Goal: Transaction & Acquisition: Book appointment/travel/reservation

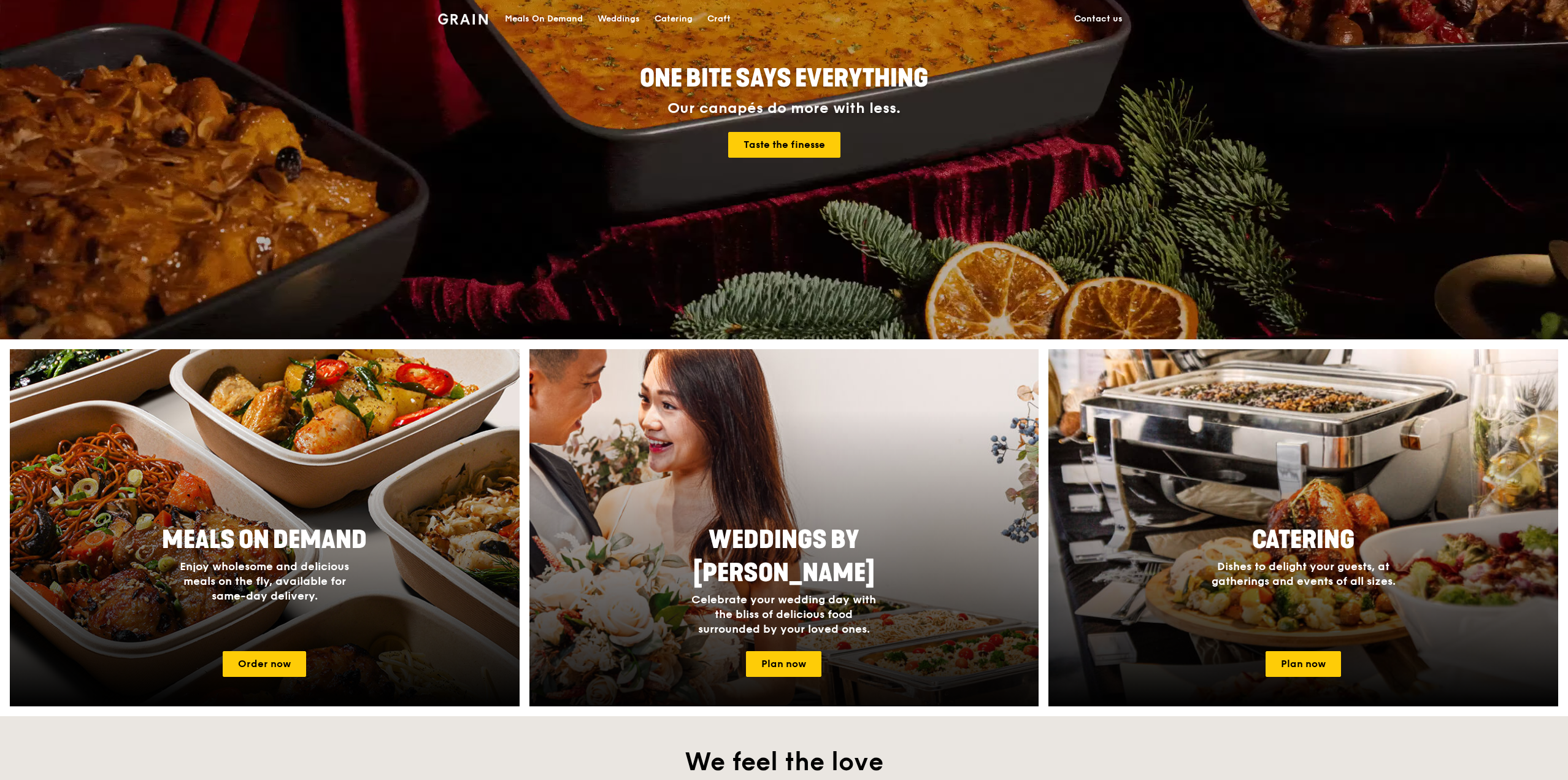
scroll to position [429, 0]
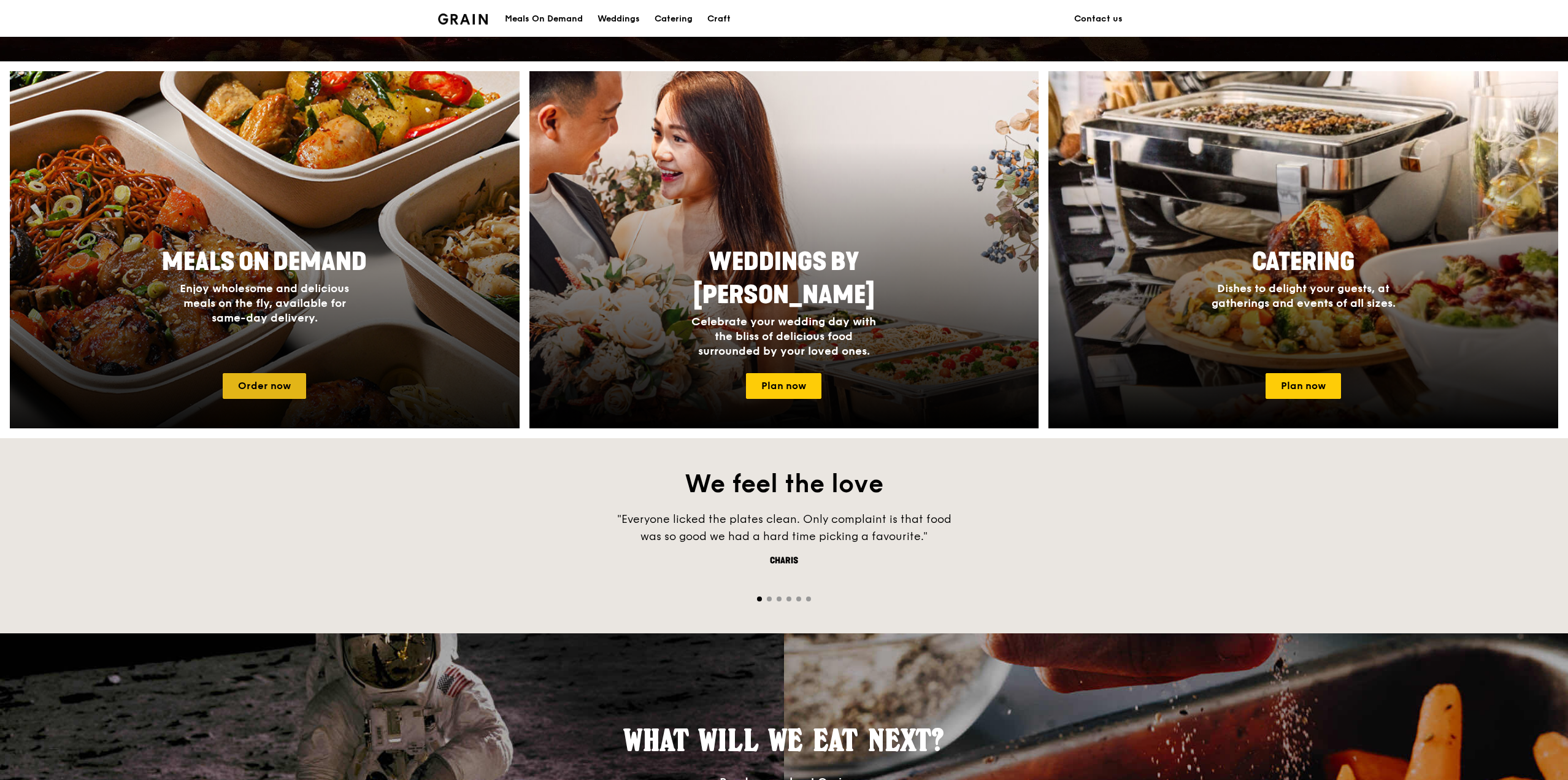
click at [293, 381] on link "Order now" at bounding box center [264, 386] width 84 height 26
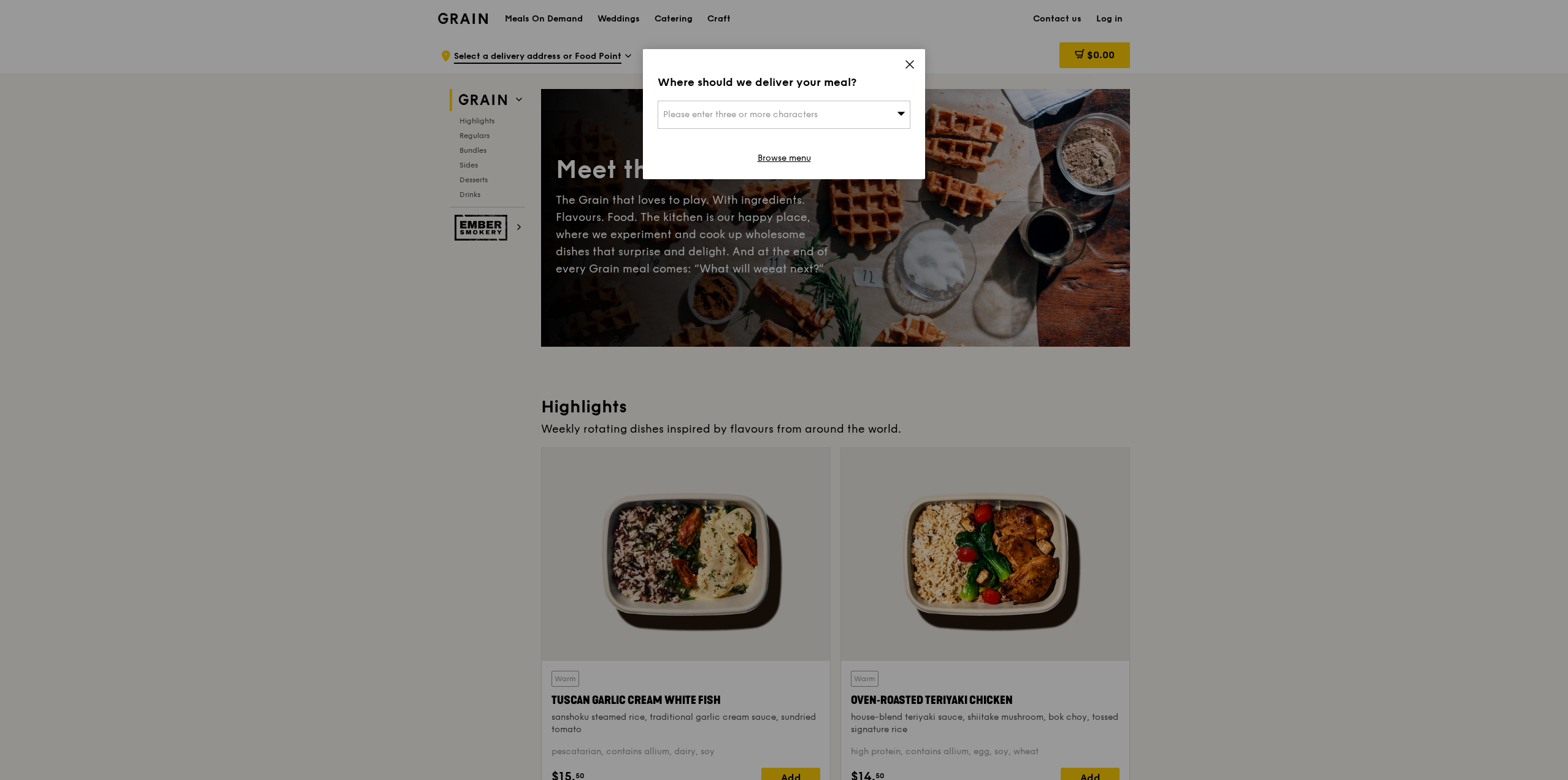
click at [908, 60] on icon at bounding box center [909, 64] width 11 height 11
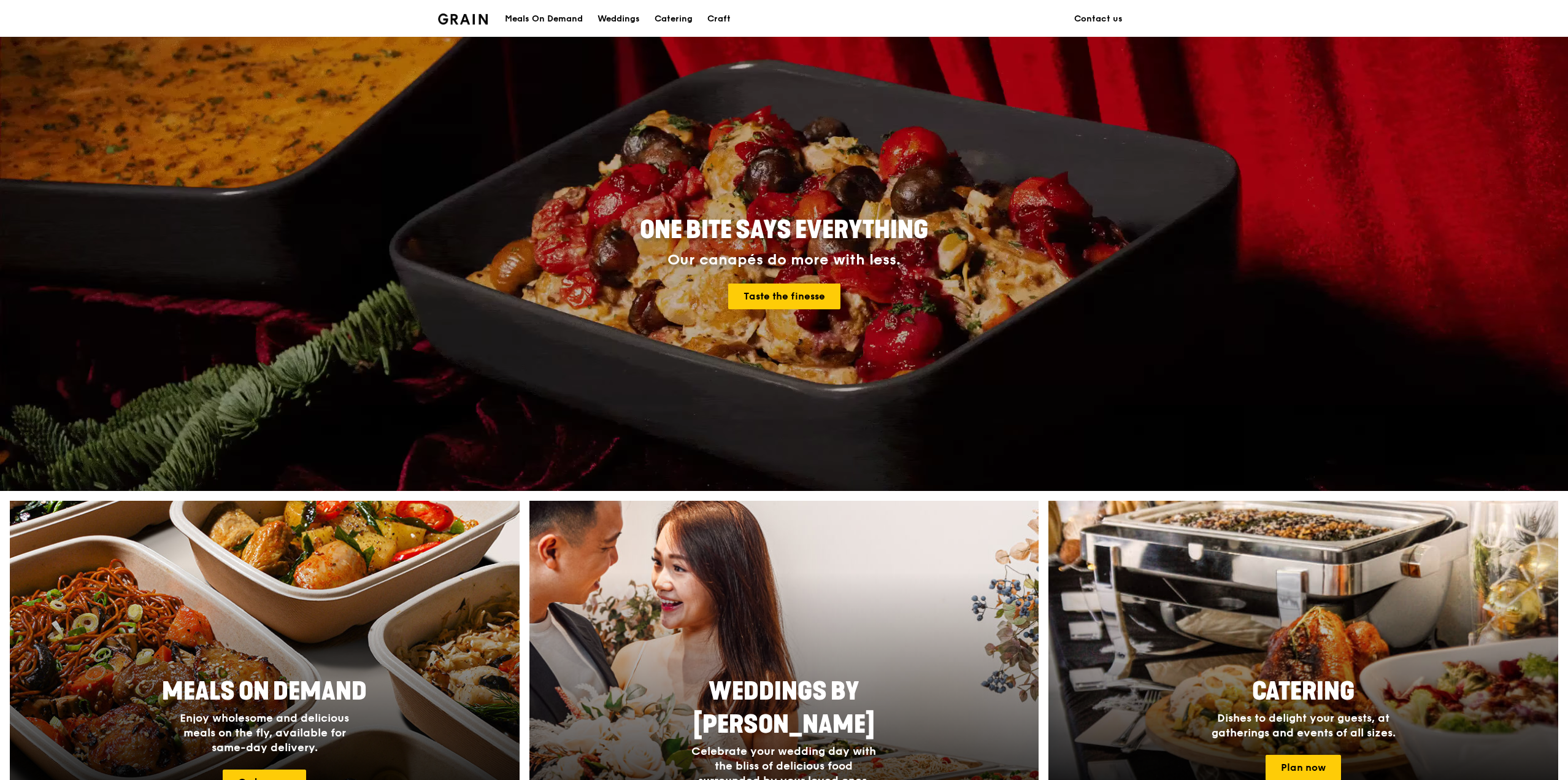
scroll to position [429, 0]
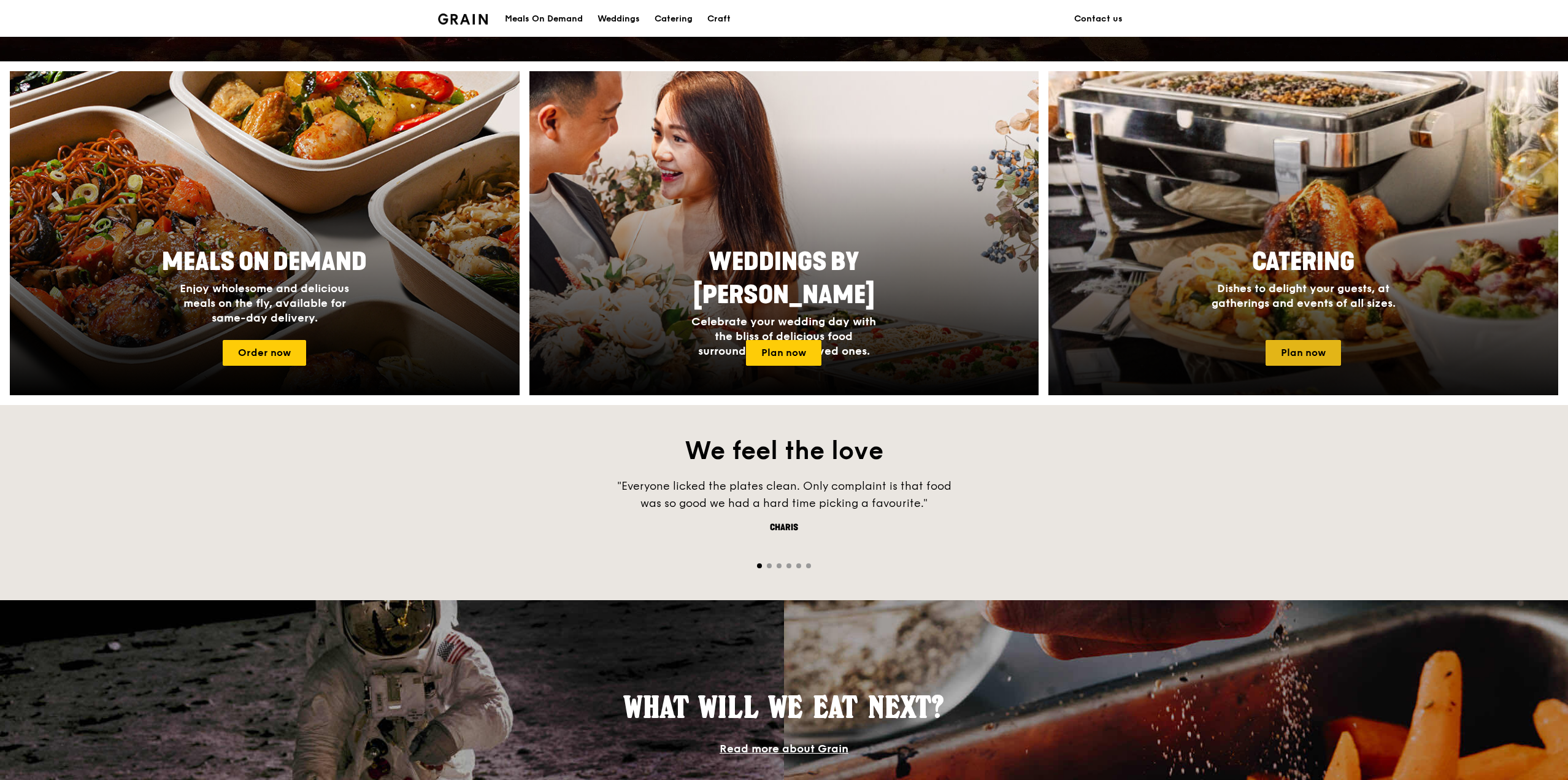
click at [1282, 360] on link "Plan now" at bounding box center [1303, 353] width 76 height 26
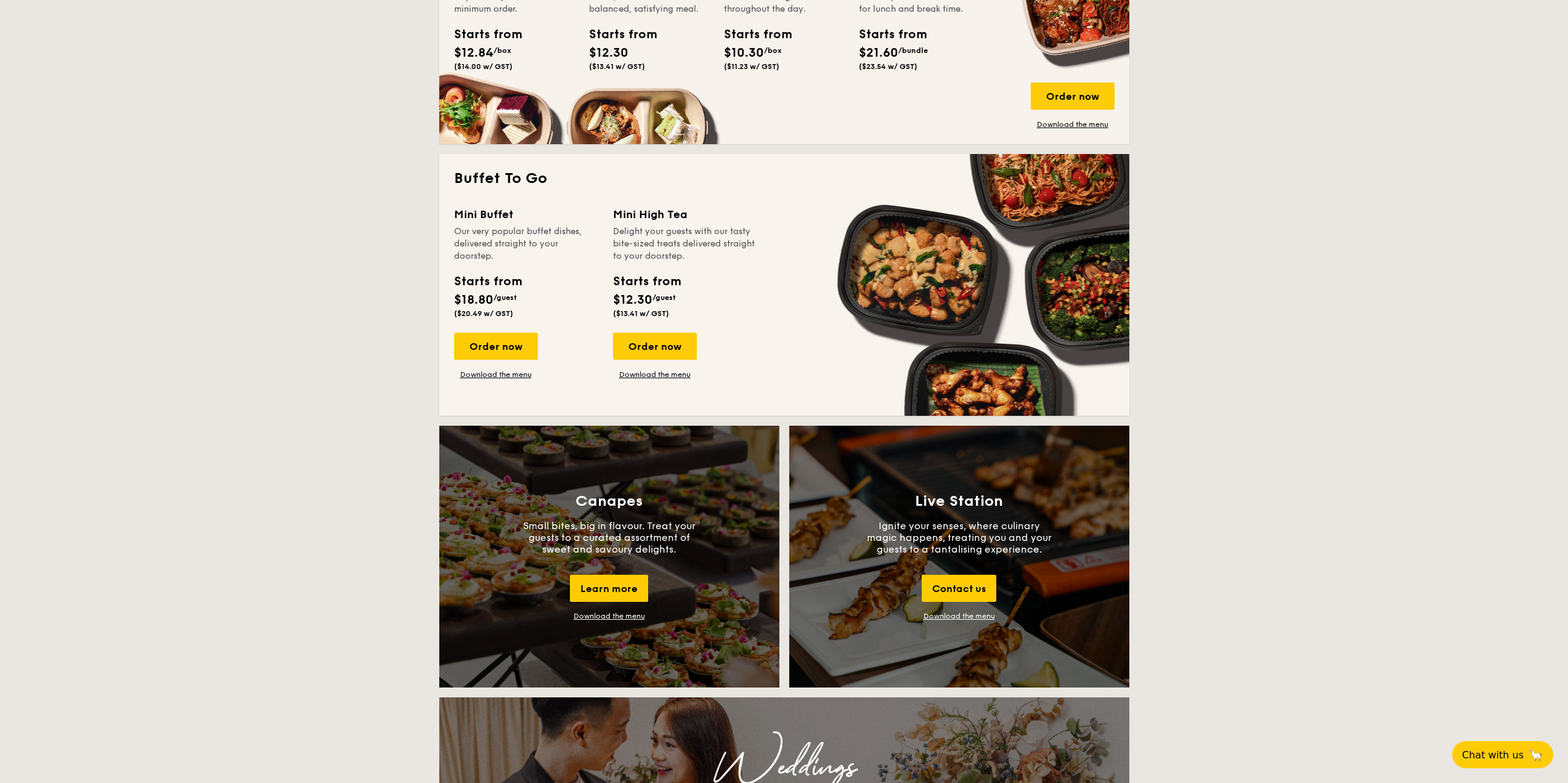
scroll to position [677, 0]
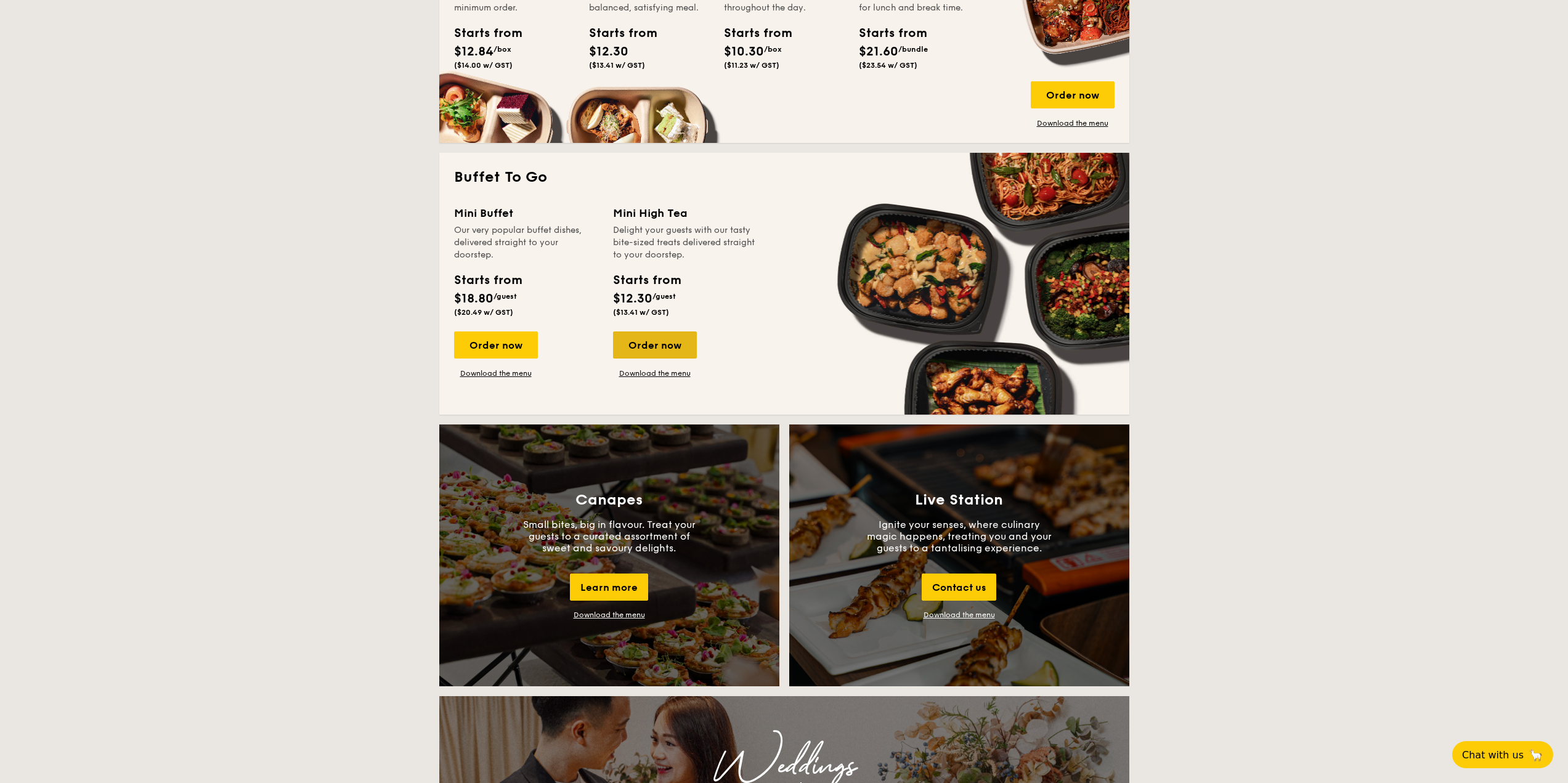
drag, startPoint x: 646, startPoint y: 346, endPoint x: 659, endPoint y: 341, distance: 13.9
click at [659, 341] on div "Order now" at bounding box center [655, 344] width 84 height 27
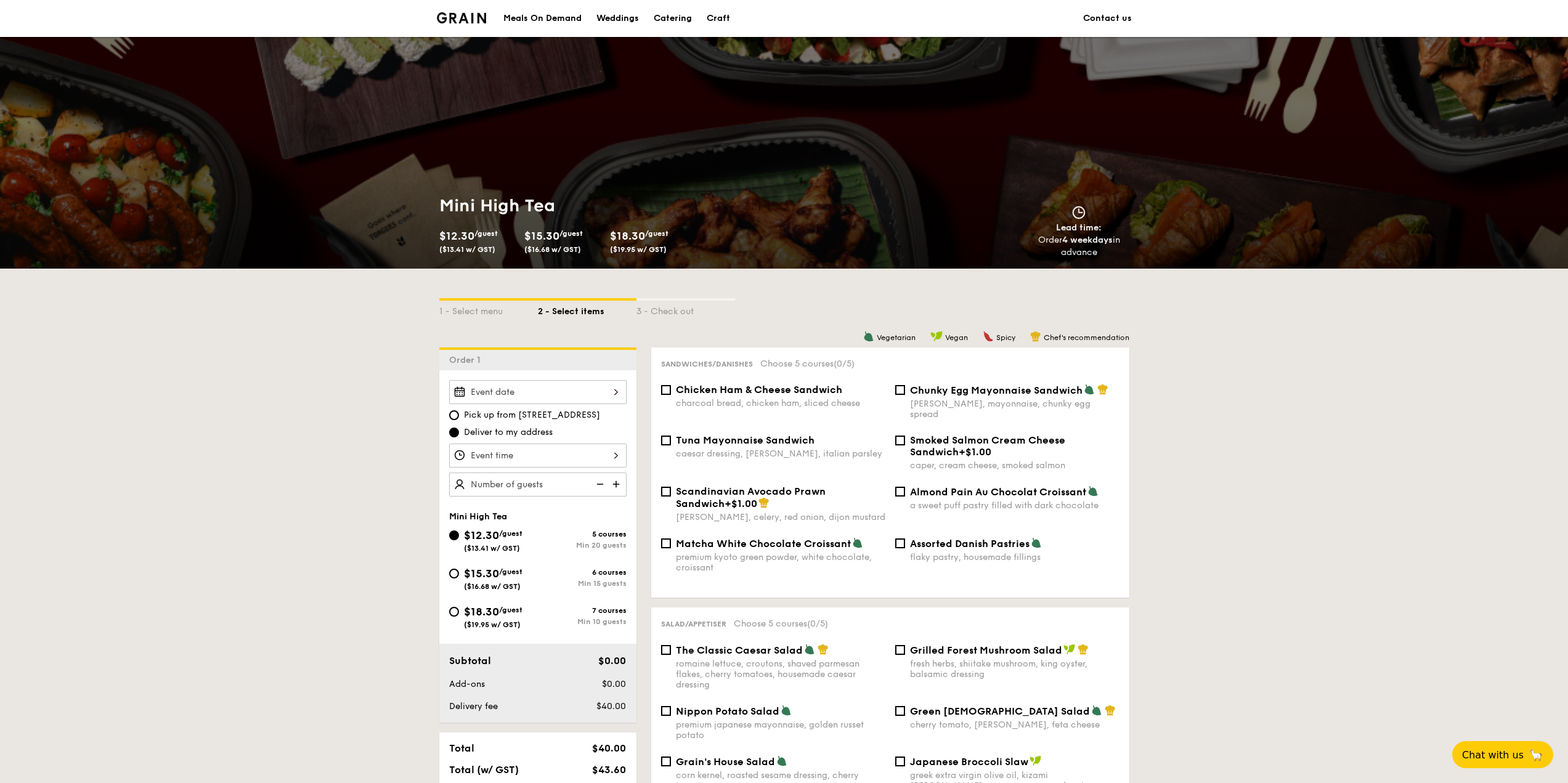
scroll to position [61, 0]
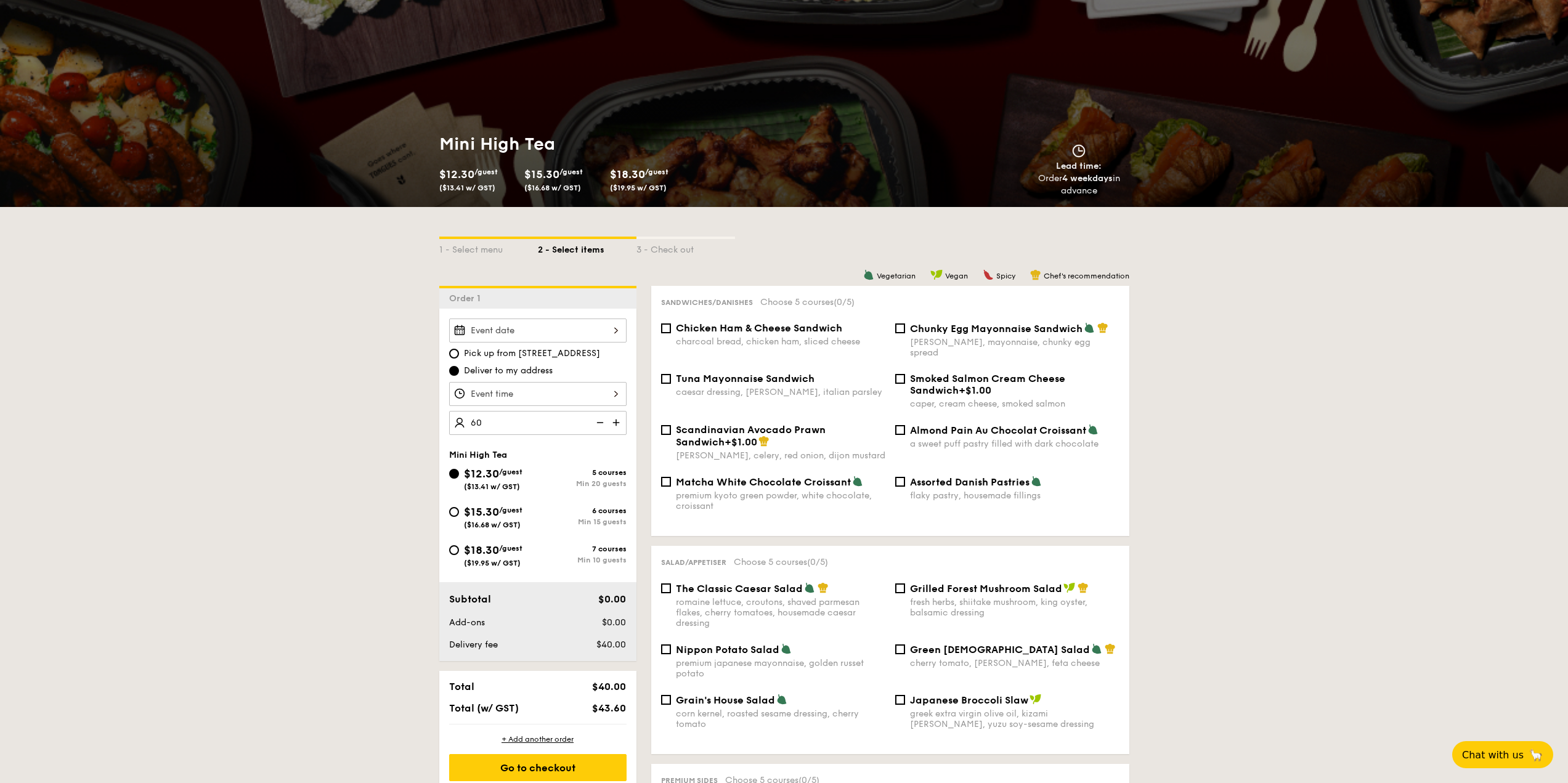
type input "60"
click at [571, 327] on div at bounding box center [537, 330] width 177 height 24
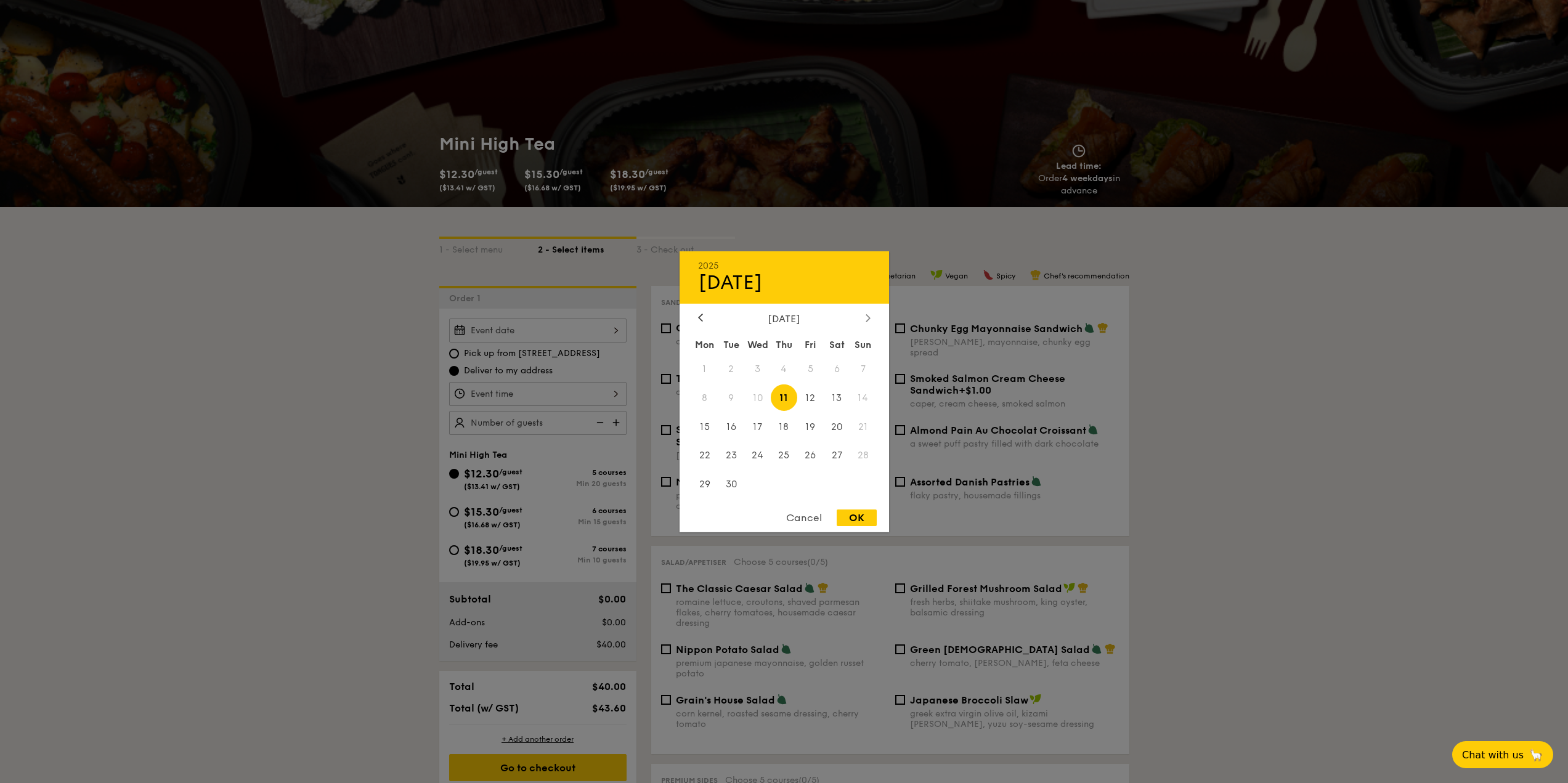
click at [865, 322] on div at bounding box center [867, 318] width 11 height 12
click at [698, 321] on icon at bounding box center [700, 317] width 5 height 8
click at [710, 427] on span "15" at bounding box center [704, 426] width 27 height 27
click at [865, 518] on div "OK" at bounding box center [856, 517] width 40 height 17
type input "[DATE]"
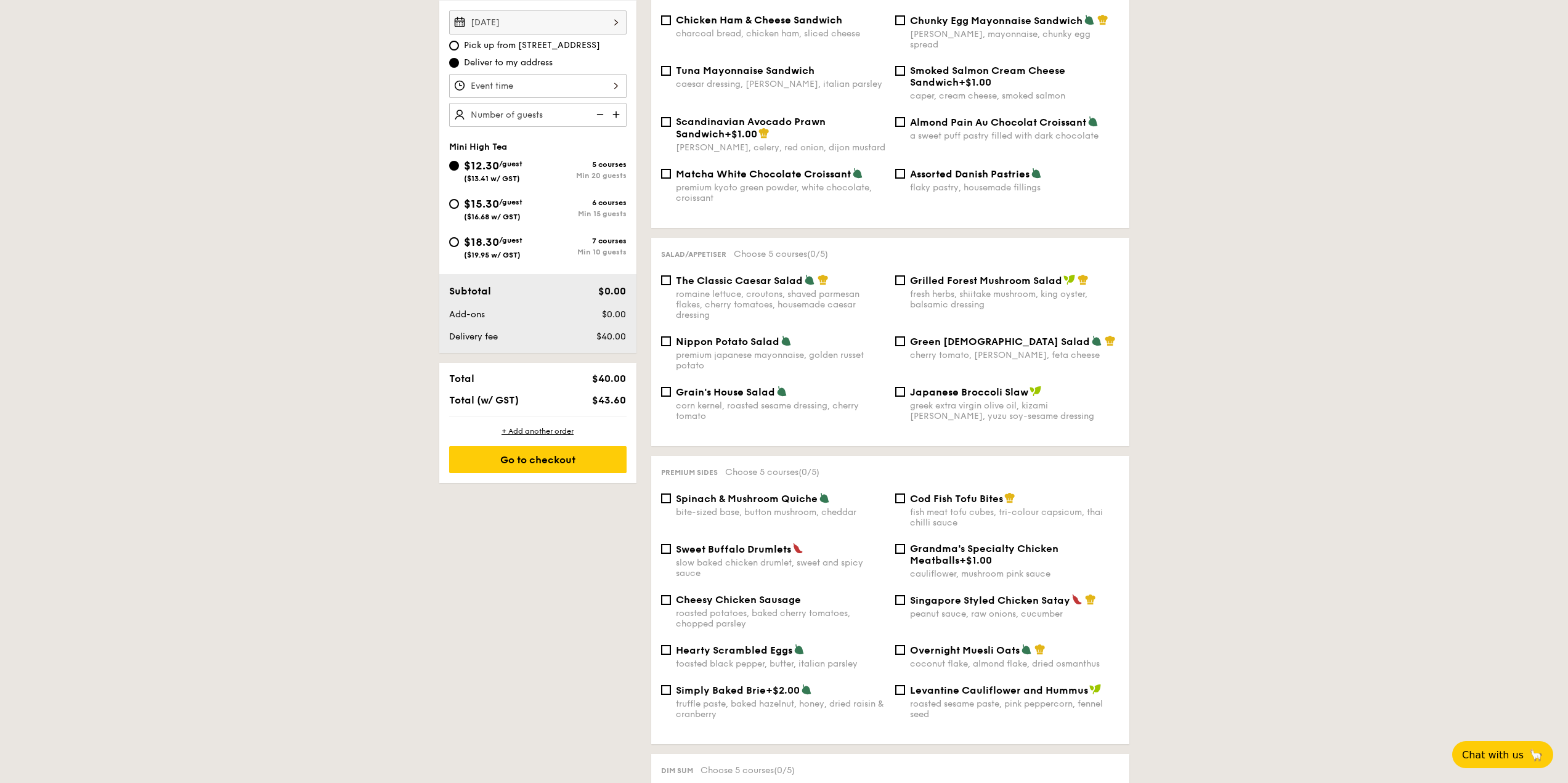
scroll to position [0, 0]
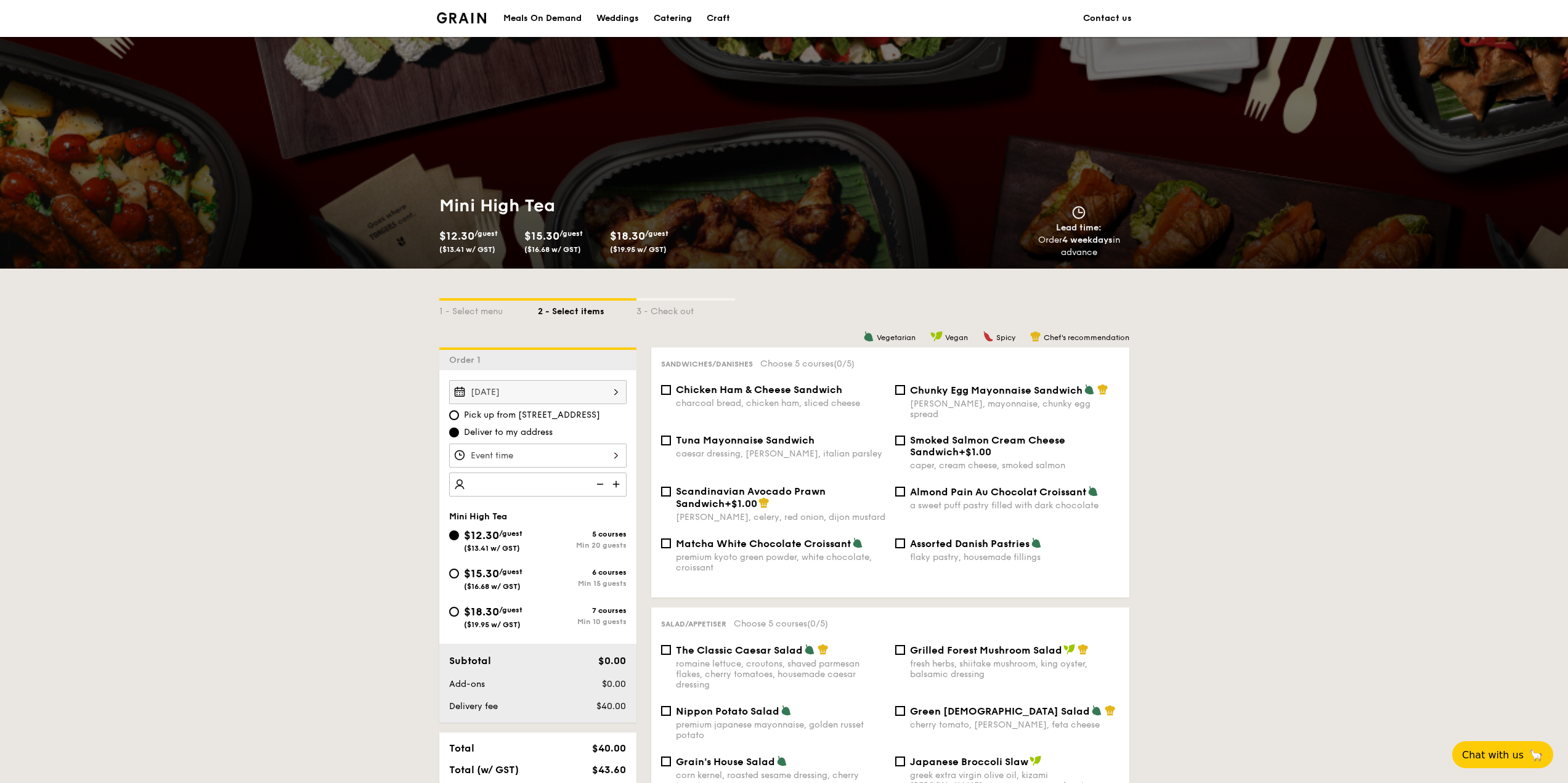
click at [532, 453] on div at bounding box center [537, 455] width 177 height 24
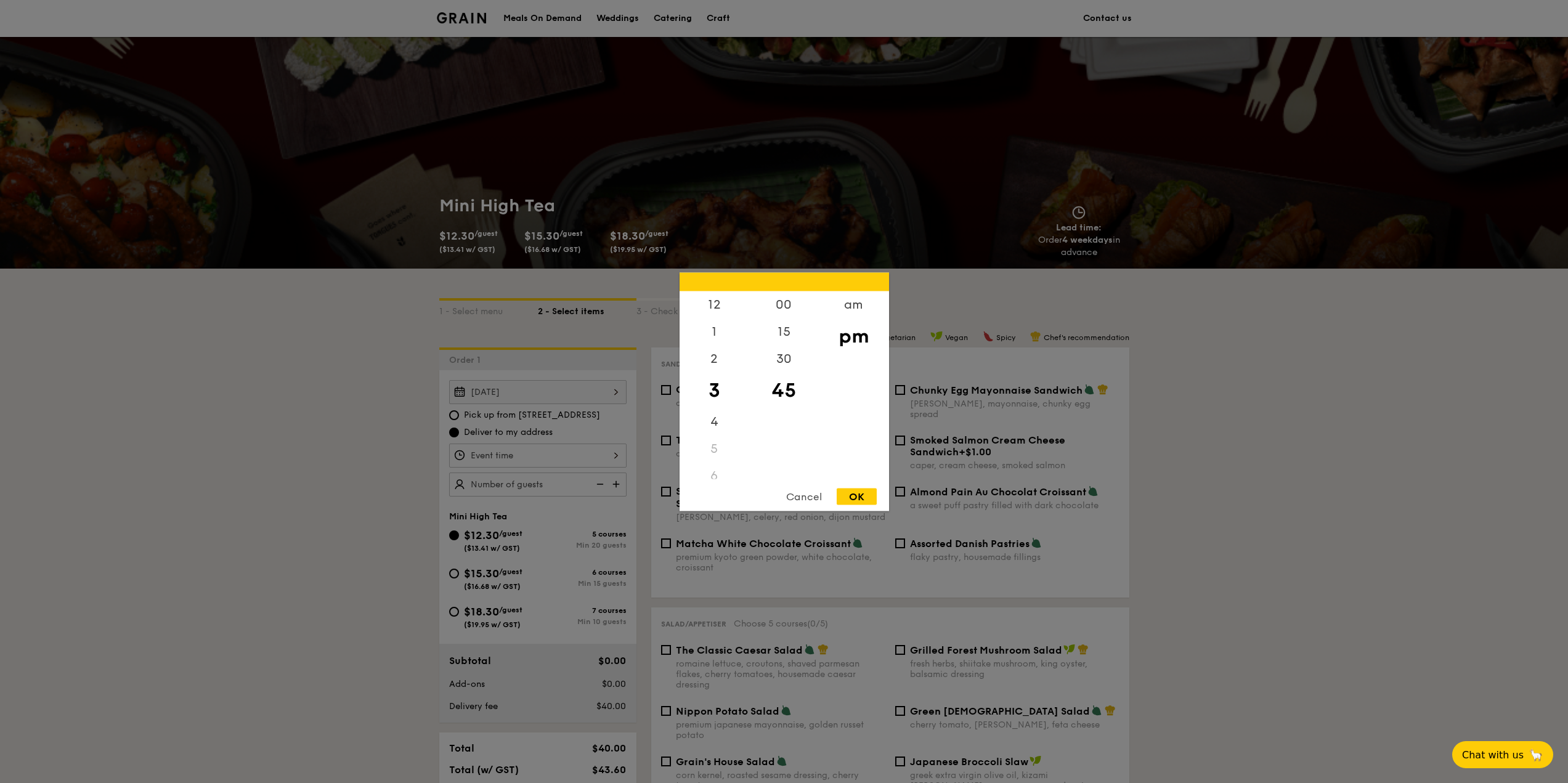
click at [720, 372] on div "3" at bounding box center [714, 389] width 69 height 35
click at [712, 369] on div "2" at bounding box center [714, 362] width 69 height 35
click at [717, 390] on div "3" at bounding box center [714, 398] width 69 height 35
click at [786, 306] on div "00" at bounding box center [784, 308] width 69 height 35
click at [862, 497] on div "OK" at bounding box center [856, 496] width 40 height 17
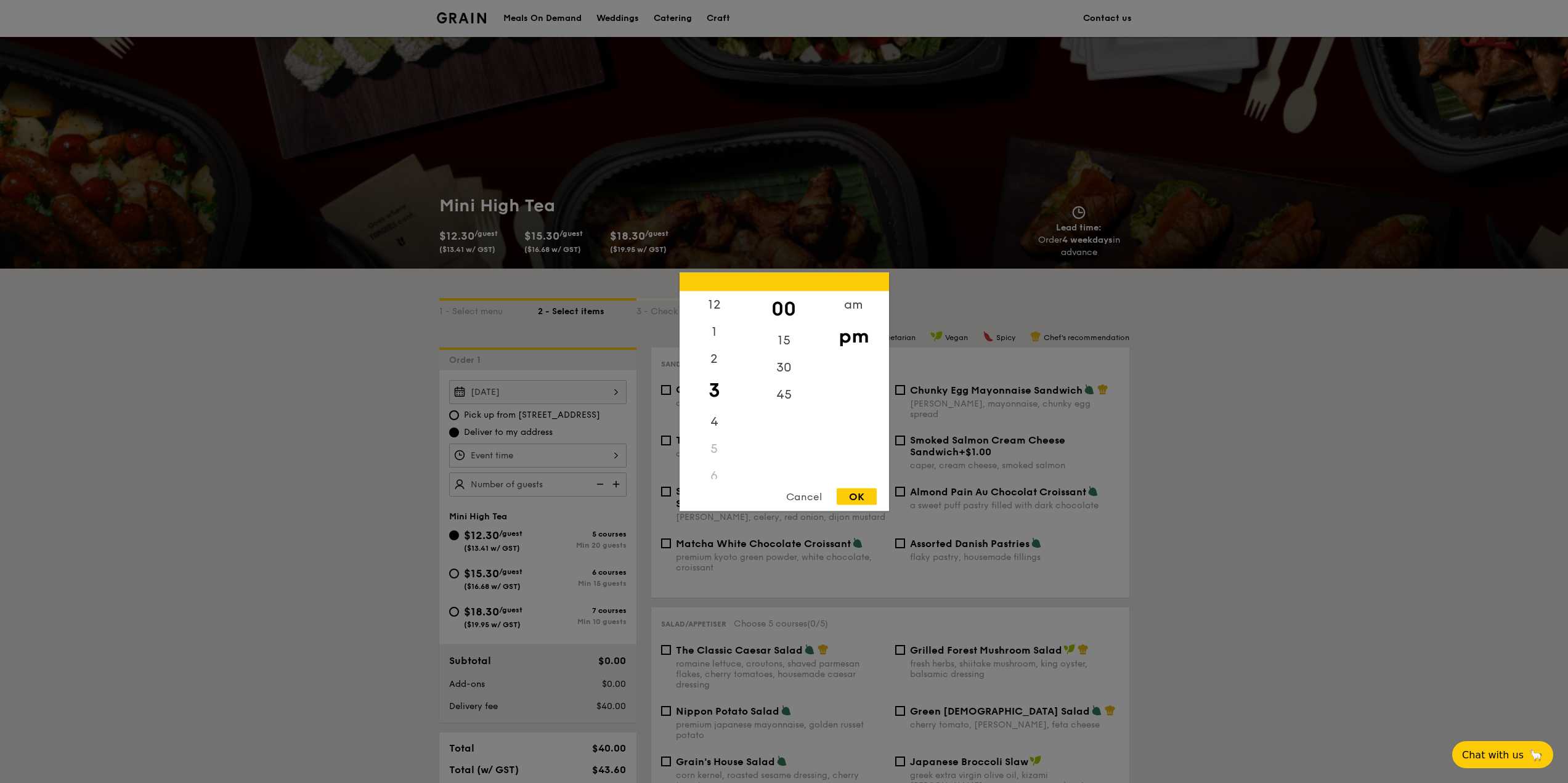
type input "3:00PM"
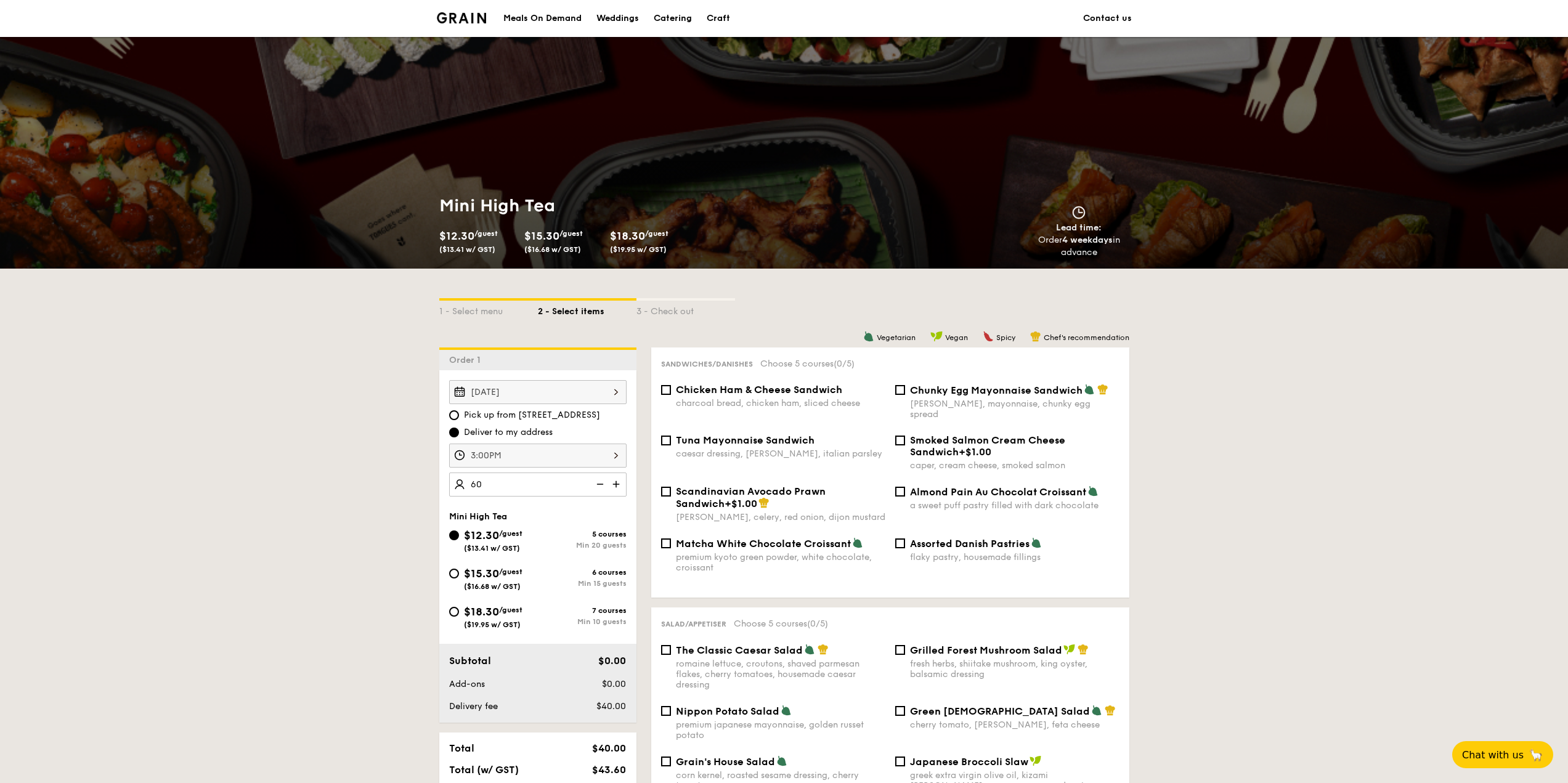
type input "60"
click at [612, 488] on img at bounding box center [618, 484] width 19 height 23
click at [613, 487] on img at bounding box center [618, 484] width 19 height 23
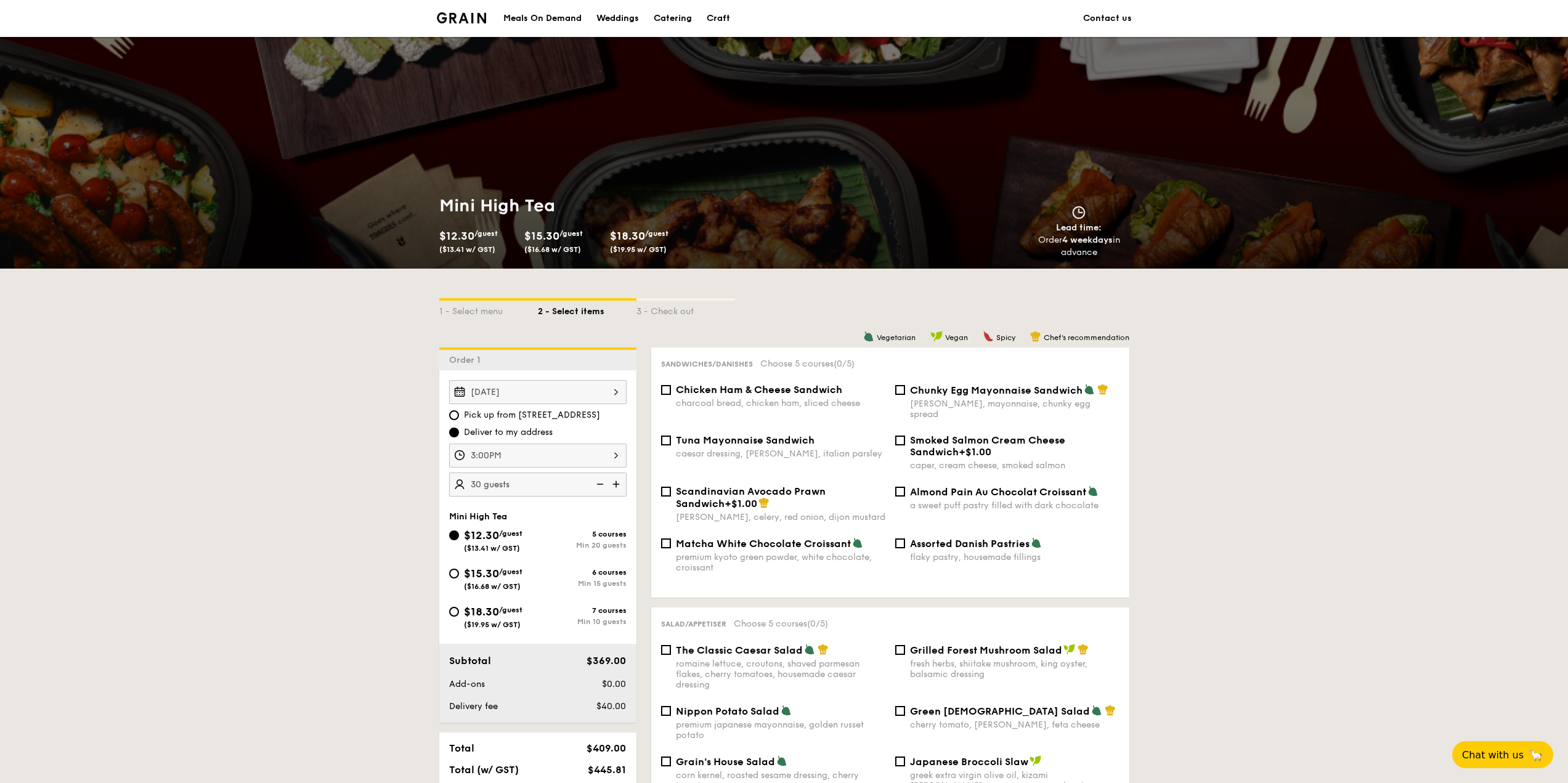
click at [613, 487] on img at bounding box center [618, 484] width 19 height 23
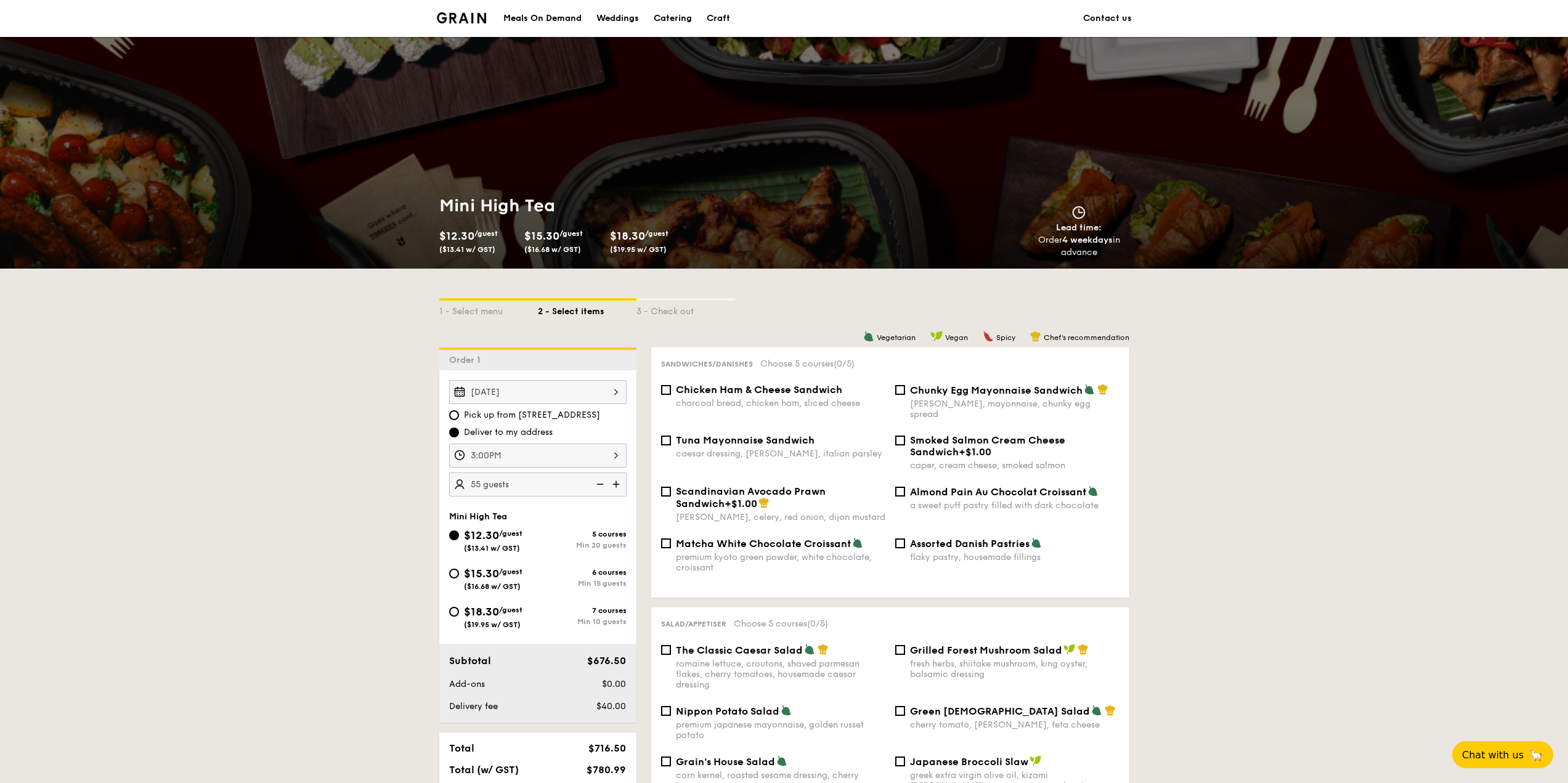
click at [613, 487] on img at bounding box center [618, 484] width 19 height 23
type input "60 guests"
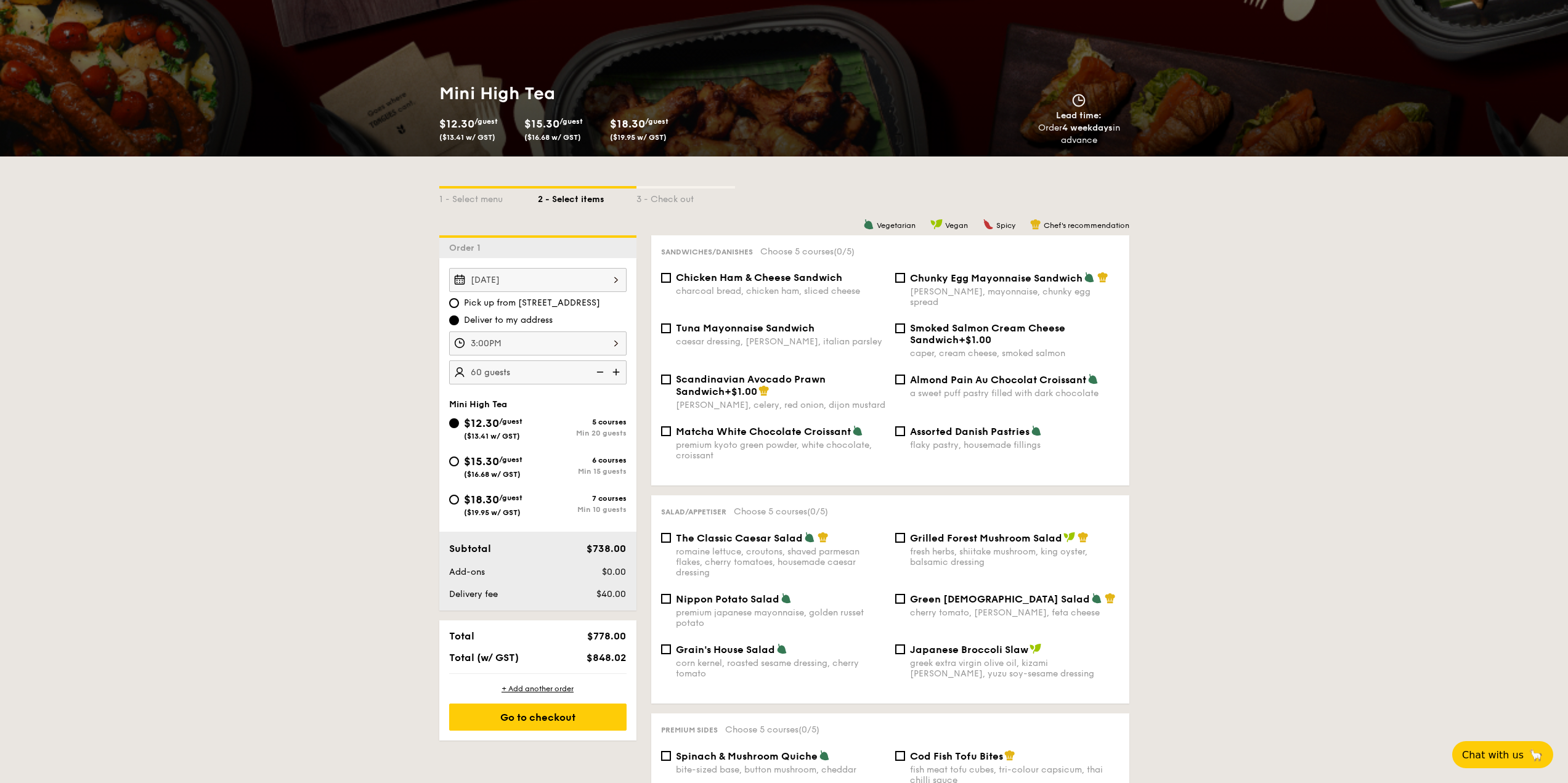
scroll to position [123, 0]
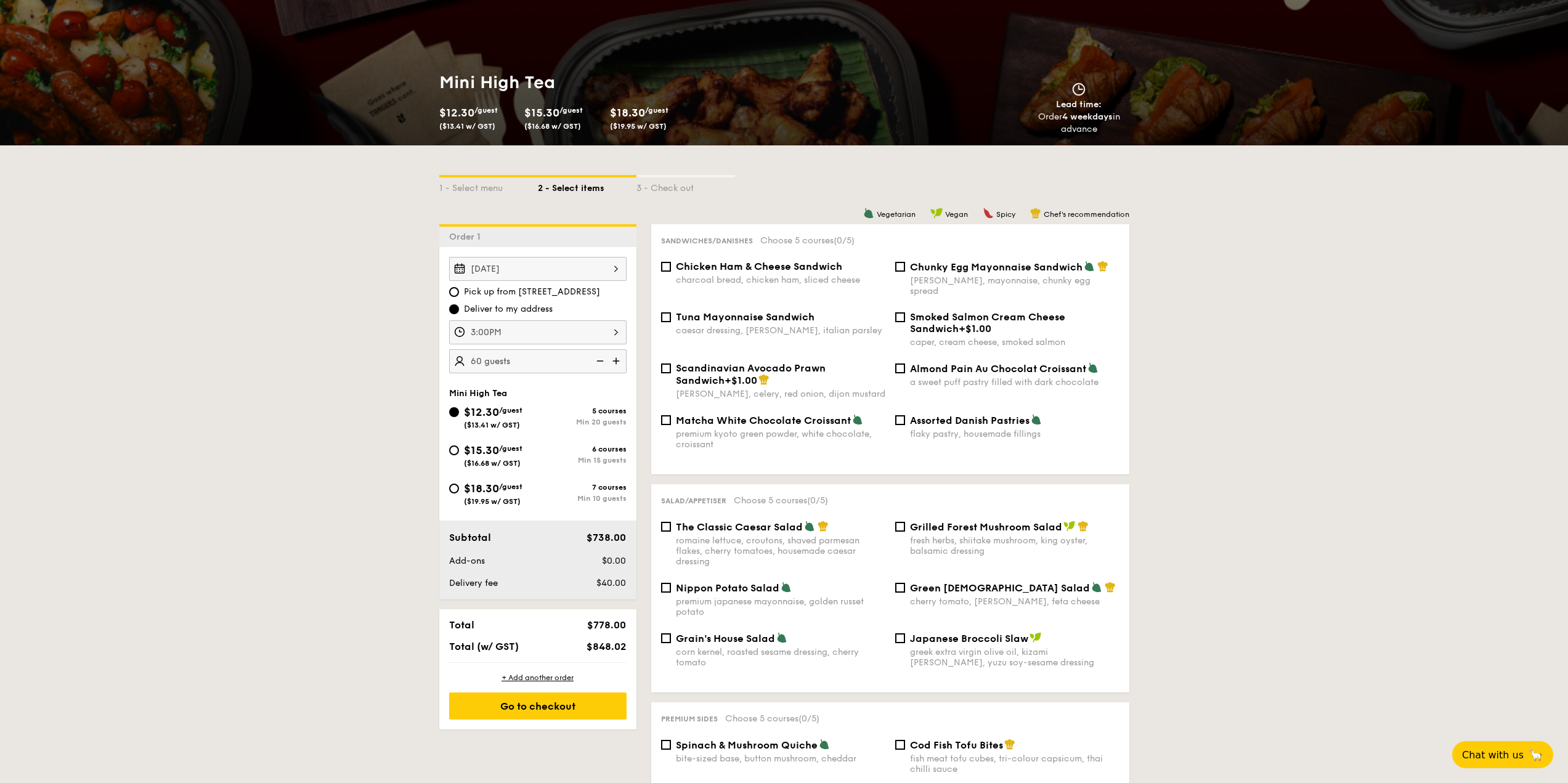
click at [781, 266] on span "Chicken Ham & Cheese Sandwich" at bounding box center [759, 266] width 166 height 12
click at [661, 262] on input "Chicken Ham & Cheese Sandwich charcoal bread, chicken ham, sliced cheese" at bounding box center [666, 267] width 10 height 10
checkbox input "true"
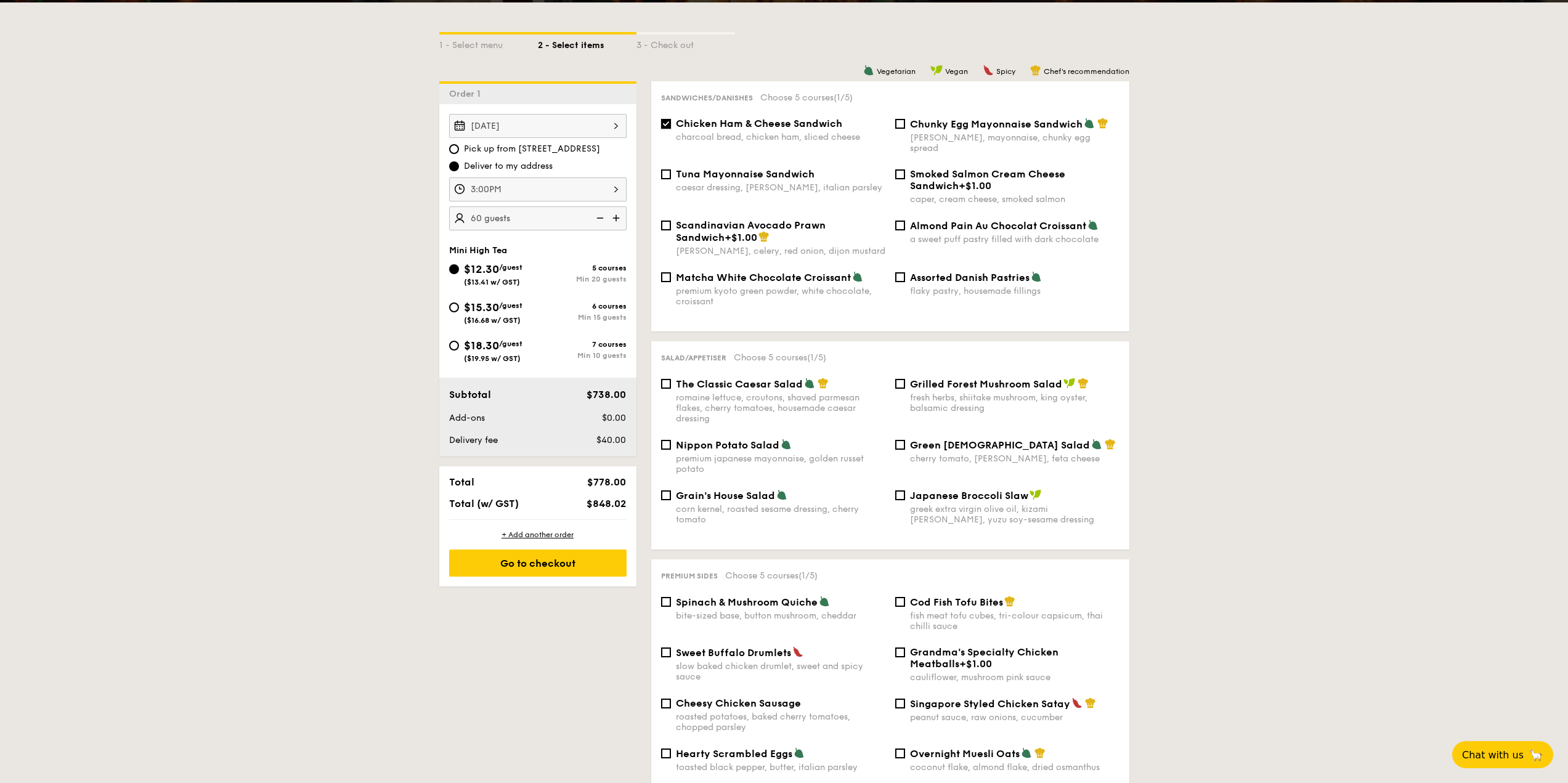
scroll to position [308, 0]
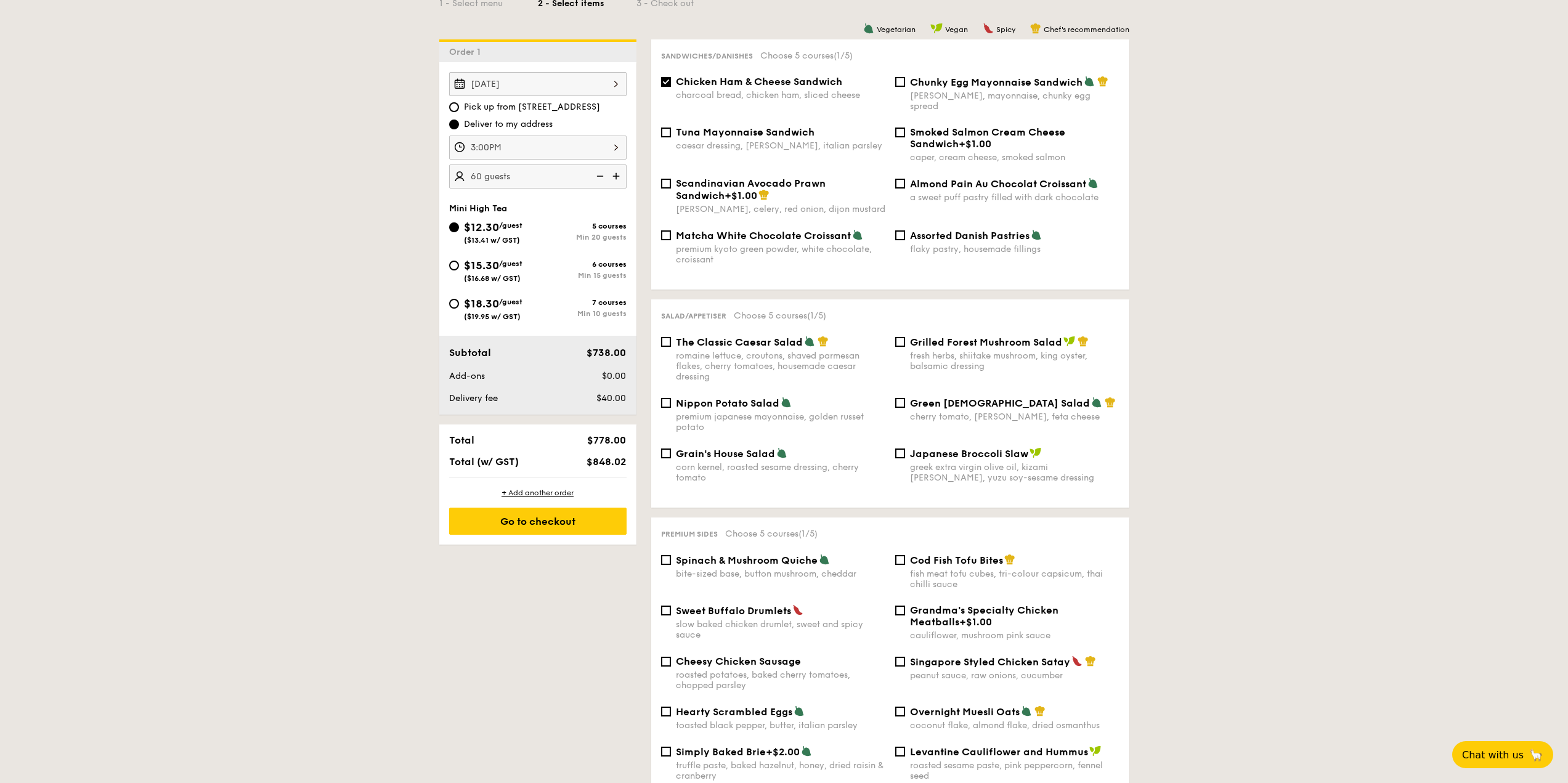
click at [764, 351] on div "romaine lettuce, croutons, shaved parmesan flakes, cherry tomatoes, housemade c…" at bounding box center [780, 366] width 210 height 31
click at [671, 342] on input "The Classic Caesar Salad romaine lettuce, croutons, shaved parmesan flakes, che…" at bounding box center [666, 342] width 10 height 10
checkbox input "true"
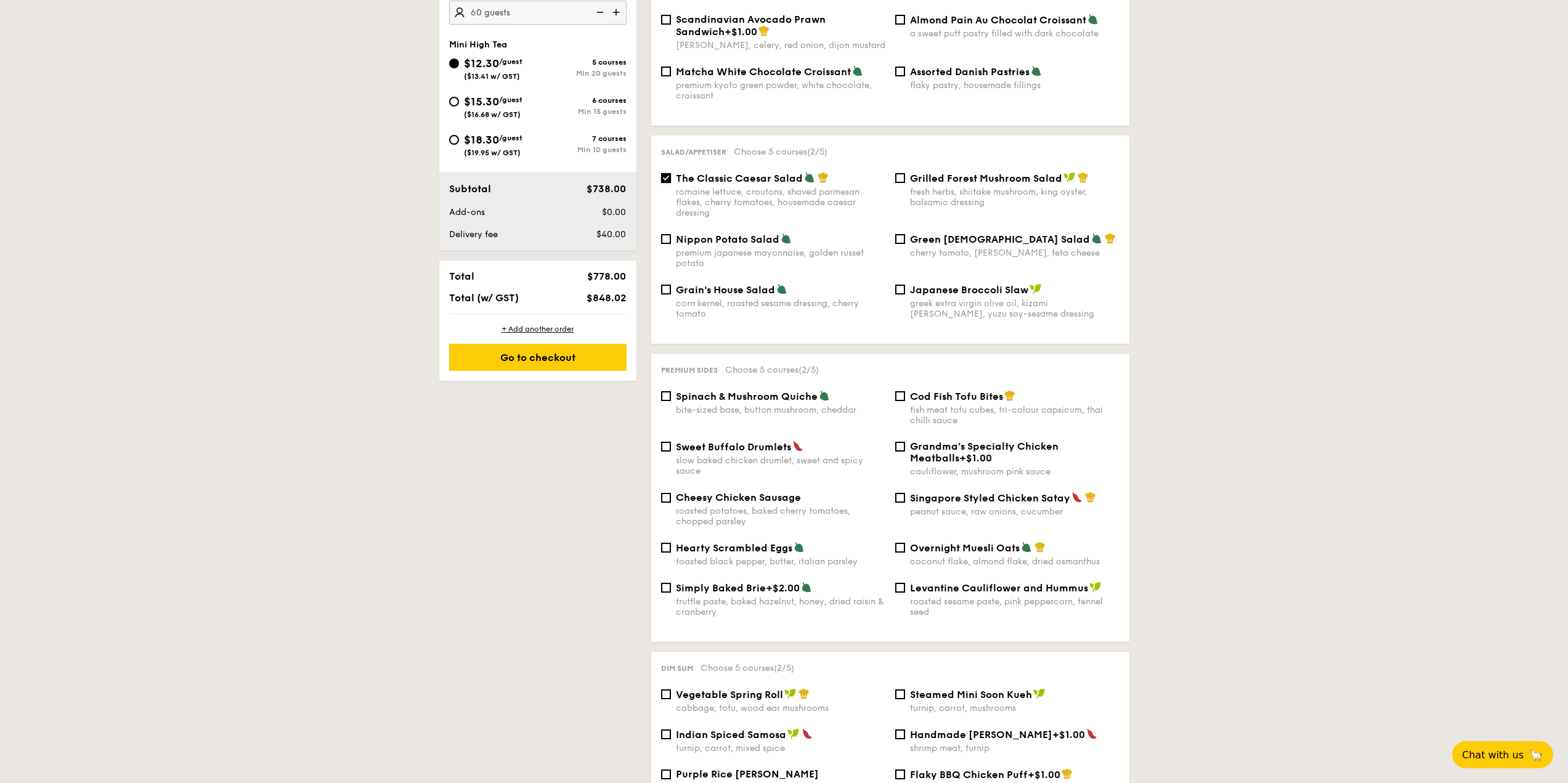
scroll to position [492, 0]
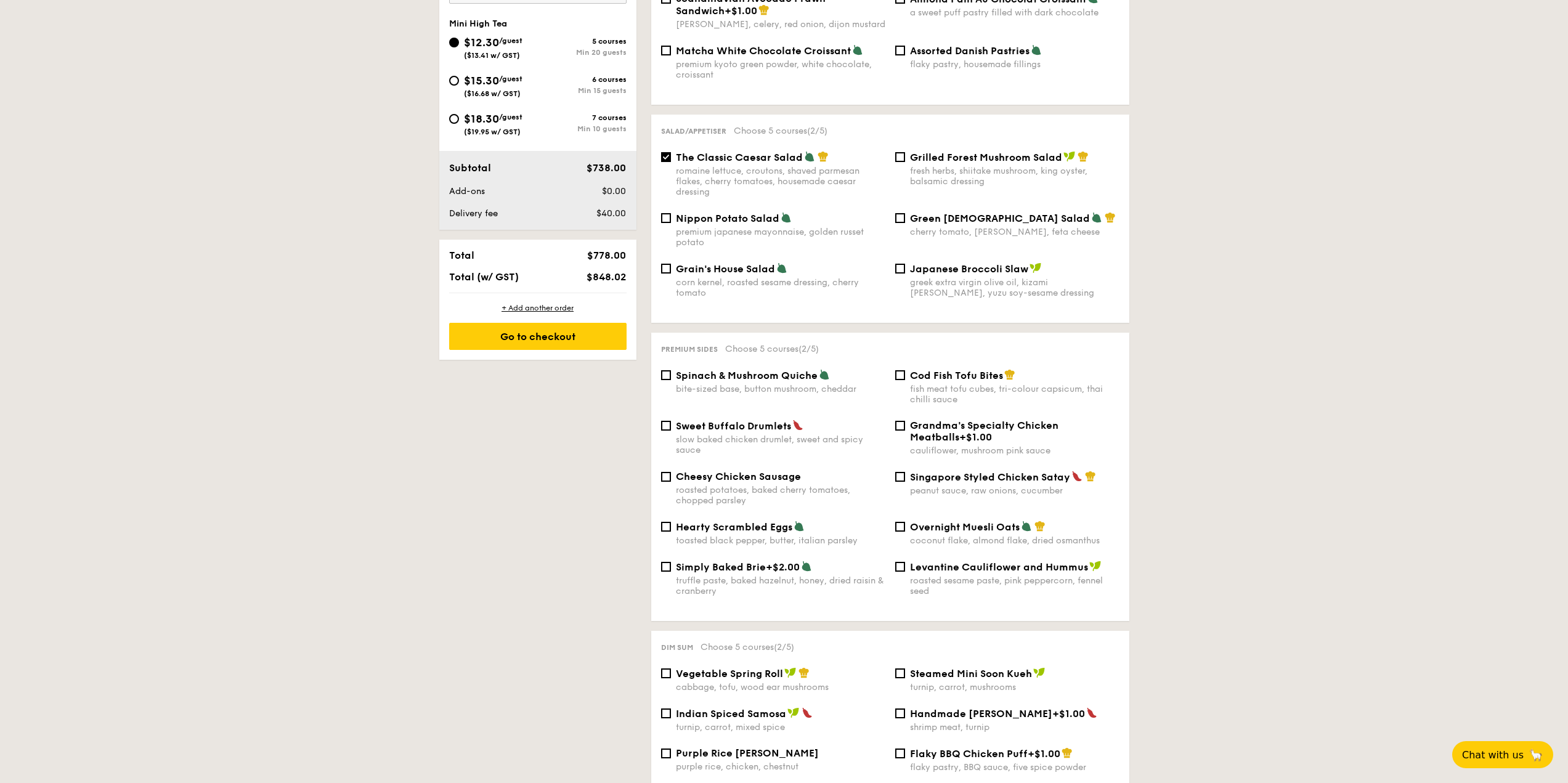
click at [792, 384] on div "bite-sized base, button mushroom, cheddar" at bounding box center [780, 389] width 210 height 10
click at [671, 375] on input "Spinach & Mushroom Quiche bite-sized base, button mushroom, cheddar" at bounding box center [666, 375] width 10 height 10
checkbox input "true"
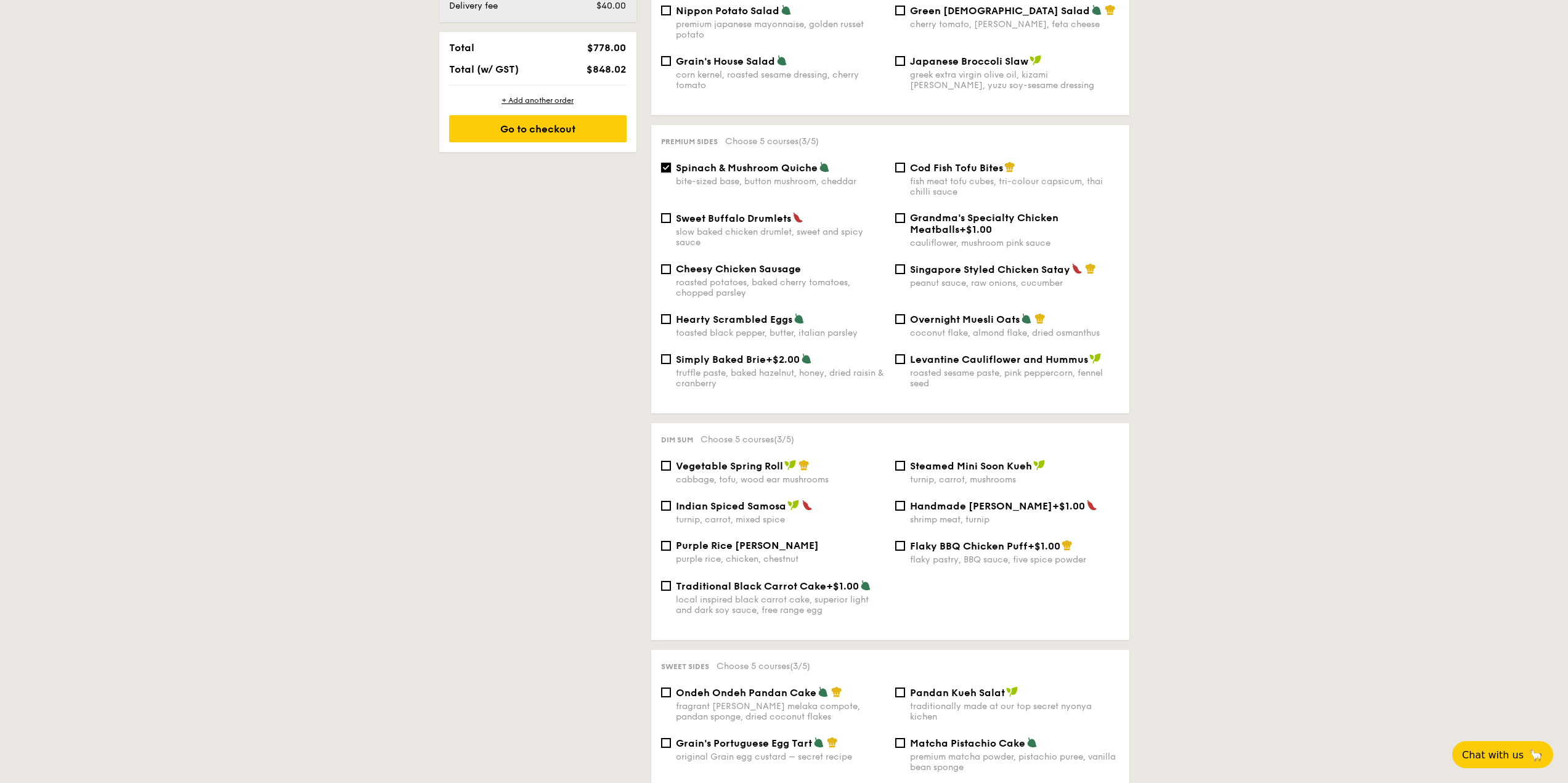
scroll to position [739, 0]
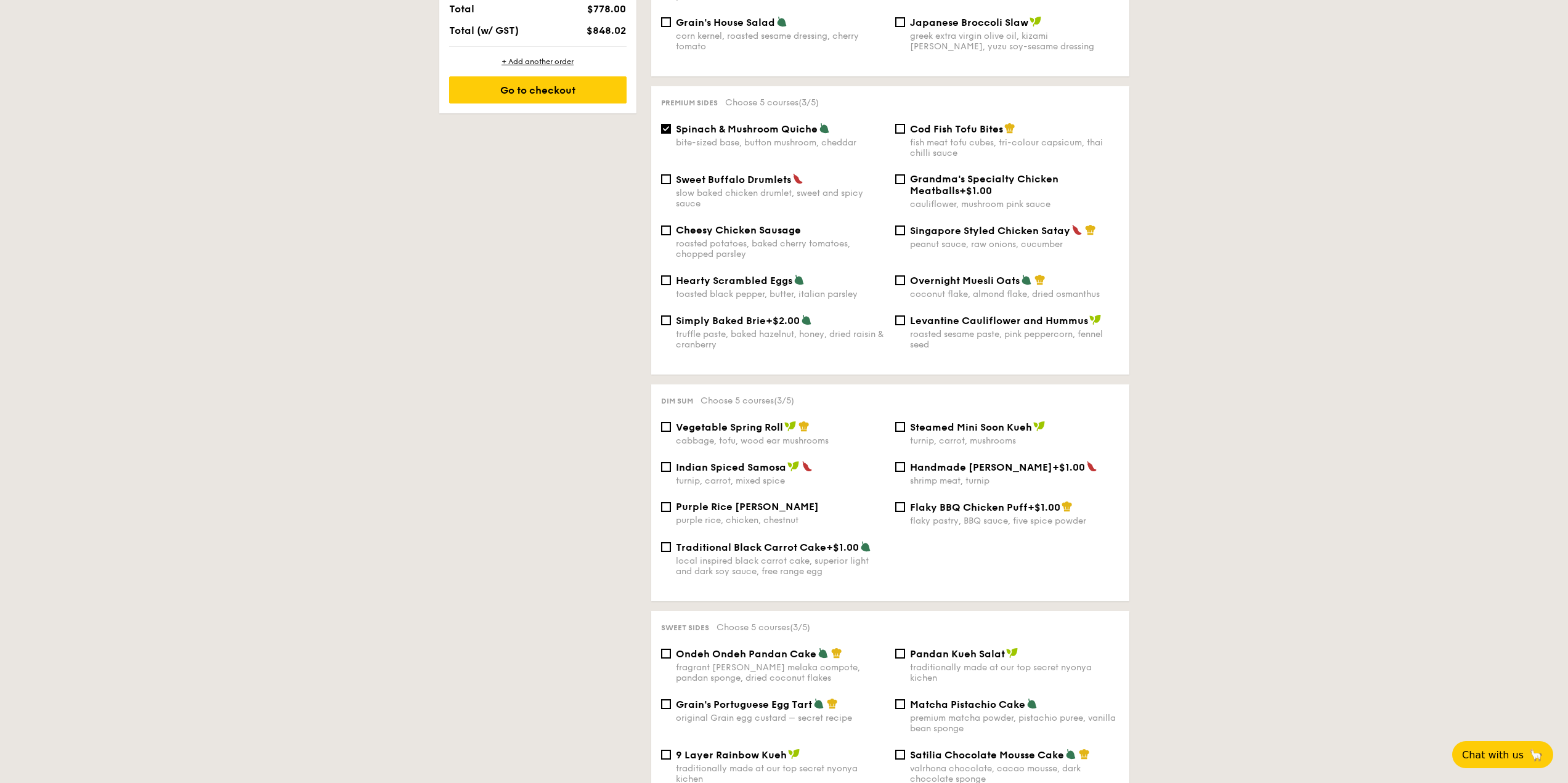
click at [751, 461] on span "Indian Spiced Samosa" at bounding box center [730, 467] width 110 height 12
click at [671, 462] on input "Indian Spiced Samosa turnip, carrot, mixed spice" at bounding box center [666, 467] width 10 height 10
checkbox input "true"
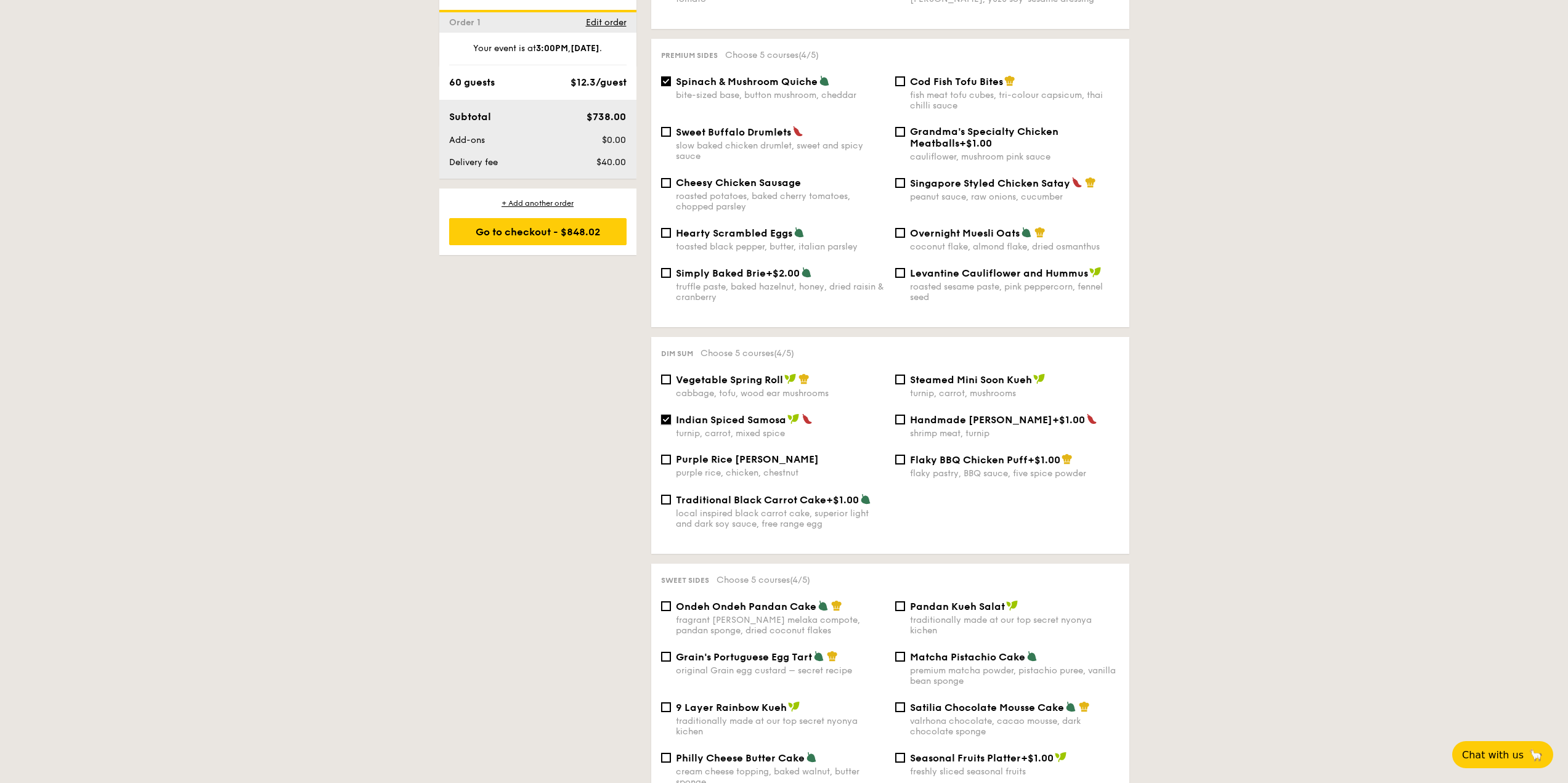
scroll to position [1047, 0]
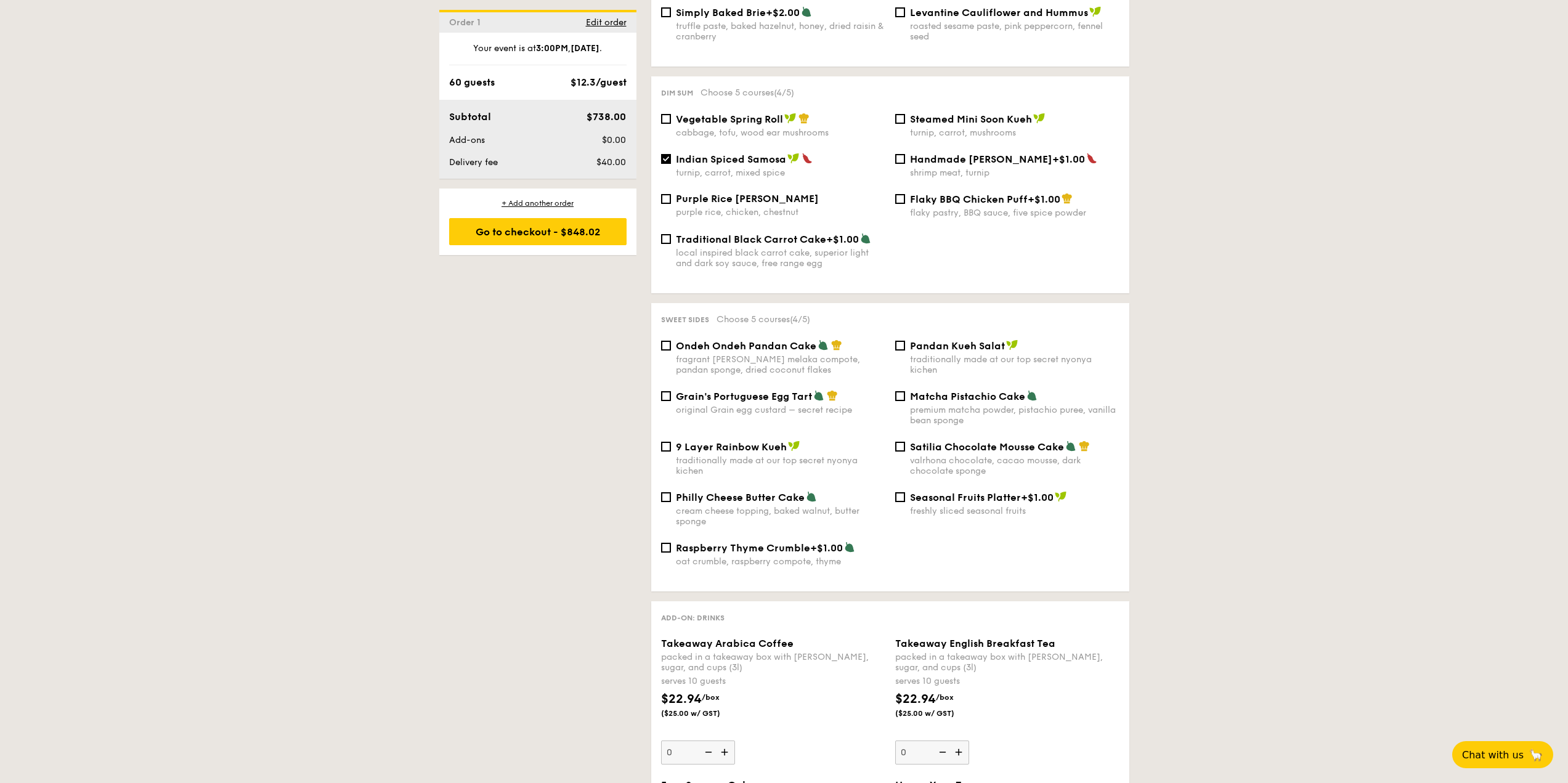
click at [966, 390] on span "Matcha Pistachio Cake" at bounding box center [967, 396] width 115 height 12
click at [905, 391] on input "Matcha Pistachio Cake premium matcha powder, pistachio puree, vanilla bean spon…" at bounding box center [900, 396] width 10 height 10
checkbox input "true"
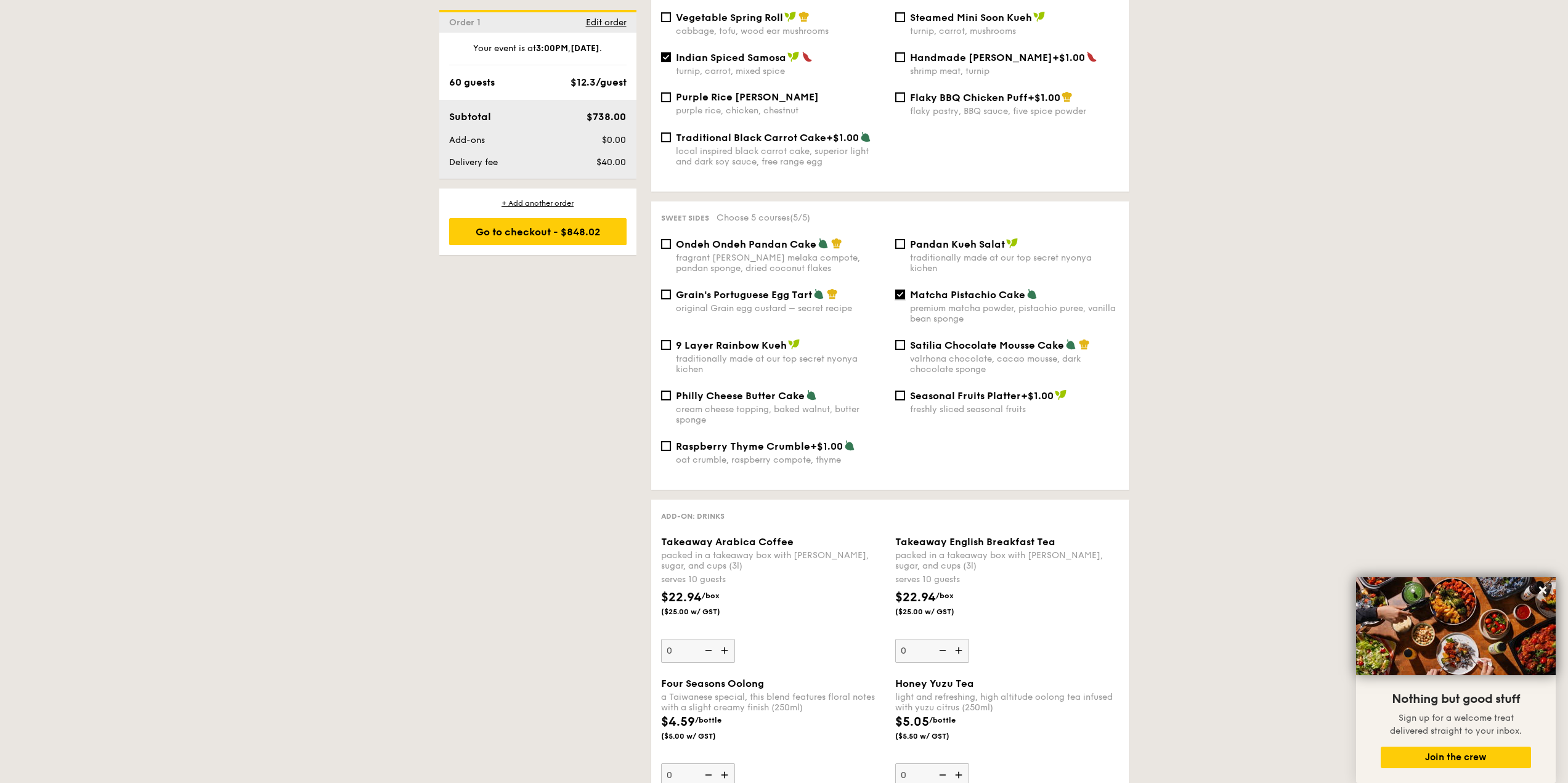
scroll to position [1170, 0]
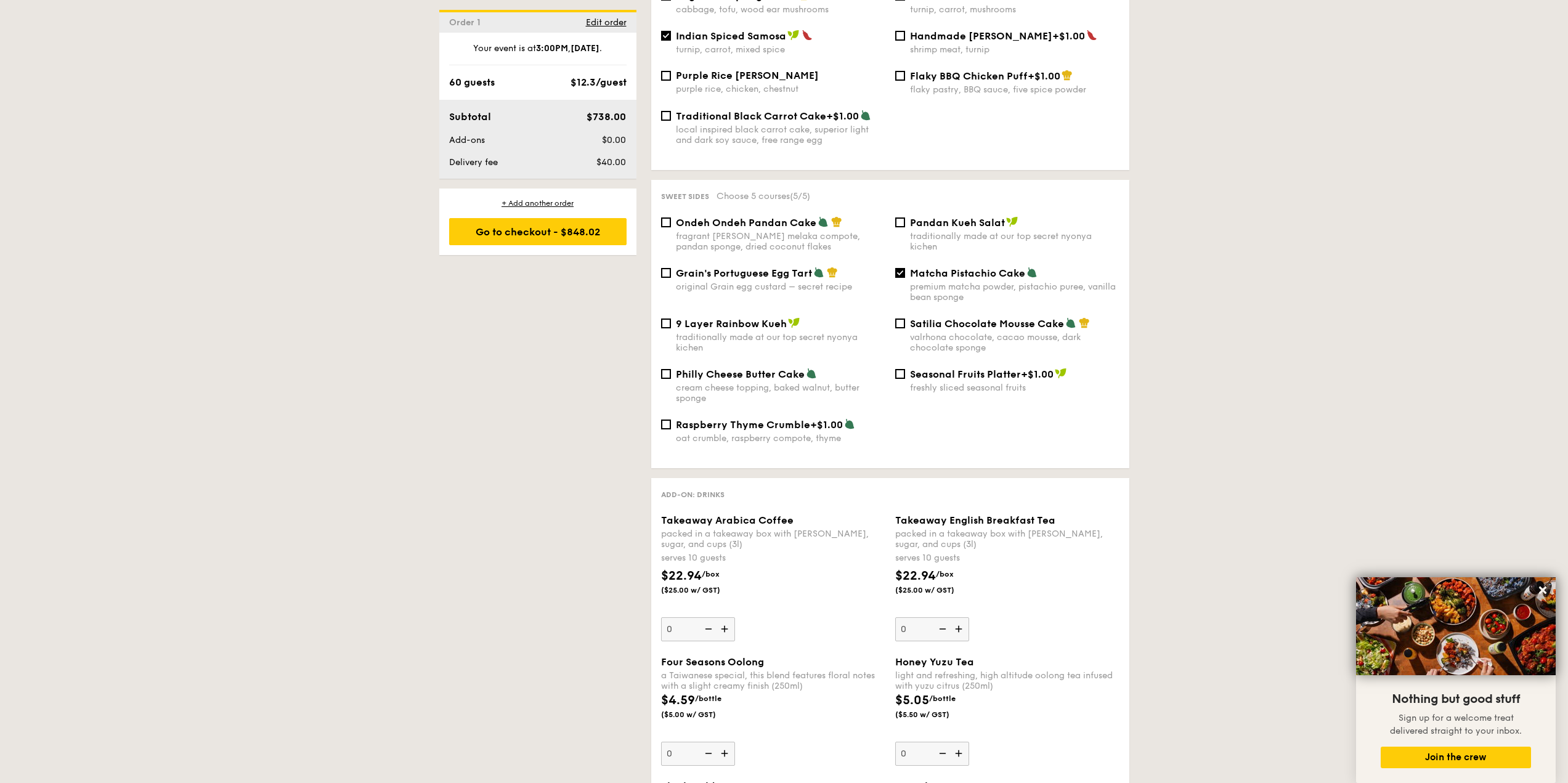
click at [731, 619] on img at bounding box center [726, 628] width 19 height 23
click at [731, 619] on input "0" at bounding box center [698, 628] width 74 height 24
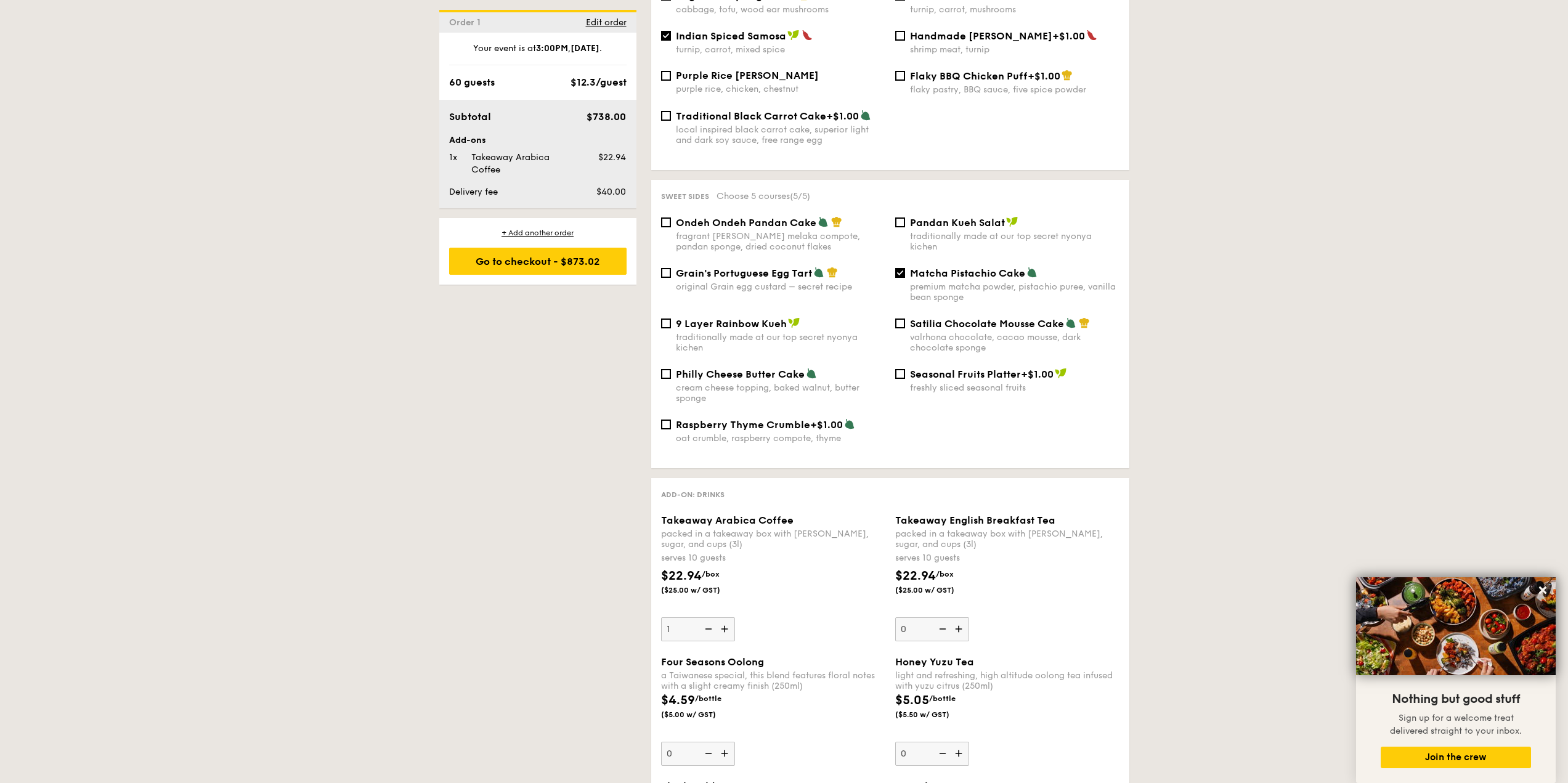
click at [731, 619] on img at bounding box center [726, 628] width 19 height 23
click at [731, 619] on input "1" at bounding box center [698, 628] width 74 height 24
click at [731, 619] on img at bounding box center [726, 628] width 19 height 23
click at [731, 619] on input "2" at bounding box center [698, 628] width 74 height 24
type input "3"
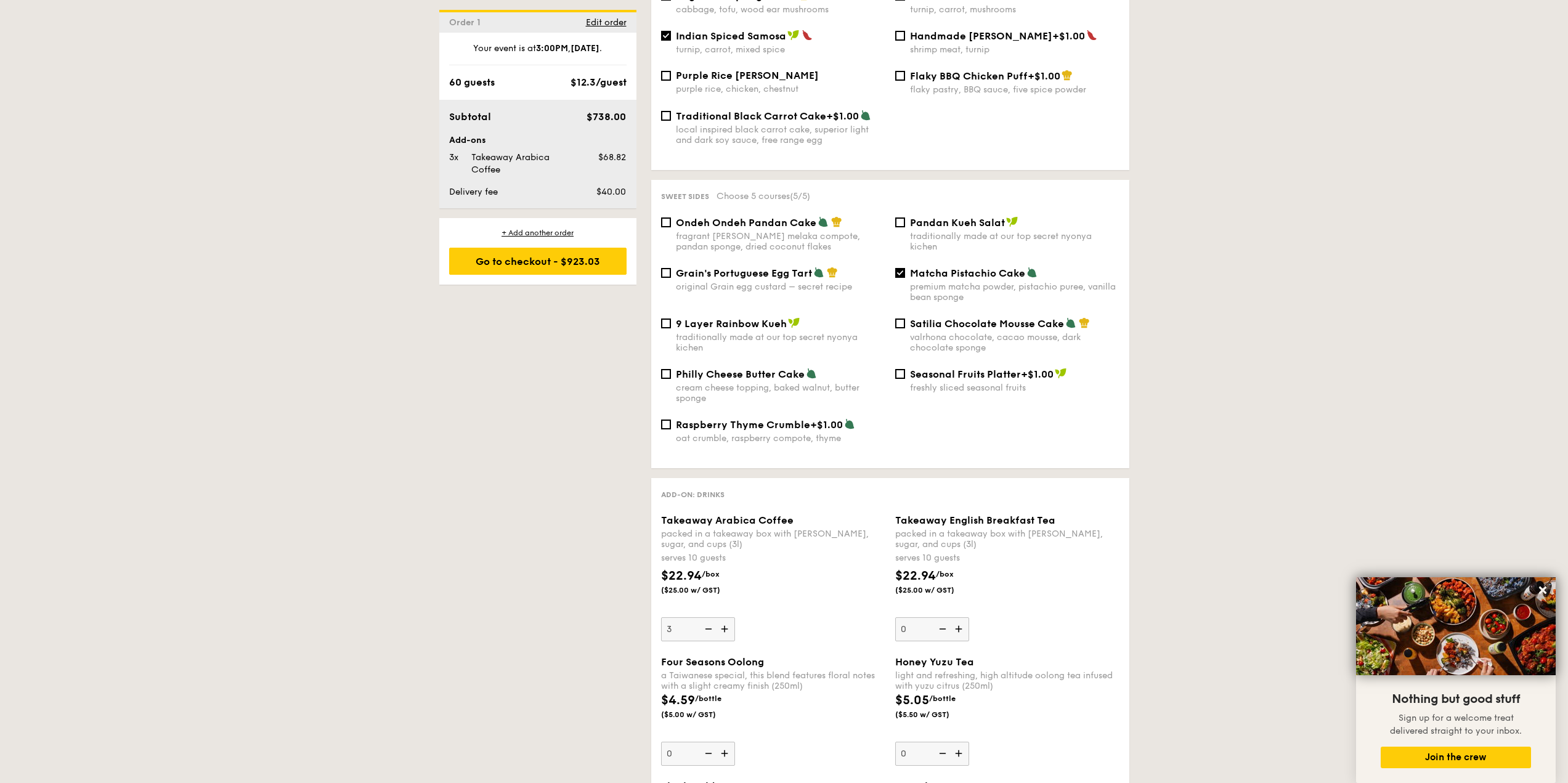
click at [966, 620] on img at bounding box center [960, 628] width 19 height 23
click at [966, 620] on input "0" at bounding box center [932, 628] width 74 height 24
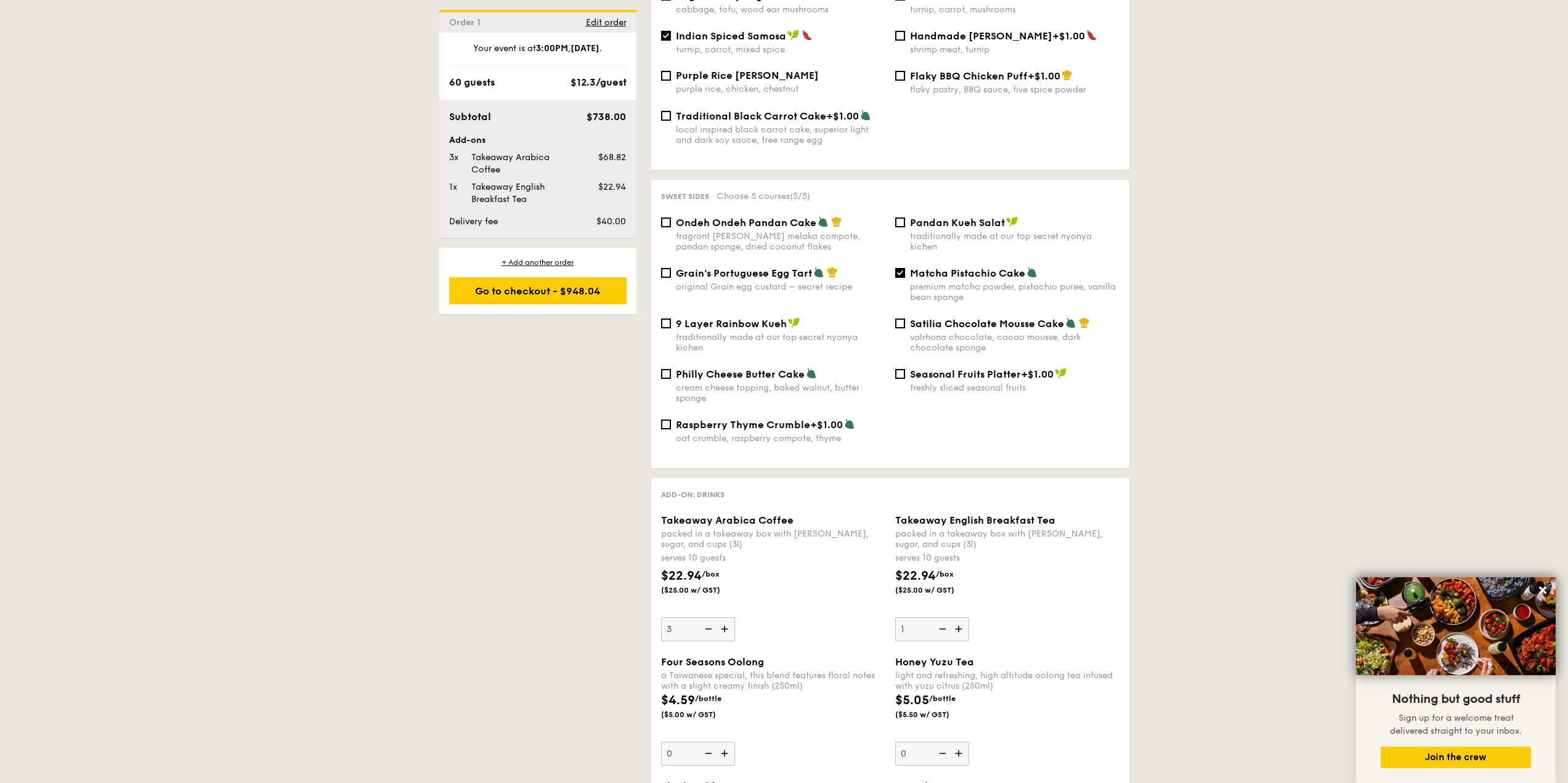
click at [966, 620] on img at bounding box center [960, 628] width 19 height 23
click at [966, 620] on input "1" at bounding box center [932, 628] width 74 height 24
click at [966, 620] on img at bounding box center [960, 628] width 19 height 23
click at [966, 620] on input "2" at bounding box center [932, 628] width 74 height 24
type input "3"
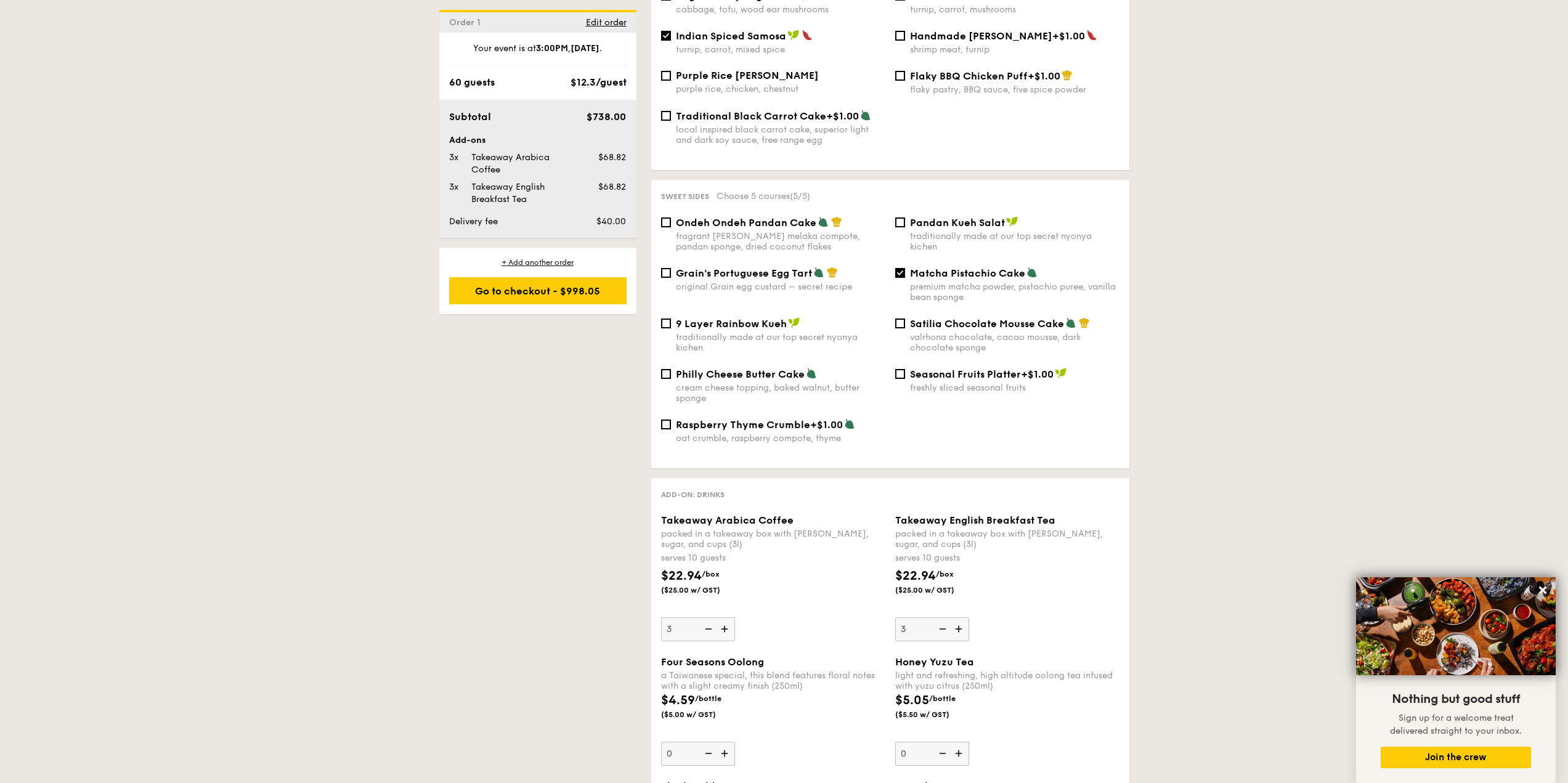
click at [728, 620] on img at bounding box center [726, 628] width 19 height 23
click at [728, 620] on input "3" at bounding box center [698, 628] width 74 height 24
type input "4"
click at [966, 617] on img at bounding box center [960, 628] width 19 height 23
click at [966, 617] on input "3" at bounding box center [932, 628] width 74 height 24
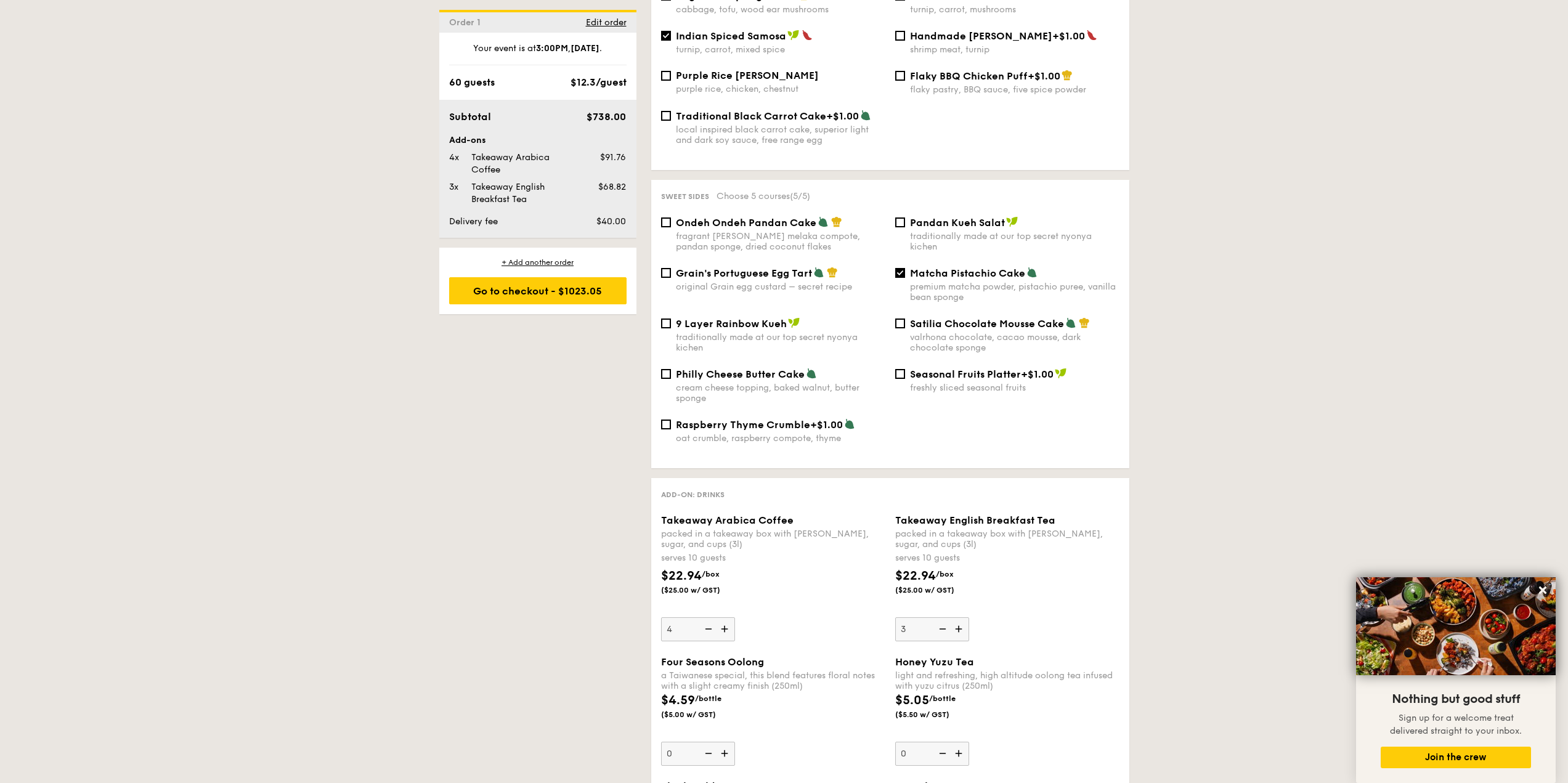
type input "4"
click at [559, 609] on div "1 - Select menu 2 - Select items 3 - Check out Order 1 [DATE] Pick up from [STR…" at bounding box center [784, 312] width 710 height 2428
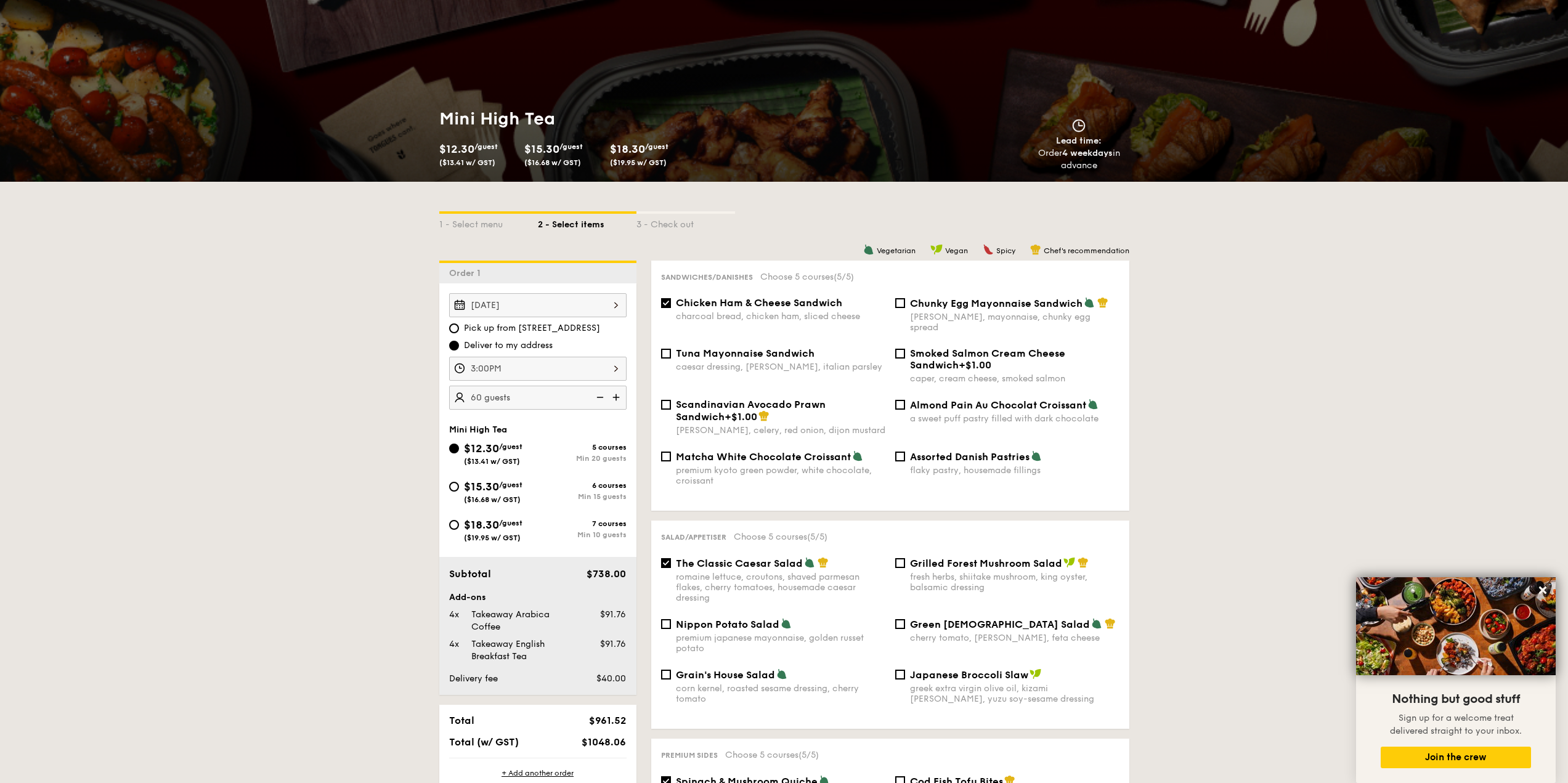
scroll to position [308, 0]
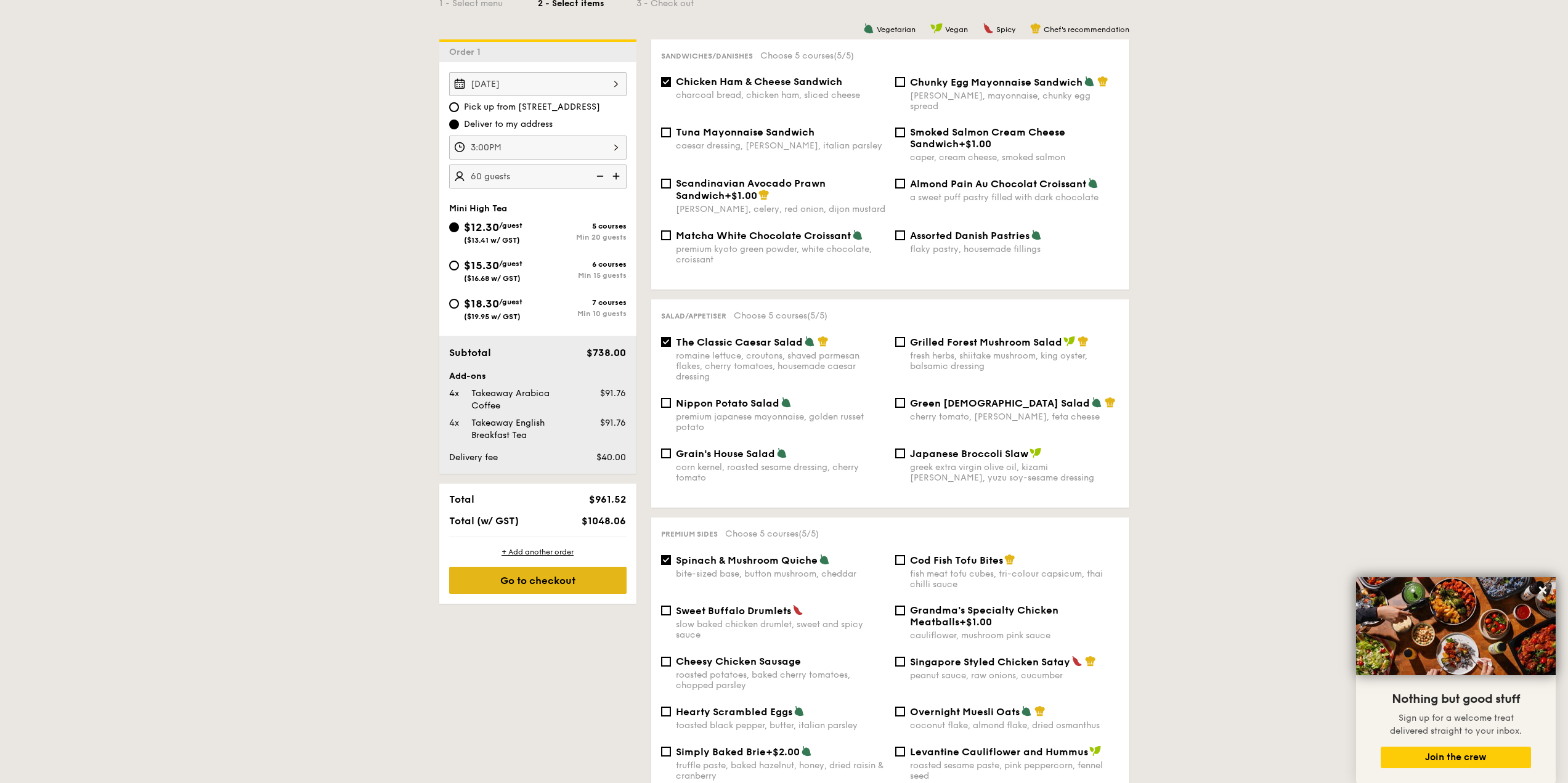
click at [571, 591] on div "Go to checkout" at bounding box center [537, 580] width 177 height 27
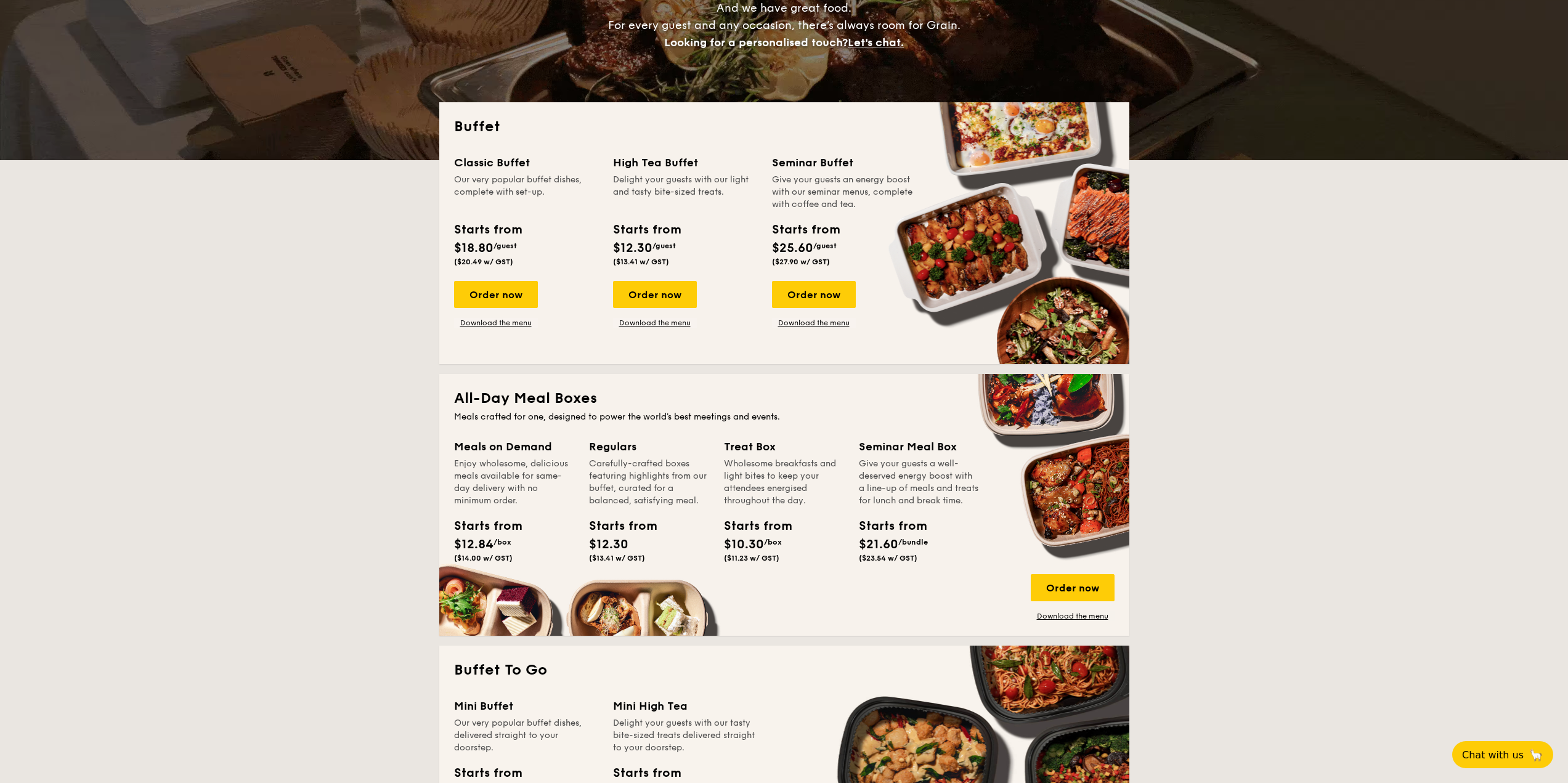
scroll to position [492, 0]
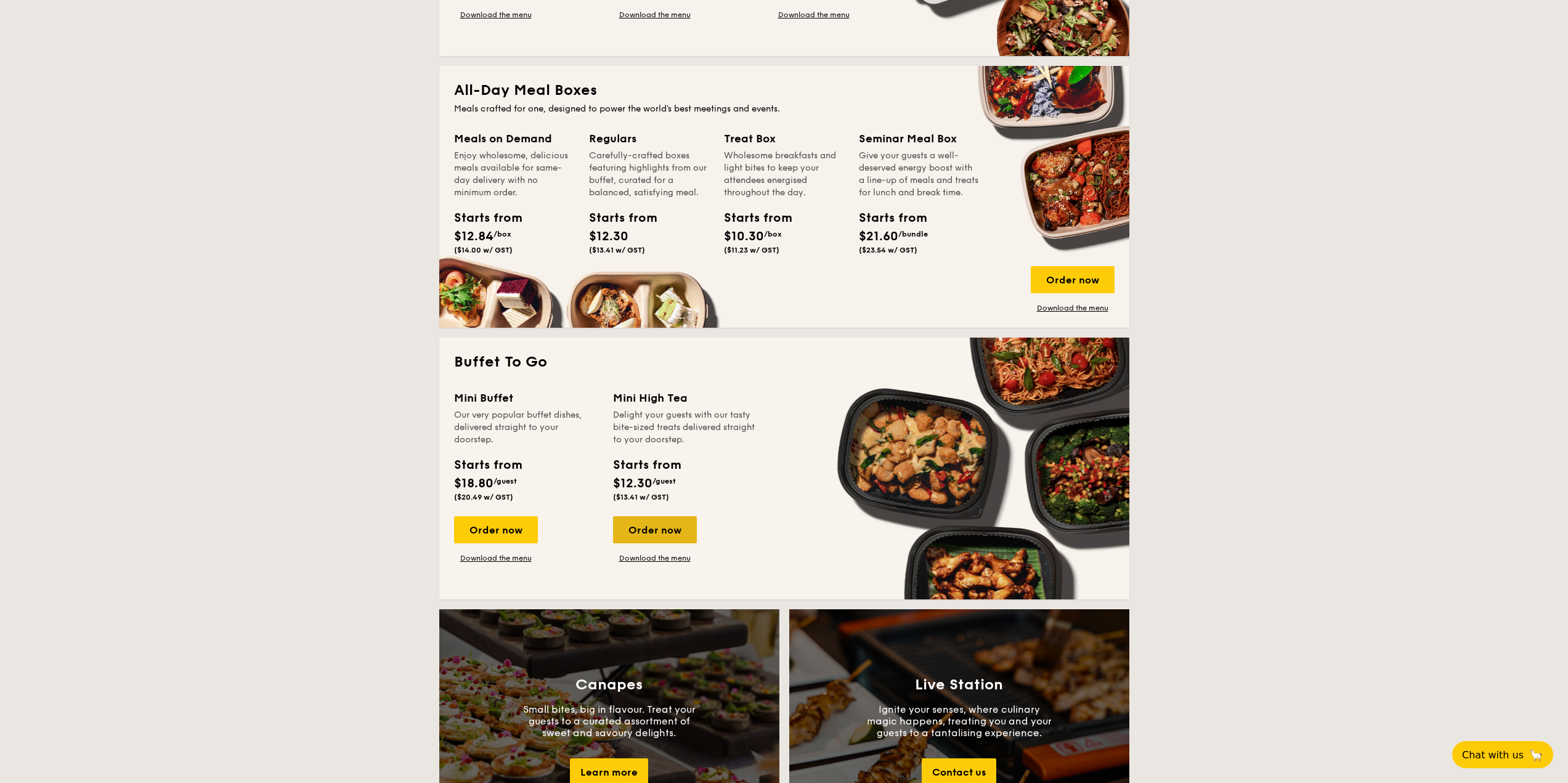
click at [686, 526] on div "Order now" at bounding box center [655, 529] width 84 height 27
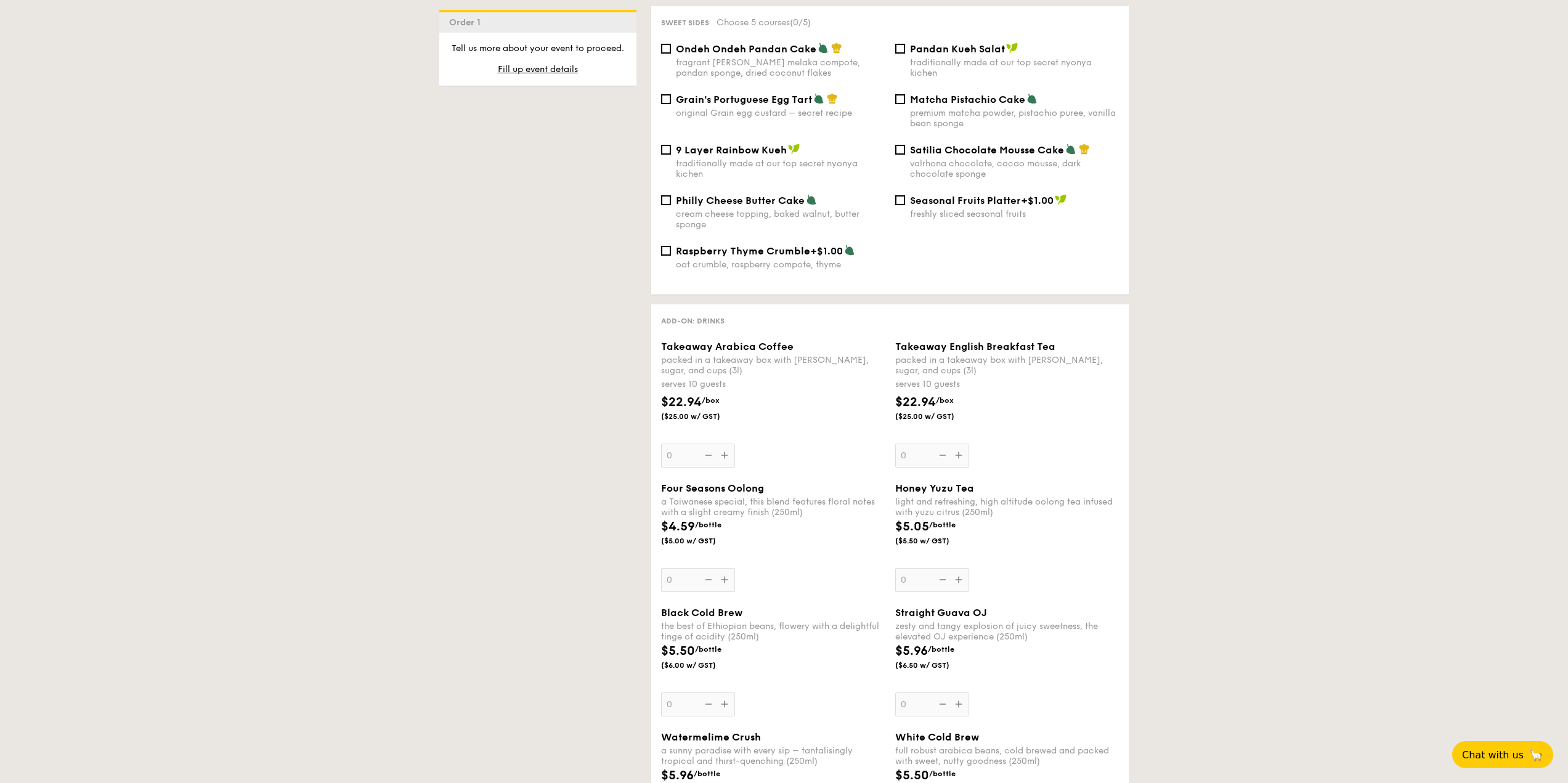
scroll to position [1355, 0]
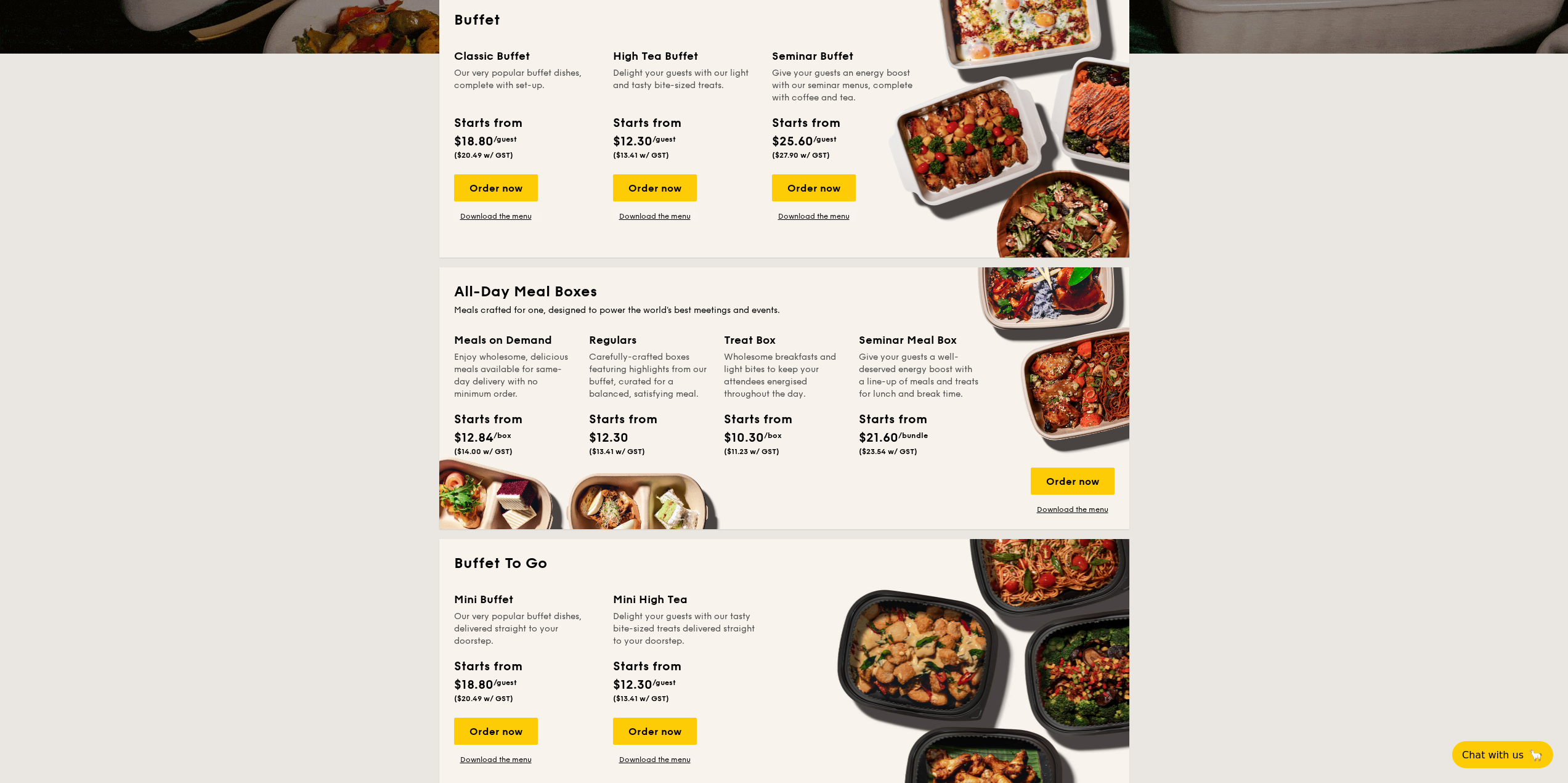
scroll to position [89, 0]
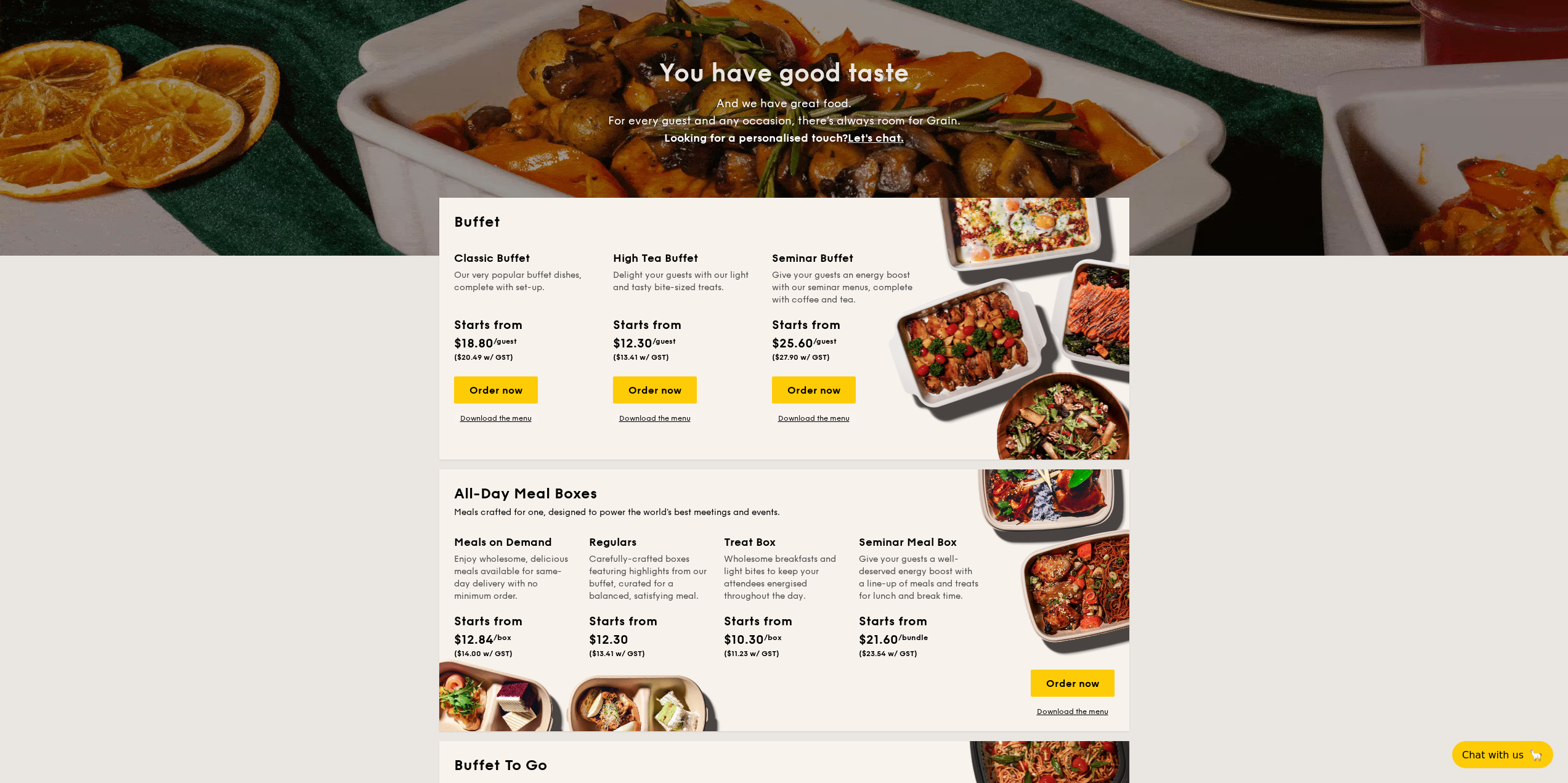
click at [675, 407] on div "Order now Download the menu" at bounding box center [655, 399] width 84 height 47
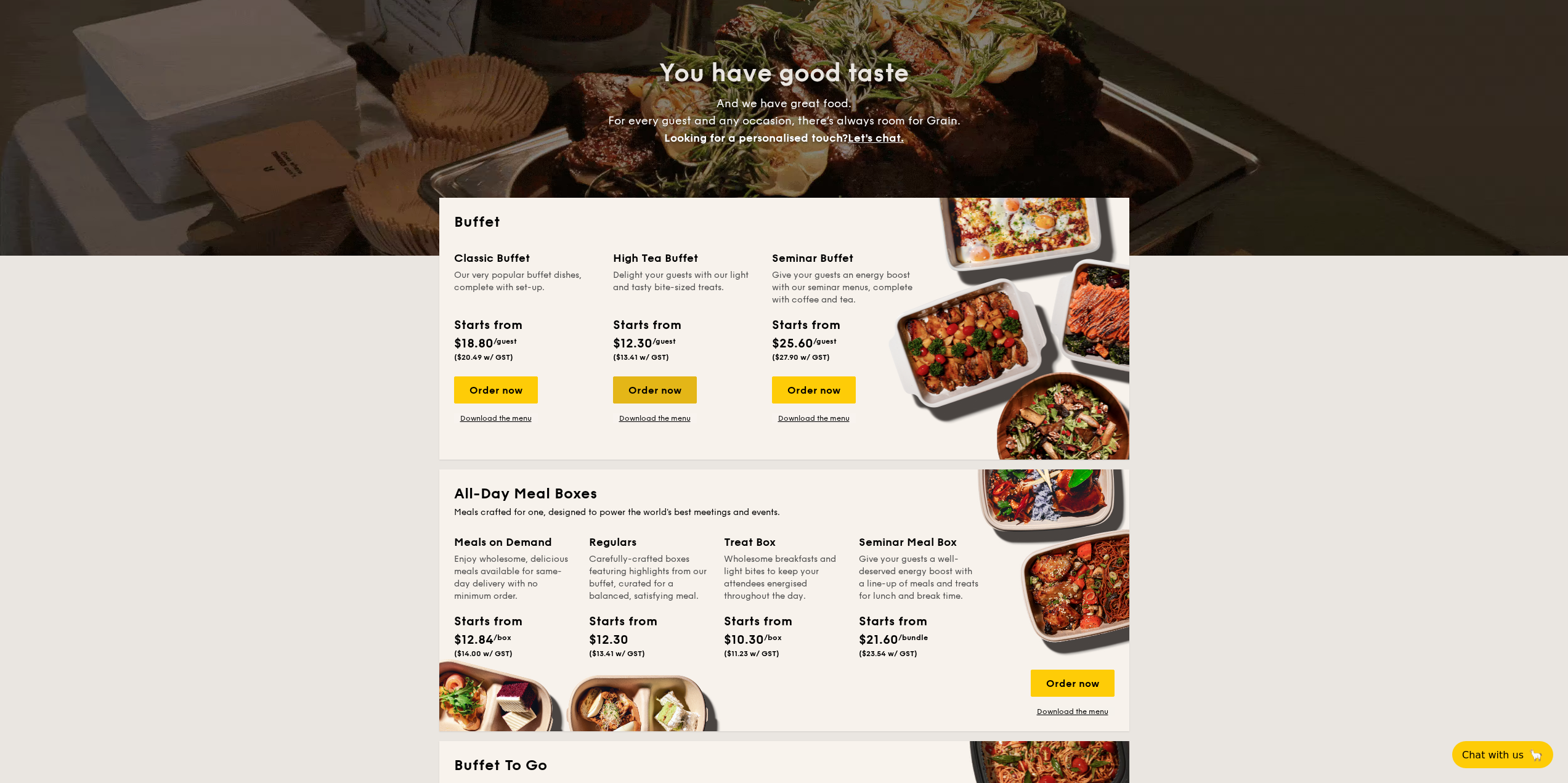
click at [681, 394] on div "Order now" at bounding box center [655, 389] width 84 height 27
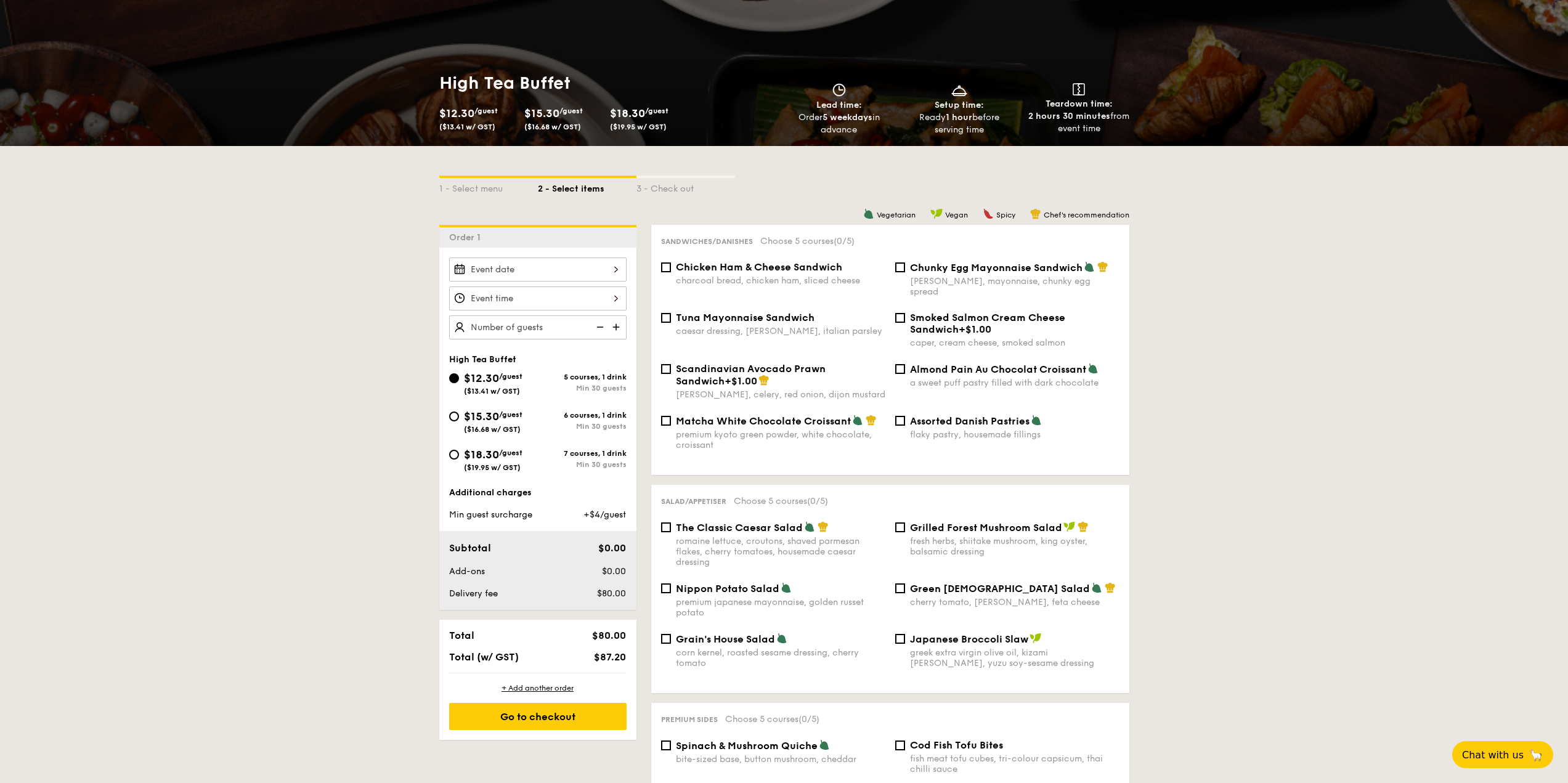
scroll to position [123, 0]
click at [619, 323] on img at bounding box center [618, 326] width 19 height 23
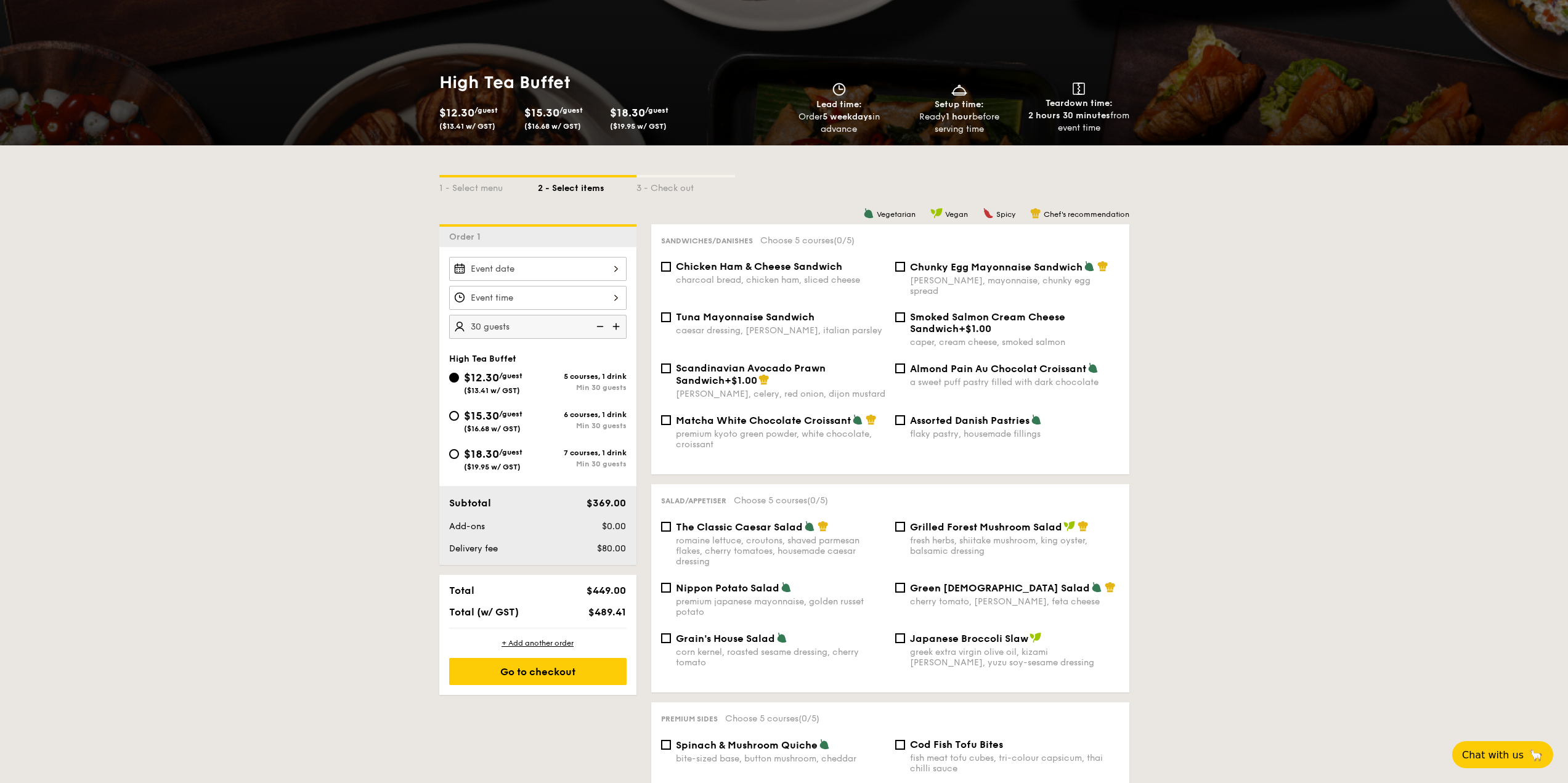
click at [619, 323] on img at bounding box center [618, 326] width 19 height 23
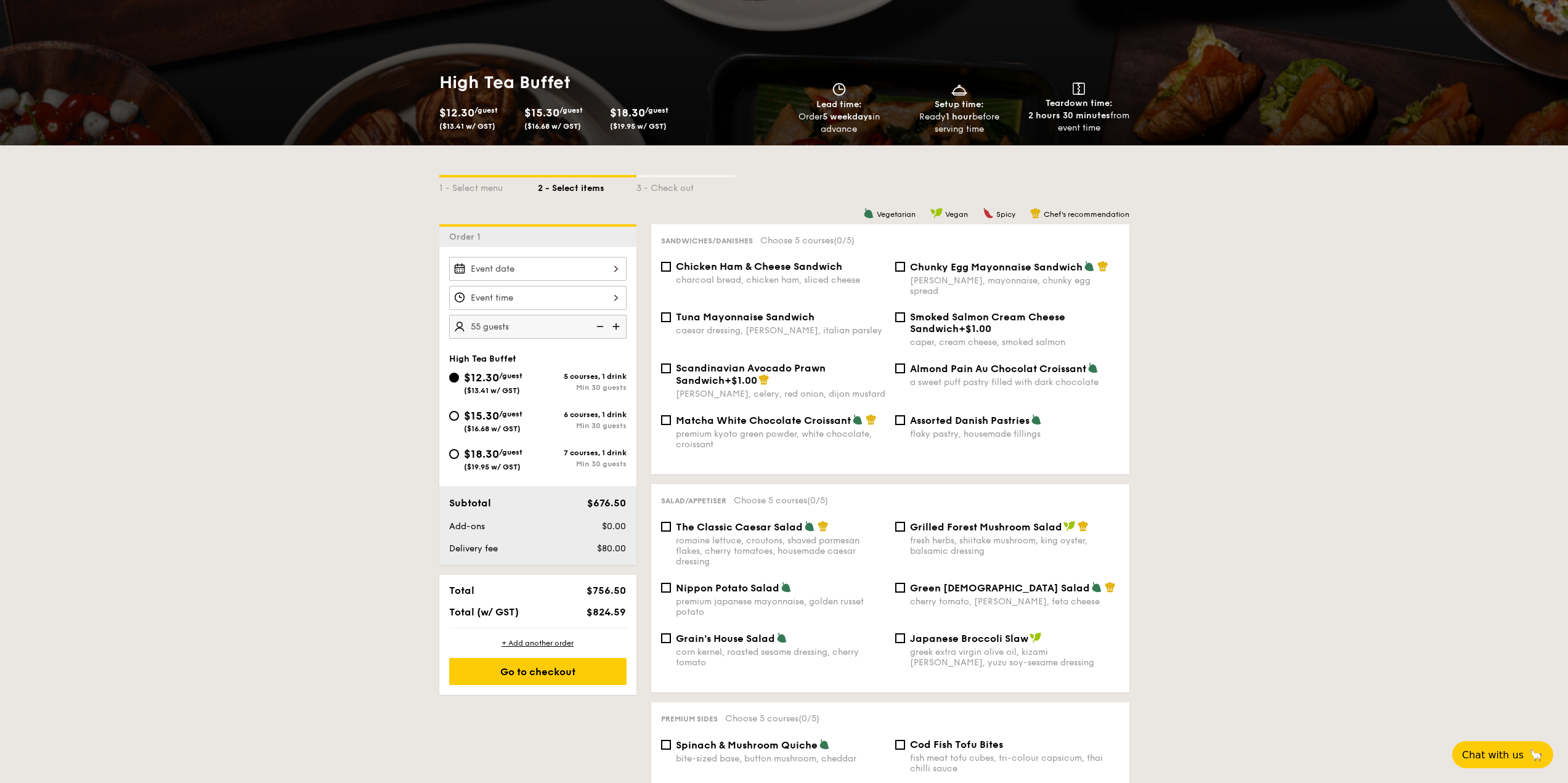
click at [619, 323] on img at bounding box center [618, 326] width 19 height 23
type input "60 guests"
click at [754, 268] on span "Chicken Ham & Cheese Sandwich" at bounding box center [759, 266] width 166 height 12
click at [671, 268] on input "Chicken Ham & Cheese Sandwich charcoal bread, chicken ham, sliced cheese" at bounding box center [666, 267] width 10 height 10
checkbox input "true"
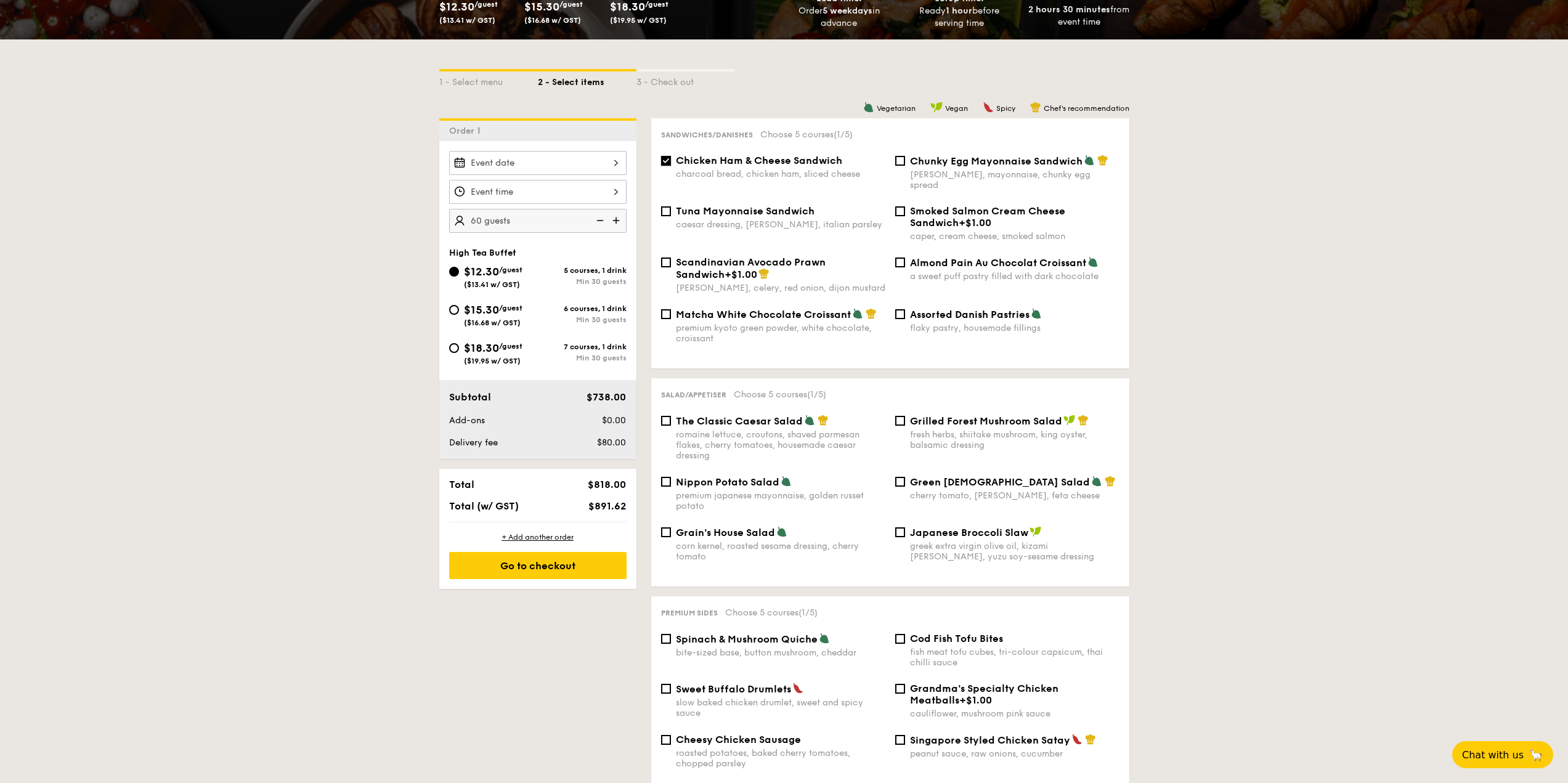
scroll to position [247, 0]
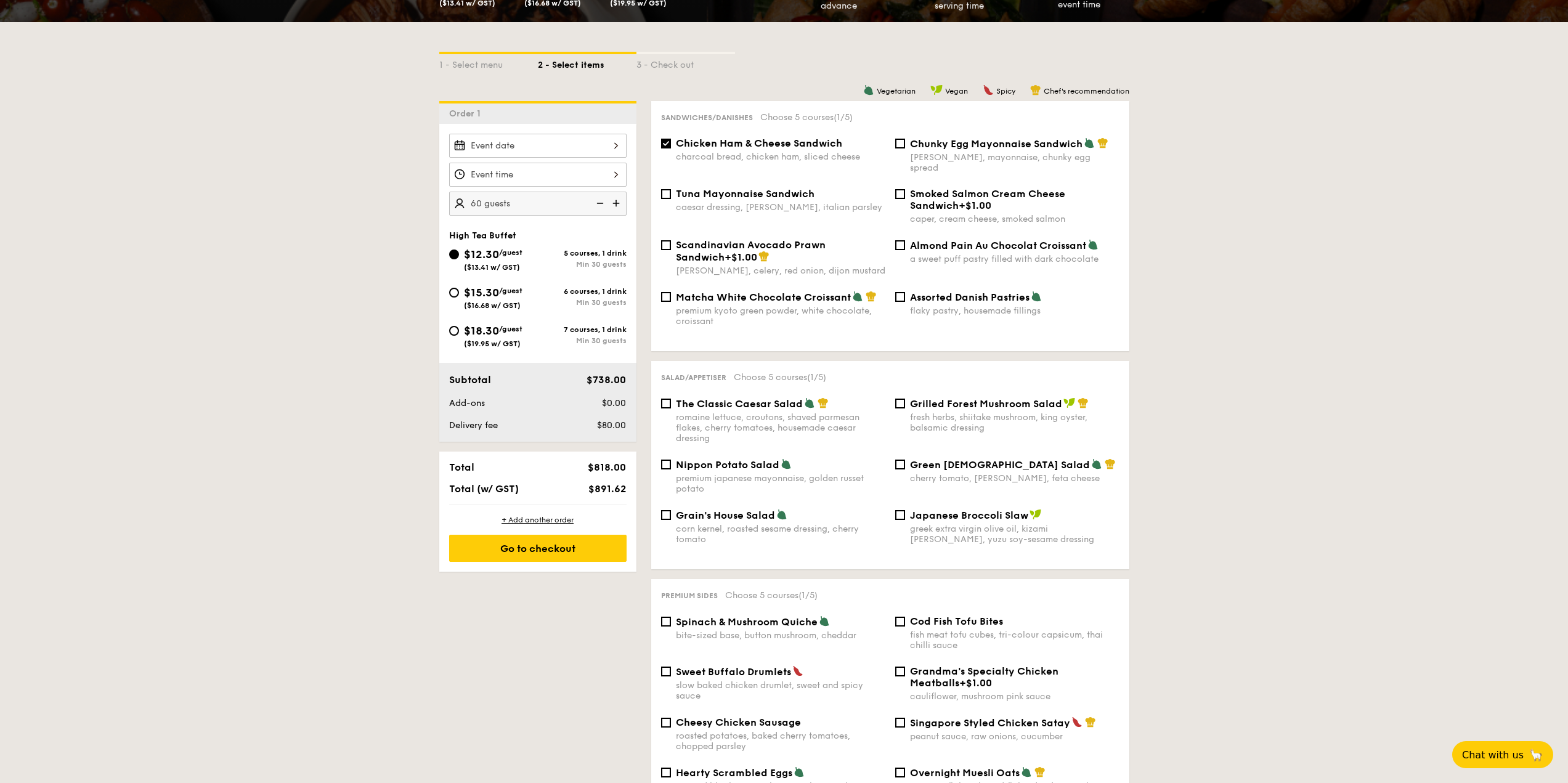
click at [787, 412] on div "romaine lettuce, croutons, shaved parmesan flakes, cherry tomatoes, housemade c…" at bounding box center [780, 427] width 210 height 31
click at [671, 402] on input "The Classic Caesar Salad romaine lettuce, croutons, shaved parmesan flakes, che…" at bounding box center [666, 403] width 10 height 10
checkbox input "true"
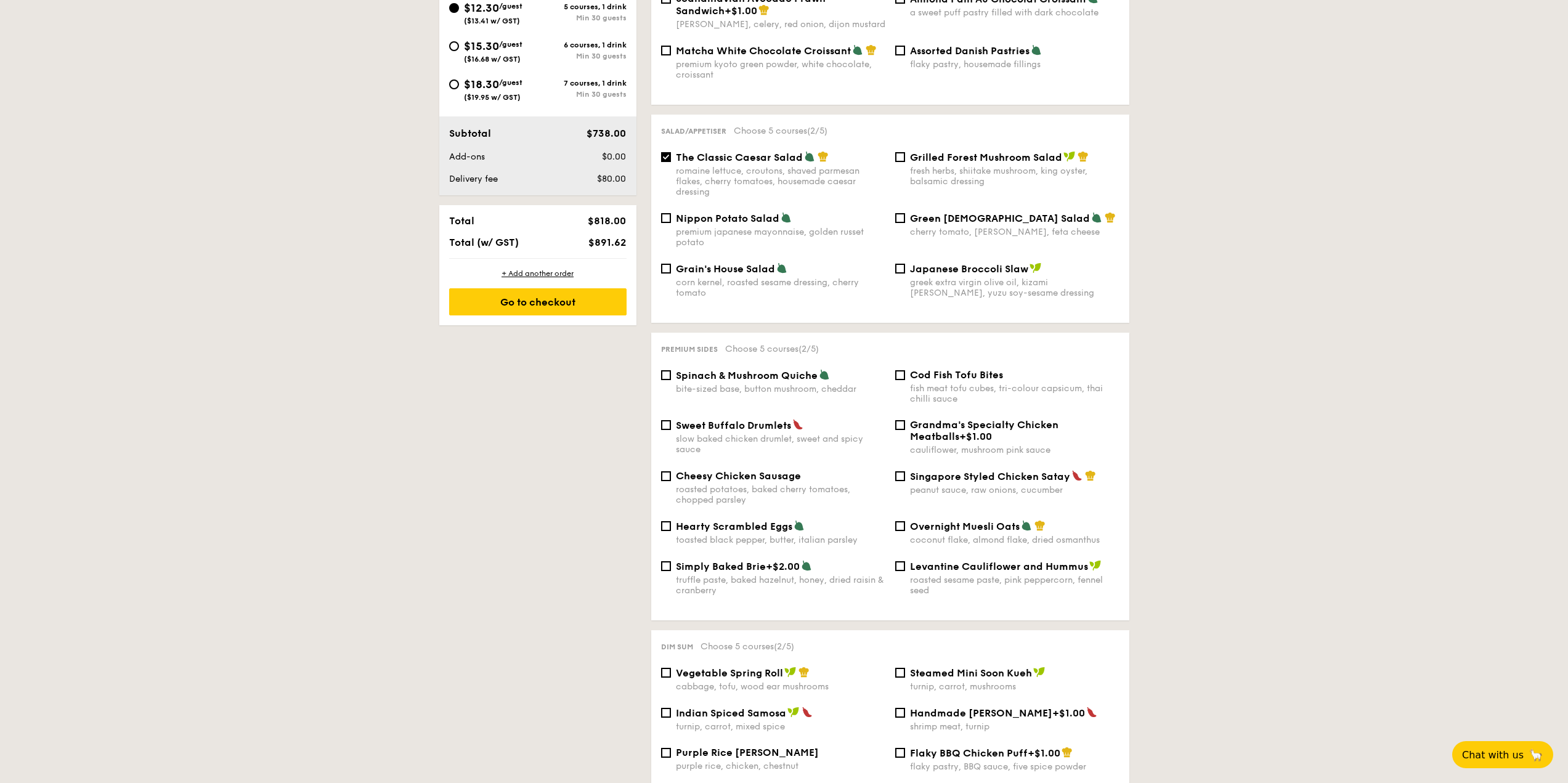
click at [770, 372] on div "Spinach & Mushroom Quiche bite-sized base, button mushroom, cheddar" at bounding box center [780, 381] width 210 height 25
click at [671, 372] on input "Spinach & Mushroom Quiche bite-sized base, button mushroom, cheddar" at bounding box center [666, 375] width 10 height 10
checkbox input "true"
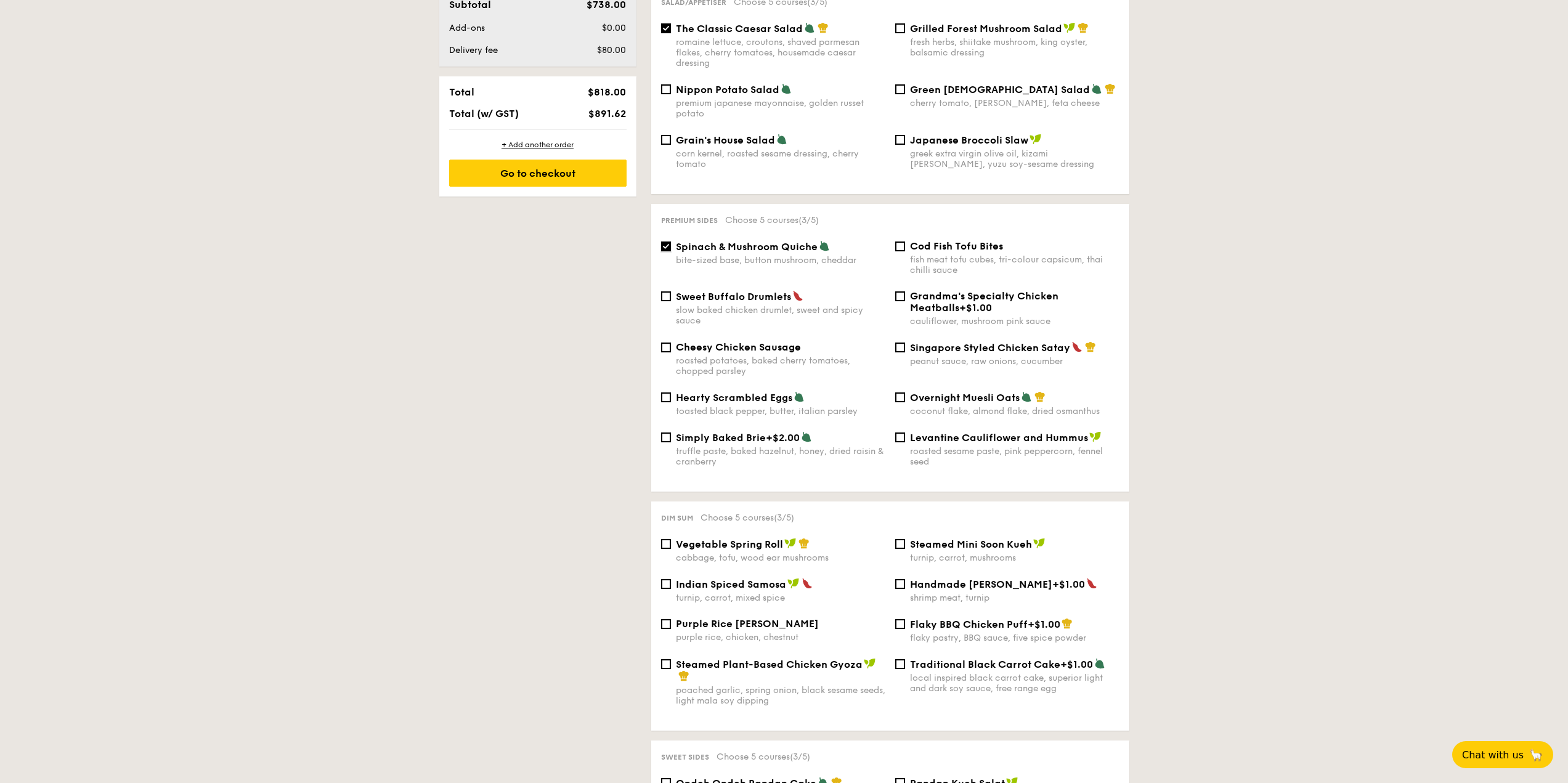
scroll to position [739, 0]
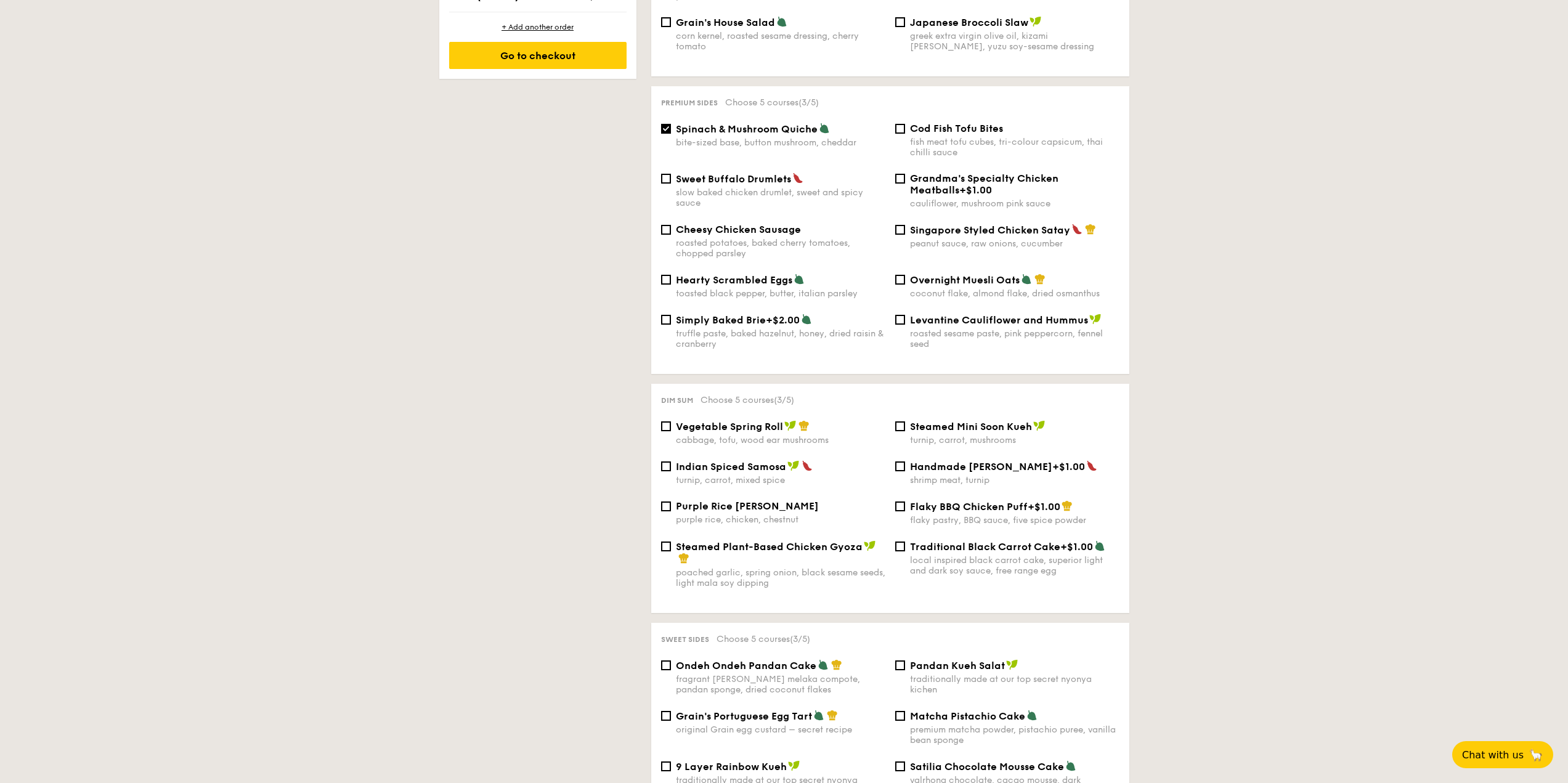
click at [751, 461] on span "Indian Spiced Samosa" at bounding box center [730, 466] width 110 height 12
click at [671, 461] on input "Indian Spiced Samosa turnip, carrot, mixed spice" at bounding box center [666, 466] width 10 height 10
checkbox input "true"
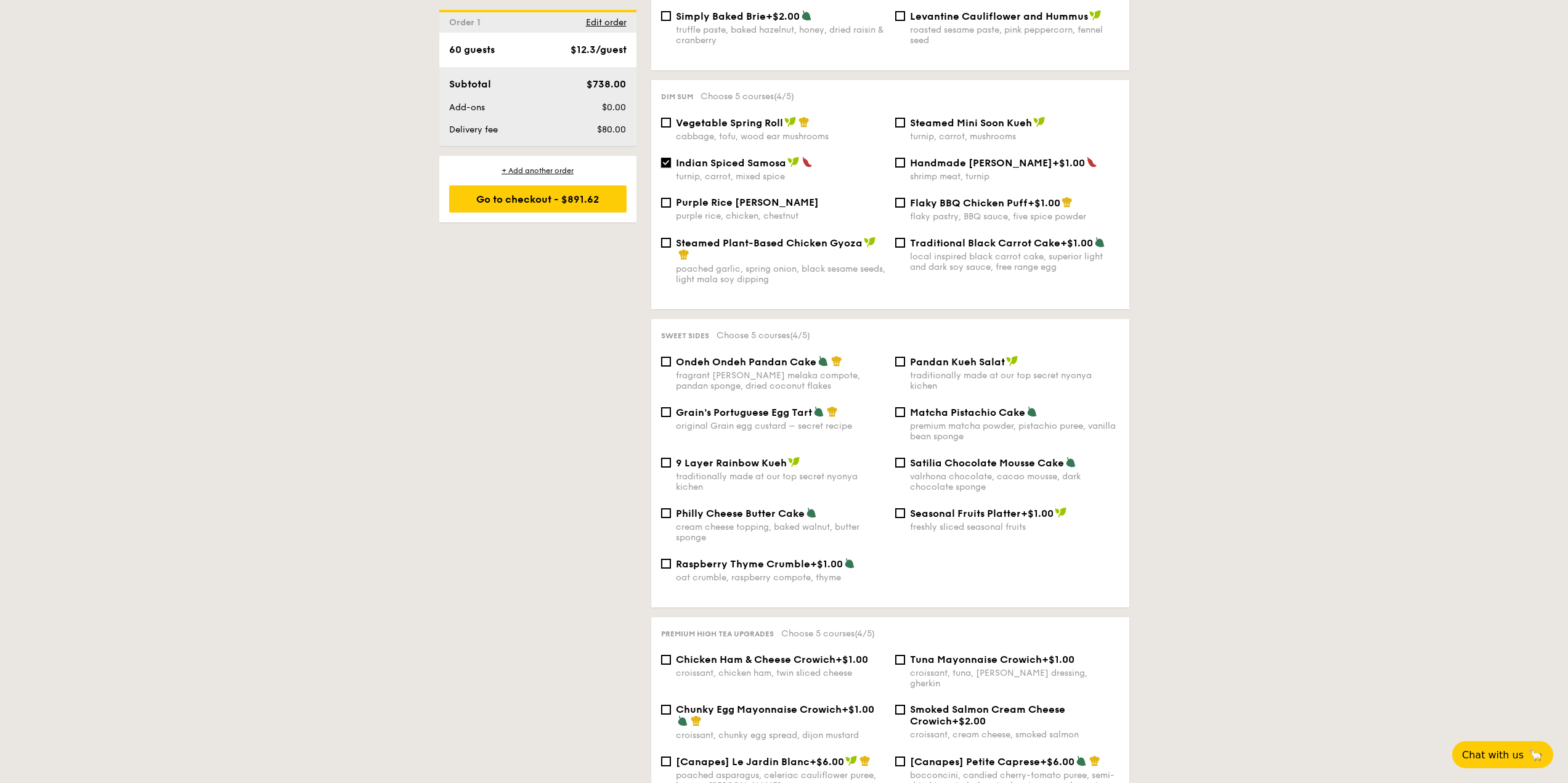
scroll to position [1047, 0]
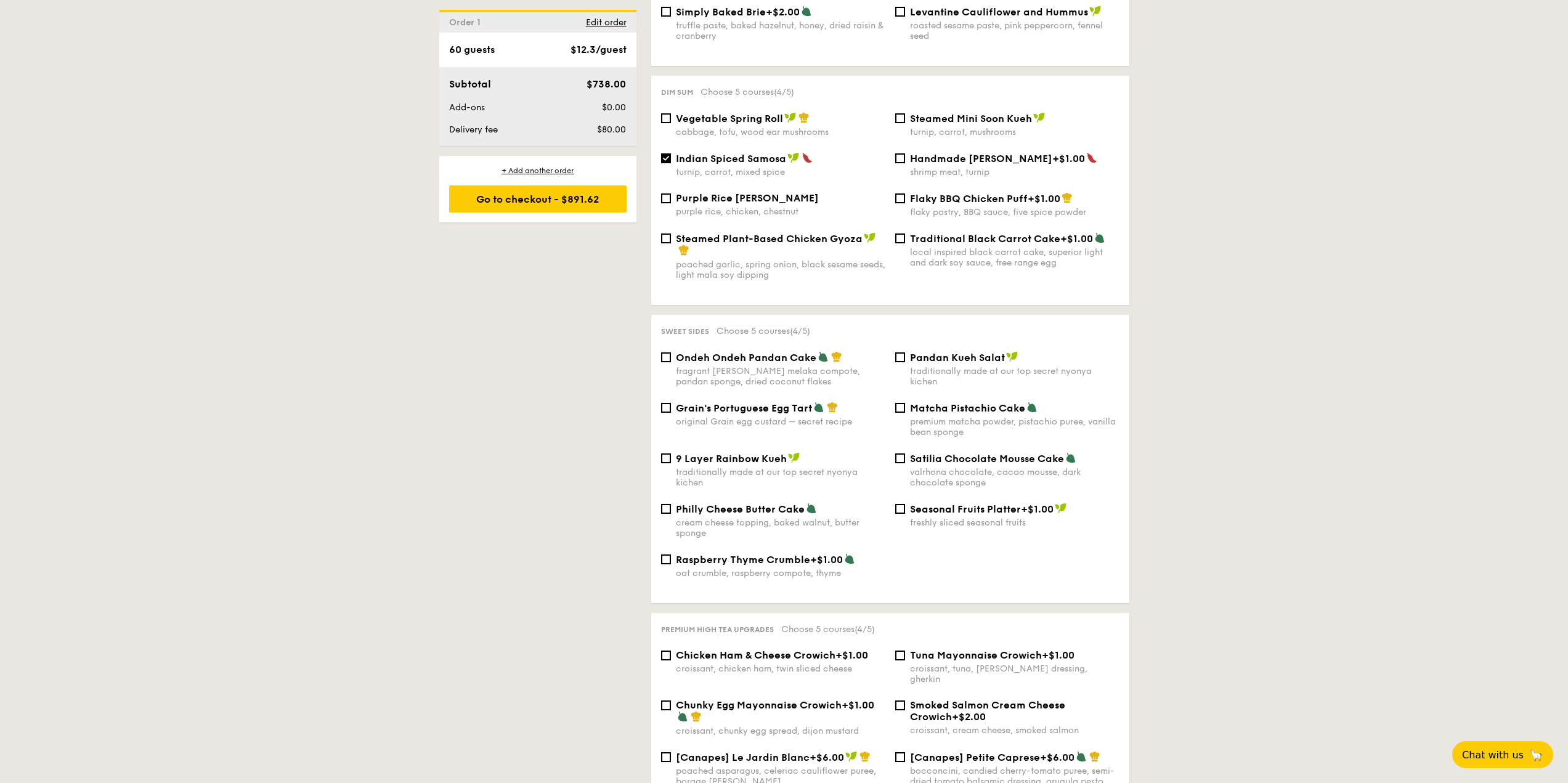
click at [989, 404] on div "Matcha Pistachio Cake premium matcha powder, pistachio puree, vanilla bean spon…" at bounding box center [1015, 419] width 210 height 35
click at [905, 404] on input "Matcha Pistachio Cake premium matcha powder, pistachio puree, vanilla bean spon…" at bounding box center [900, 408] width 10 height 10
checkbox input "true"
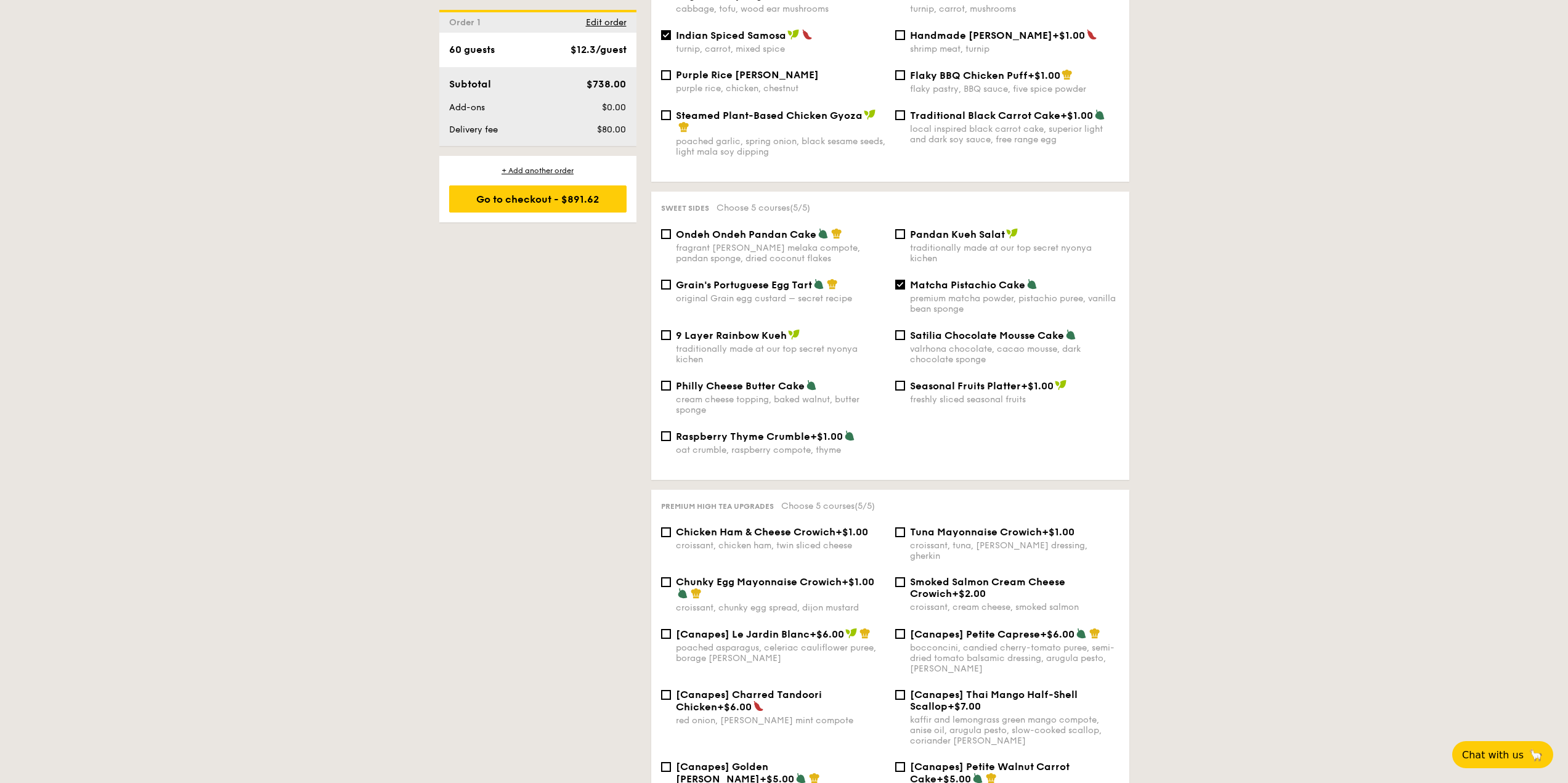
scroll to position [1933, 0]
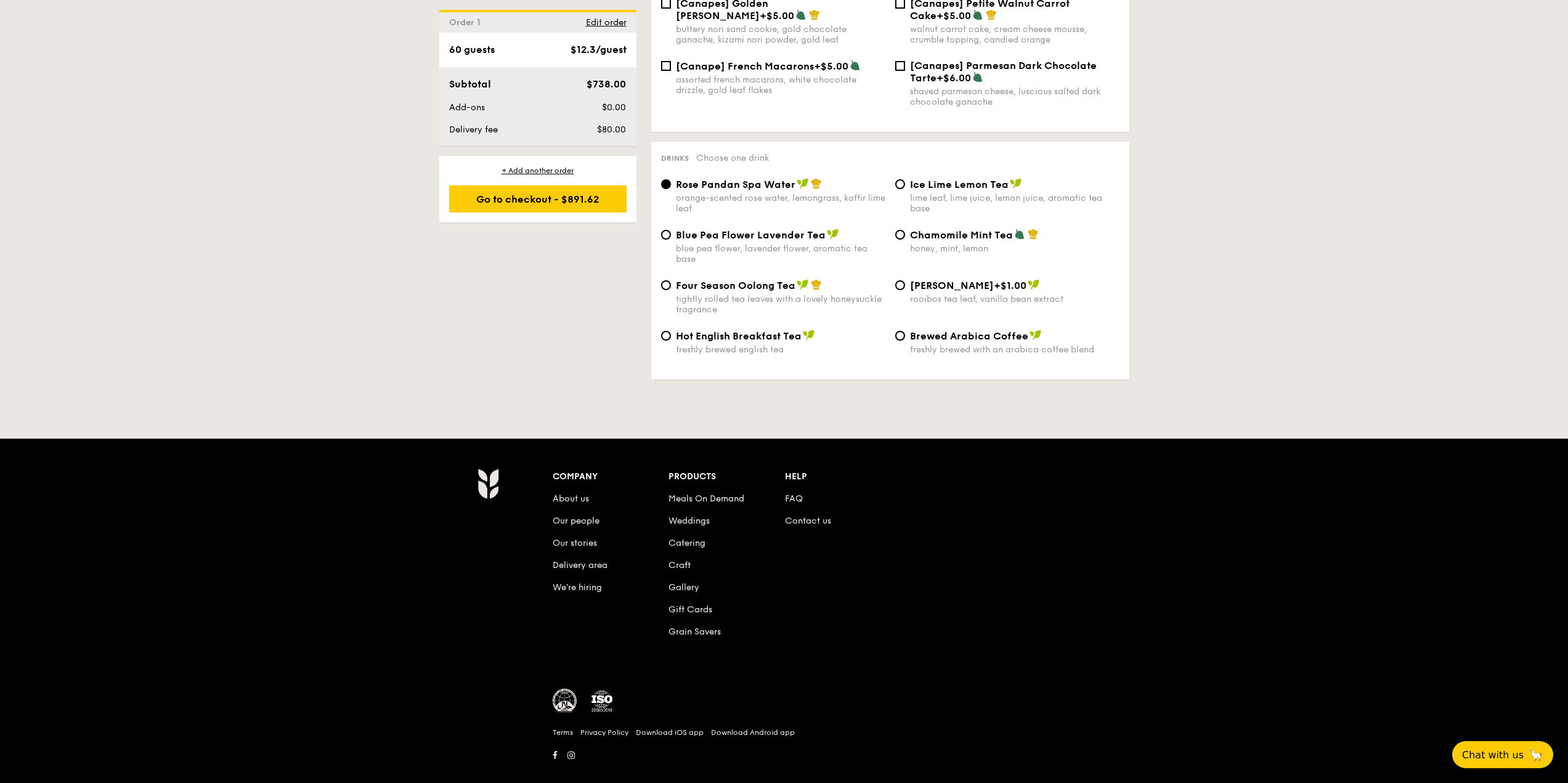
drag, startPoint x: 903, startPoint y: 315, endPoint x: 895, endPoint y: 319, distance: 8.9
click at [903, 330] on input "Brewed Arabica Coffee freshly brewed with an arabica coffee blend" at bounding box center [900, 335] width 10 height 10
radio input "true"
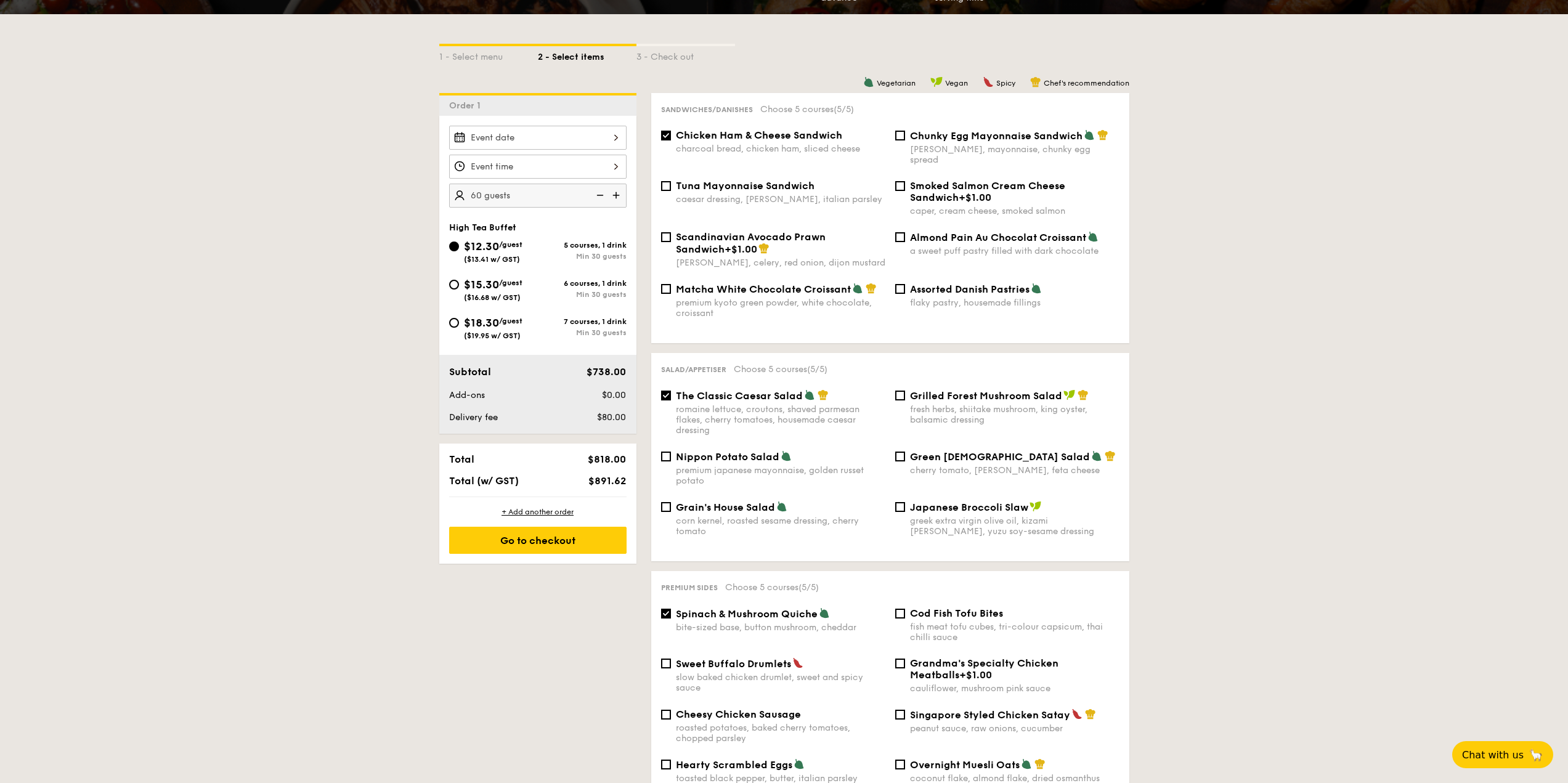
scroll to position [209, 0]
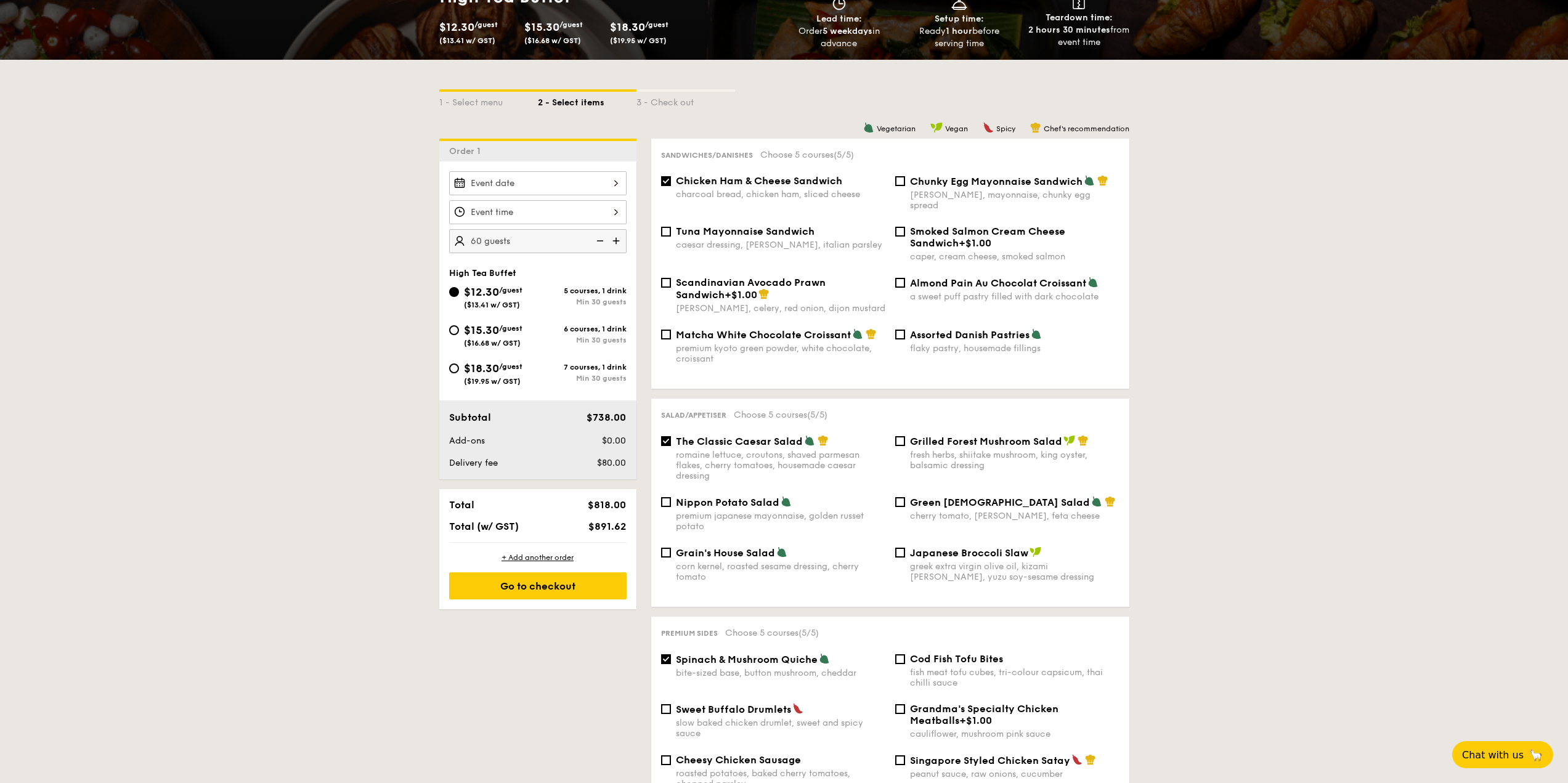
click at [570, 182] on div at bounding box center [537, 183] width 177 height 24
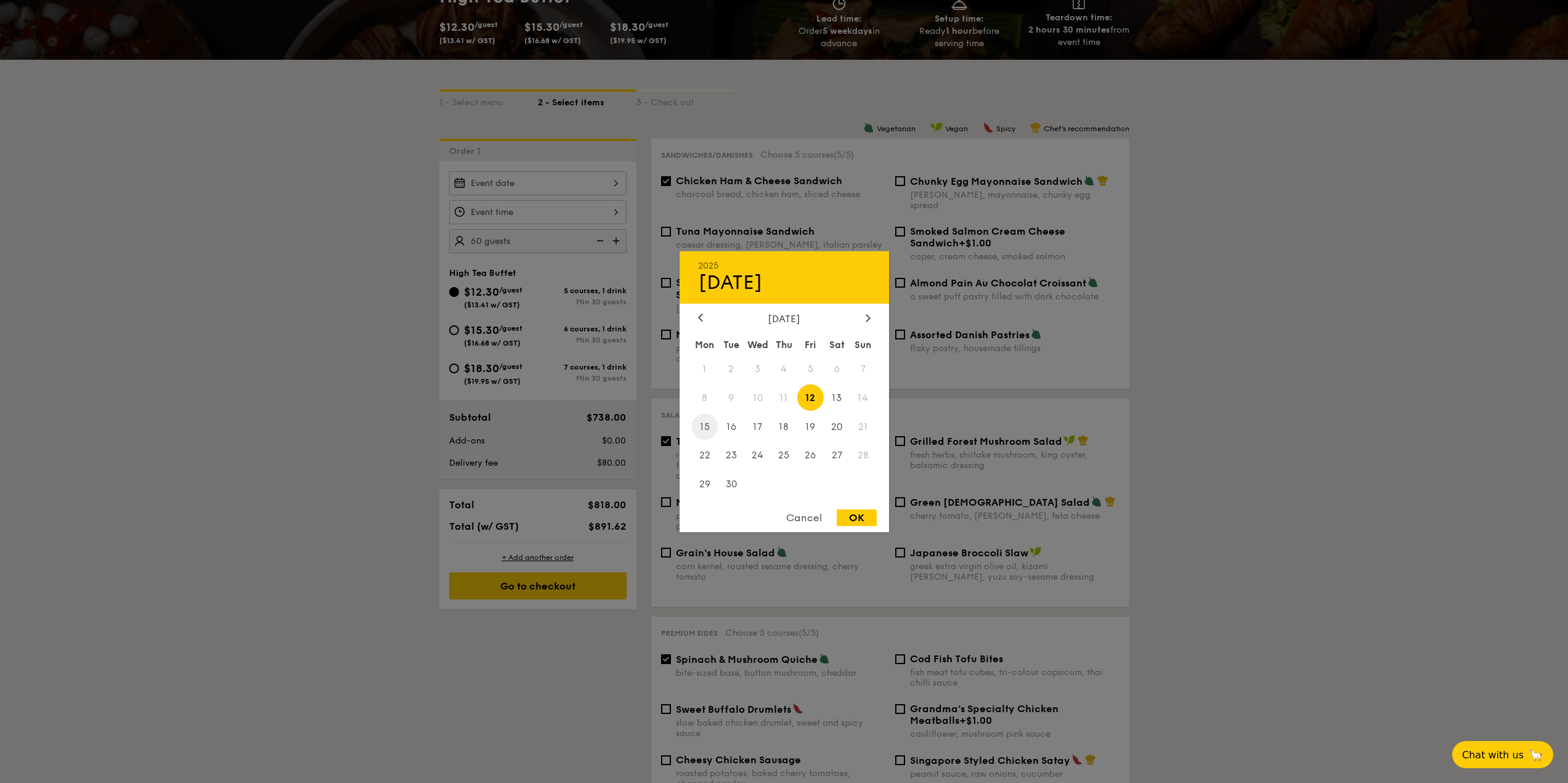
click at [710, 427] on span "15" at bounding box center [704, 426] width 27 height 27
click at [858, 520] on div "OK" at bounding box center [856, 517] width 40 height 17
type input "[DATE]"
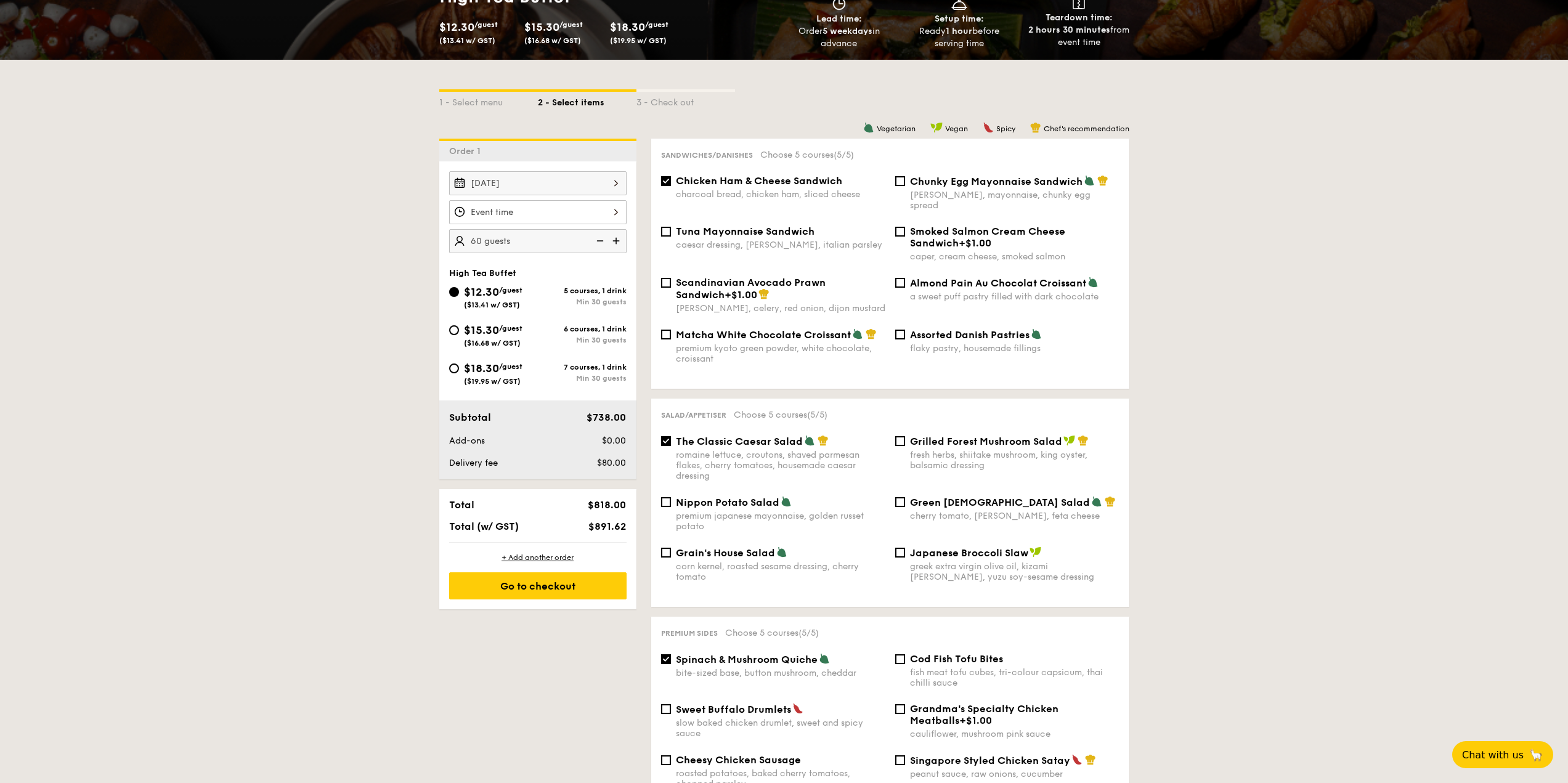
click at [576, 216] on div at bounding box center [537, 212] width 177 height 24
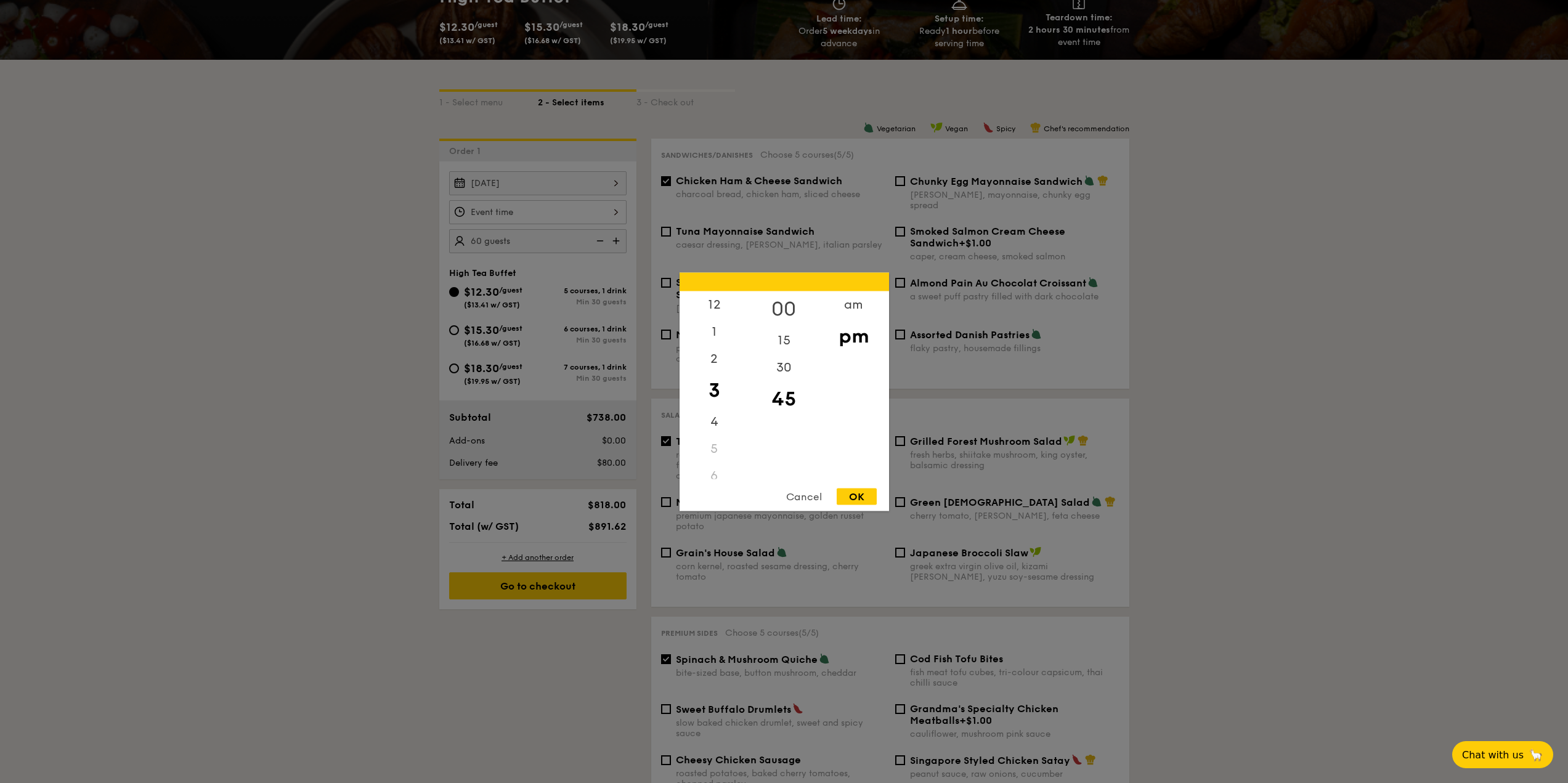
click at [787, 303] on div "00" at bounding box center [784, 308] width 69 height 35
click at [866, 493] on div "OK" at bounding box center [856, 496] width 40 height 17
type input "3:00PM"
